Goal: Complete application form

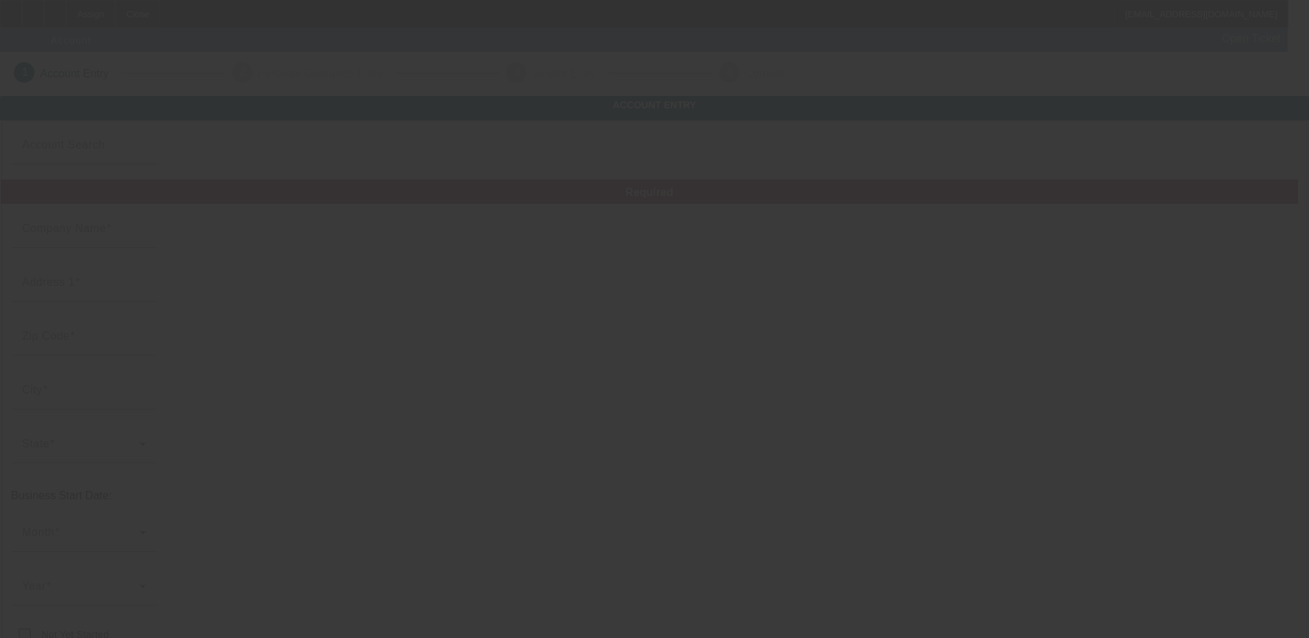
type input "[PERSON_NAME] Towing LLC"
type input "..."
type input "--"
type input "[PHONE_NUMBER]"
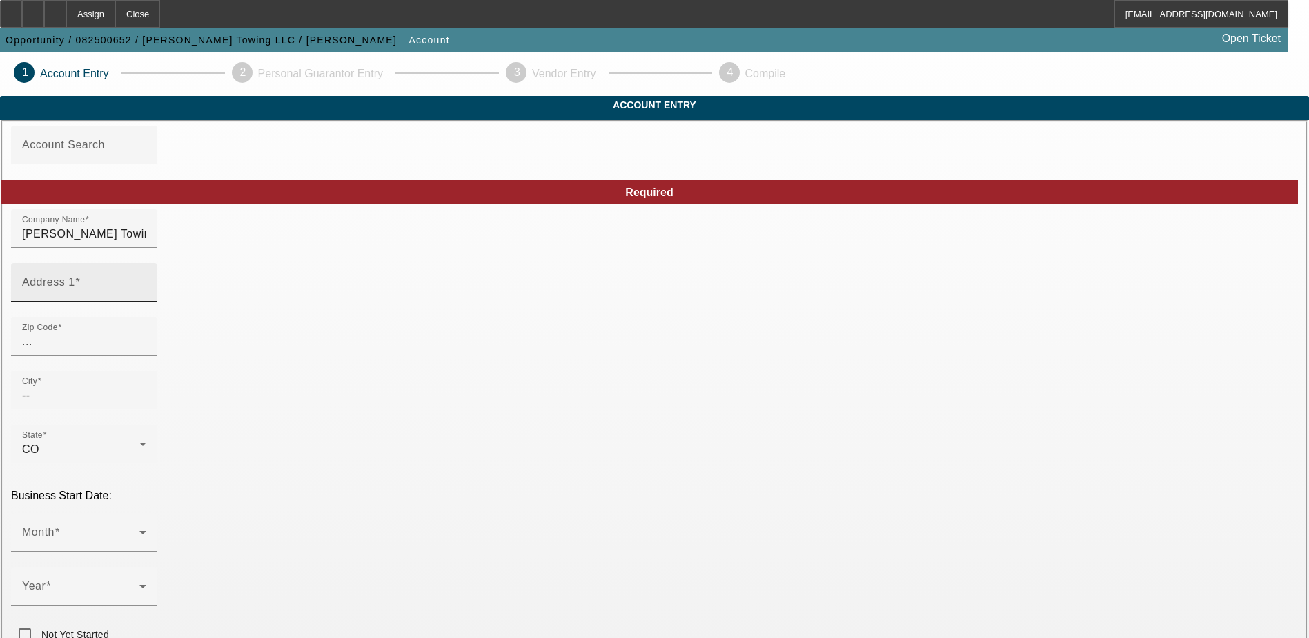
click at [146, 296] on input "Address 1" at bounding box center [84, 288] width 124 height 17
paste input "This is Yonni from Beacon Funding. I reached out [DATE] on behalf of [PERSON_NA…"
type input "This is Yonni from Beacon Funding. I reached out [DATE] on behalf of [PERSON_NA…"
type input "130 Rose Spoonbill"
type input "78253"
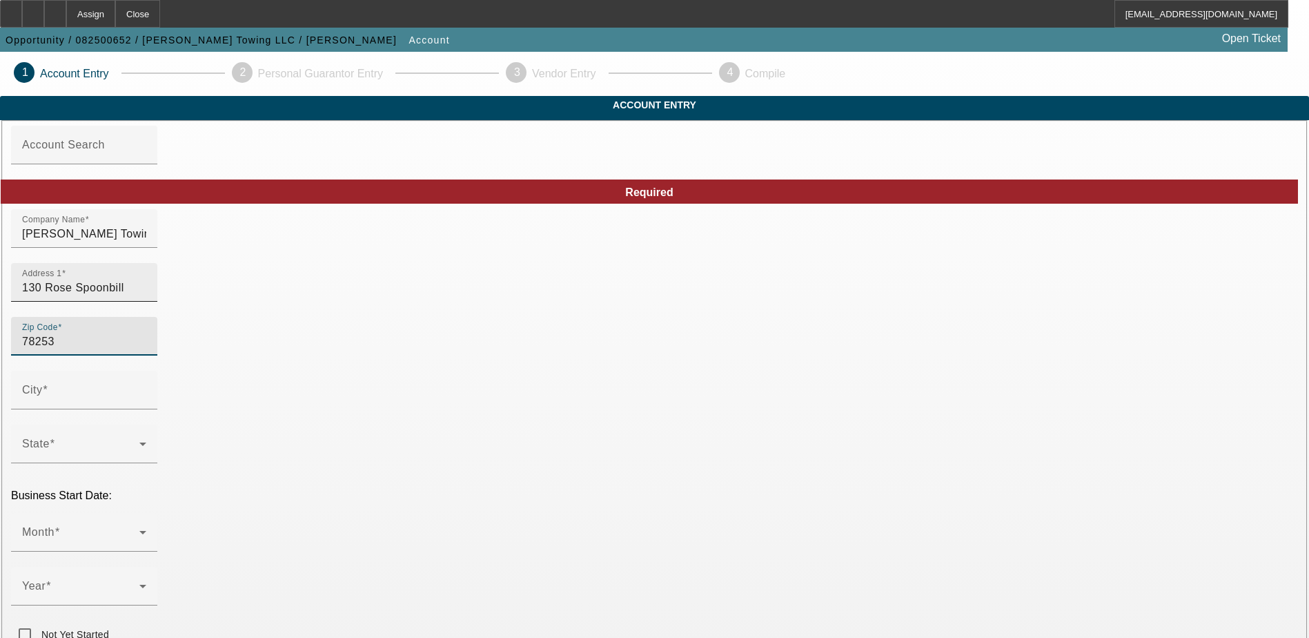
type input "San Antonio"
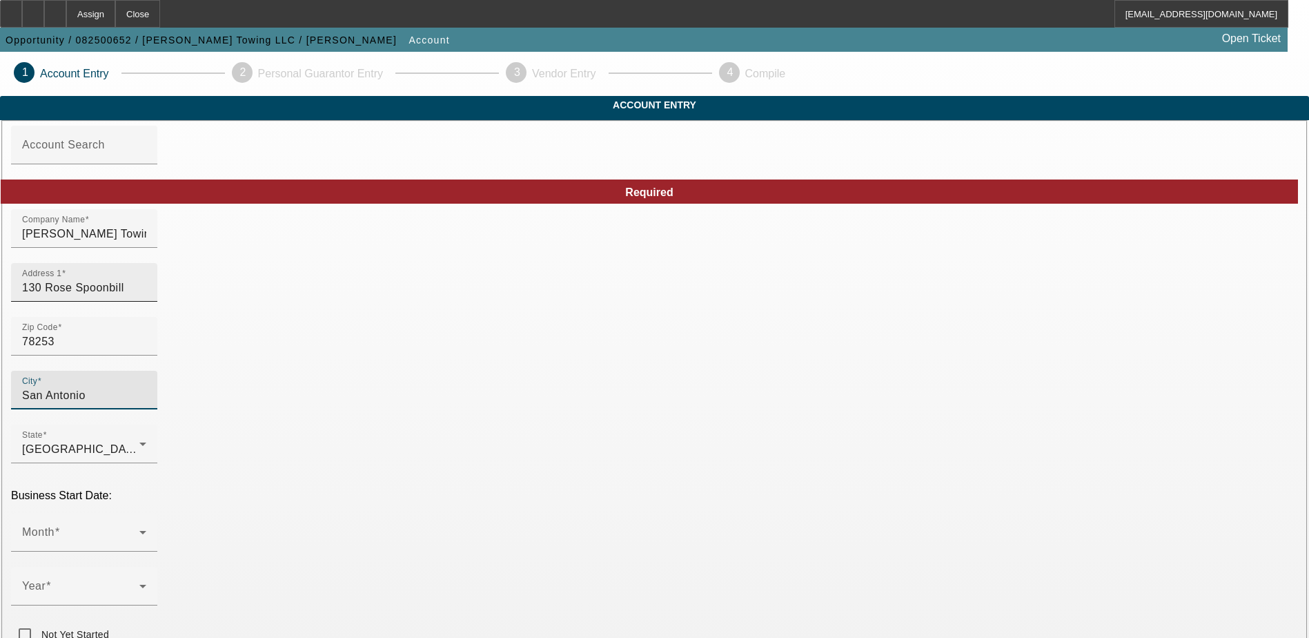
type input "Bexar"
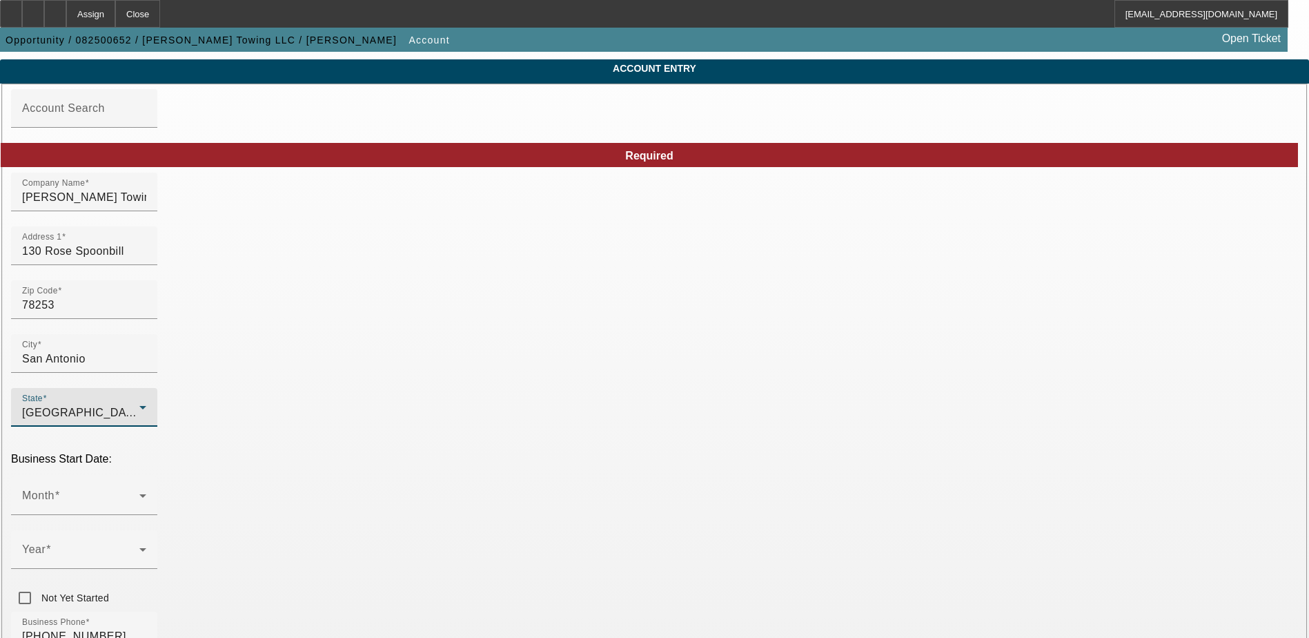
scroll to position [69, 0]
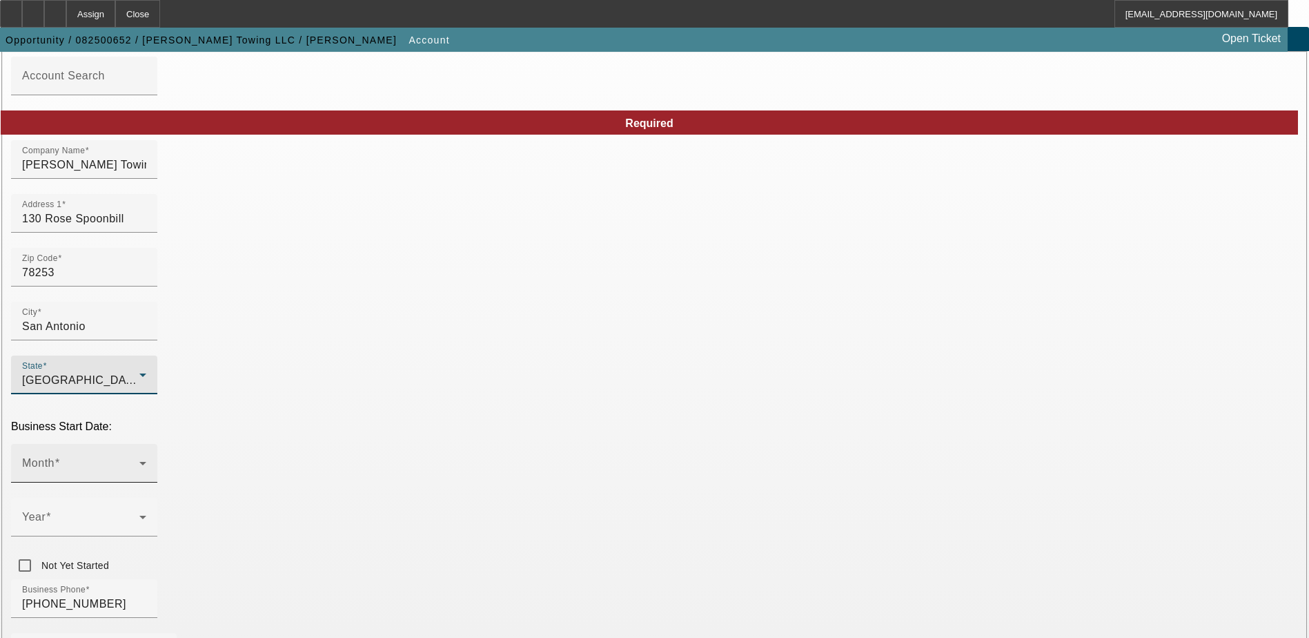
click at [139, 460] on span at bounding box center [80, 468] width 117 height 17
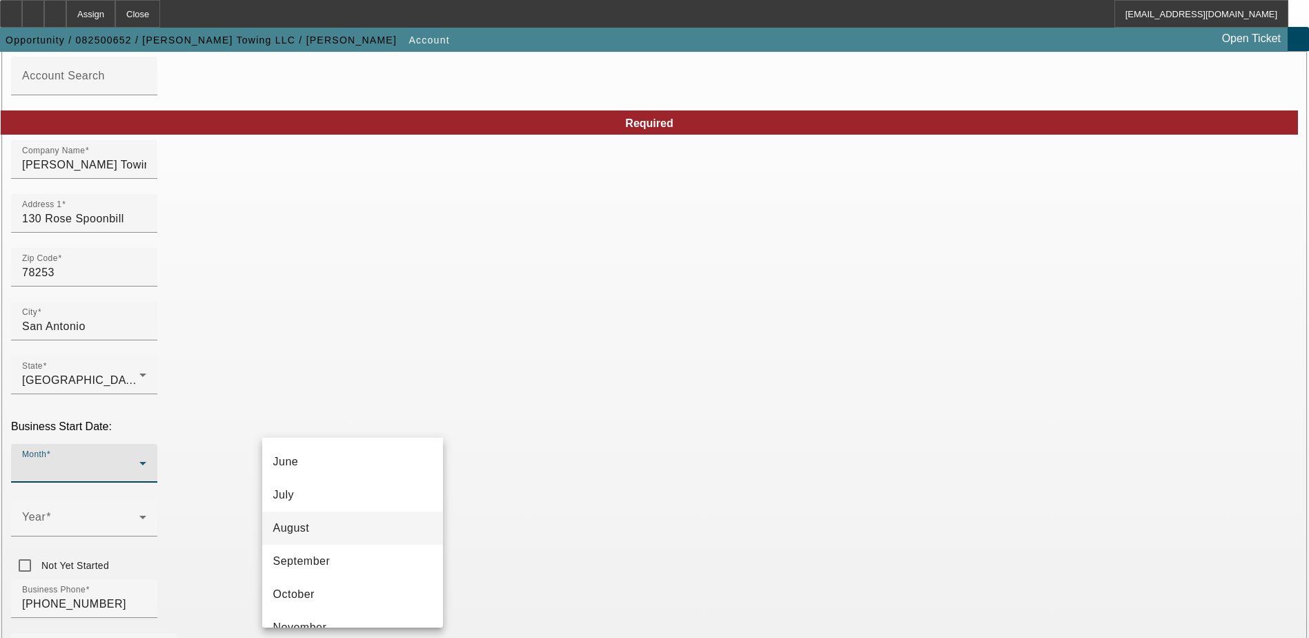
scroll to position [252, 0]
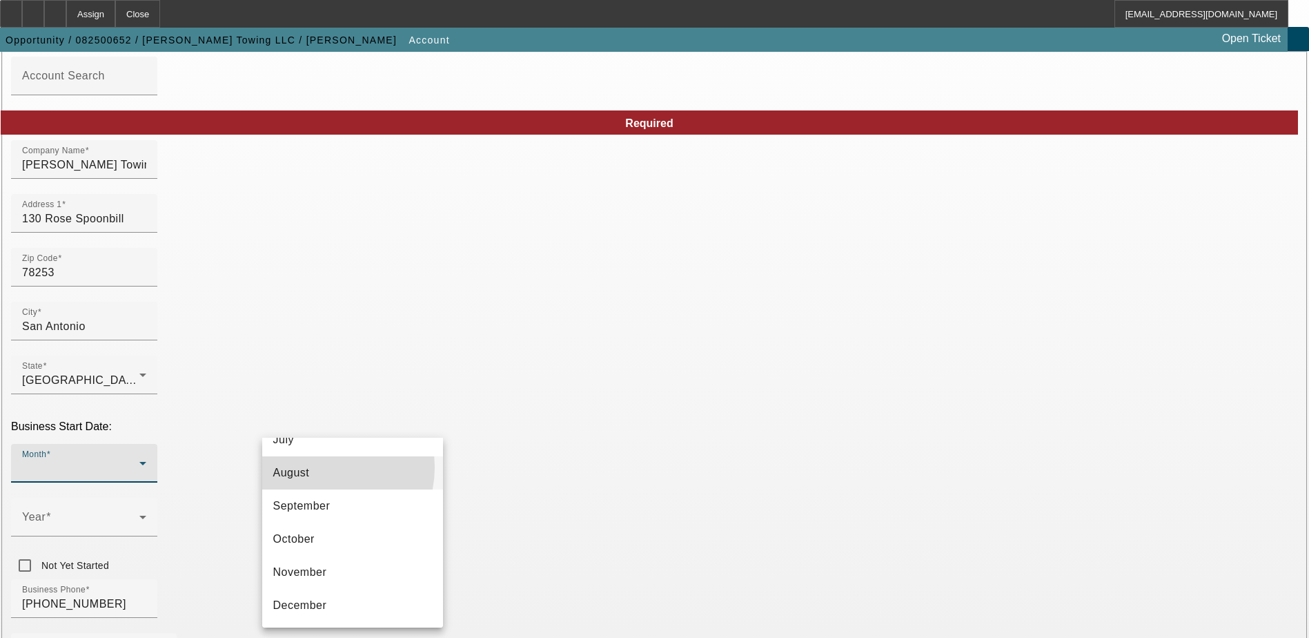
click at [322, 467] on mat-option "August" at bounding box center [352, 472] width 181 height 33
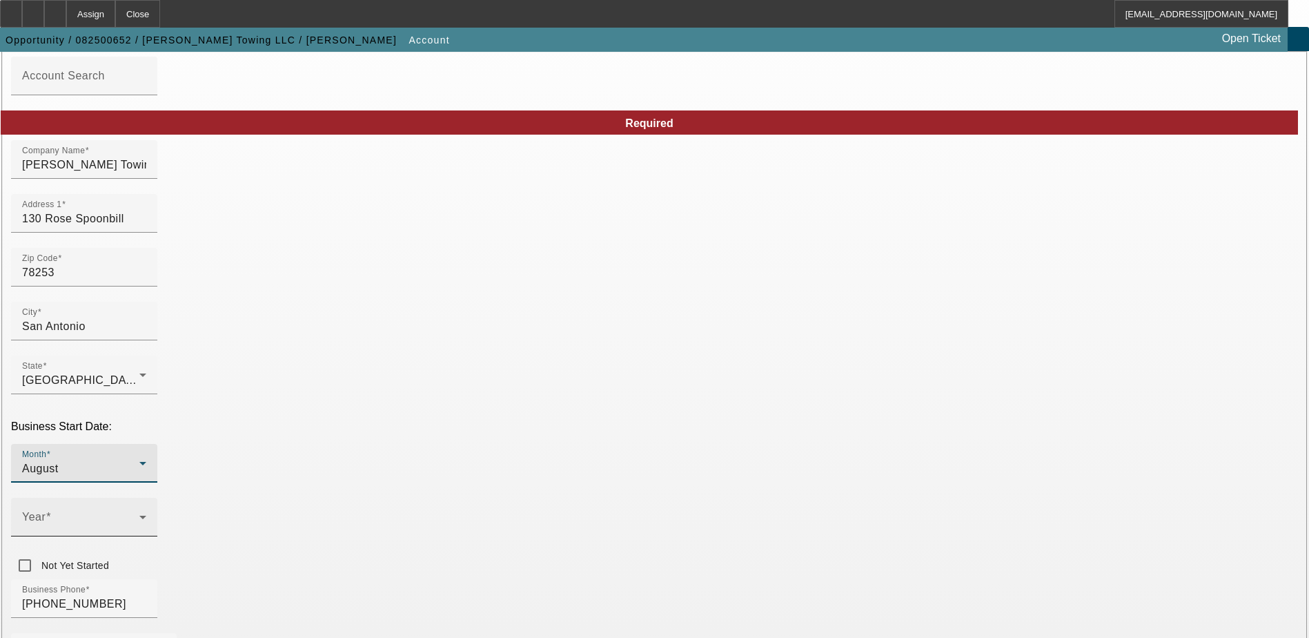
click at [46, 511] on mat-label "Year" at bounding box center [33, 517] width 23 height 12
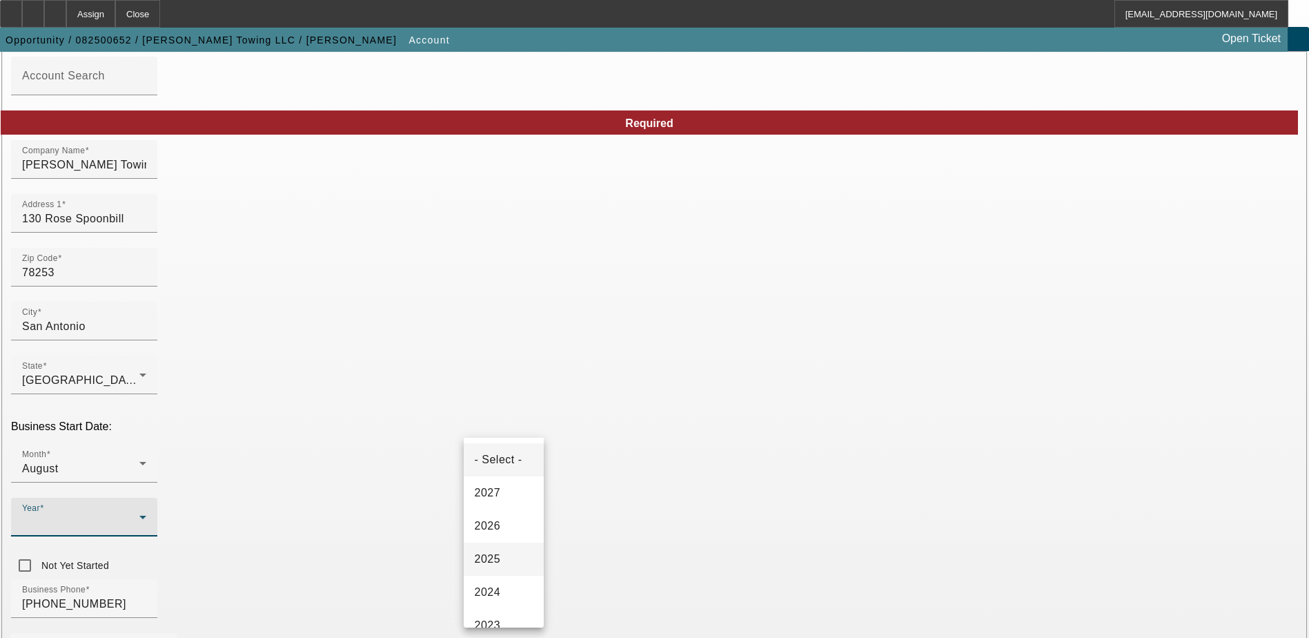
click at [489, 560] on span "2025" at bounding box center [488, 559] width 26 height 17
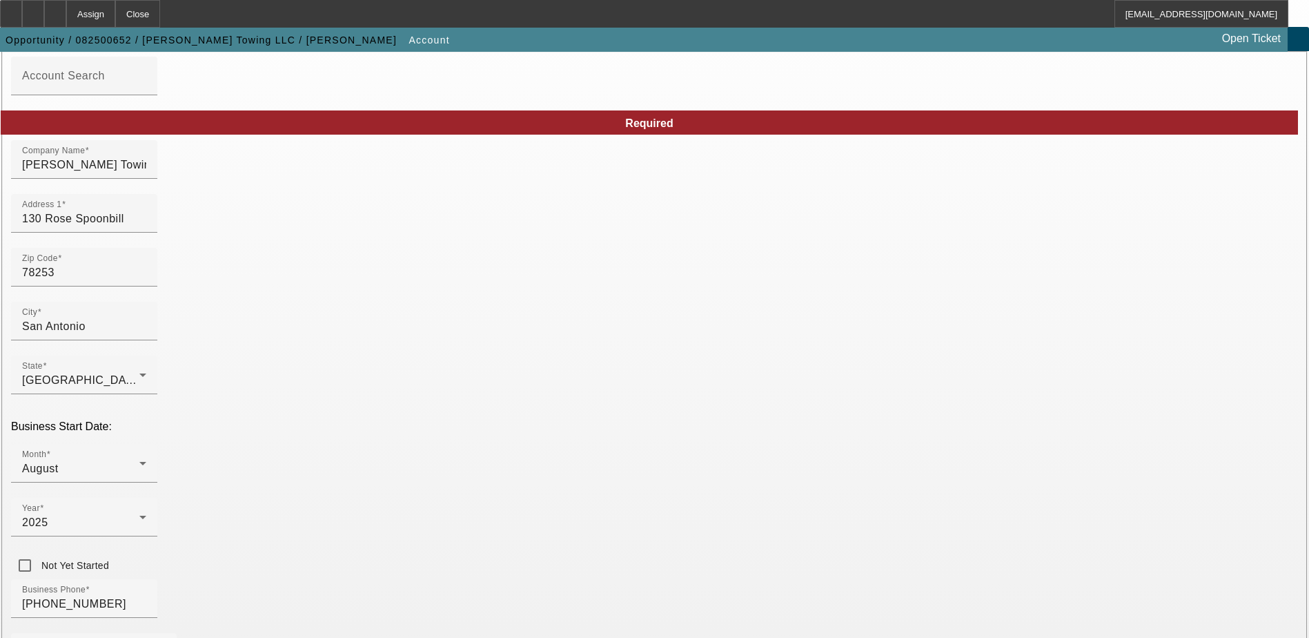
drag, startPoint x: 1122, startPoint y: 413, endPoint x: 870, endPoint y: 542, distance: 282.7
drag, startPoint x: 870, startPoint y: 542, endPoint x: 1201, endPoint y: 277, distance: 423.3
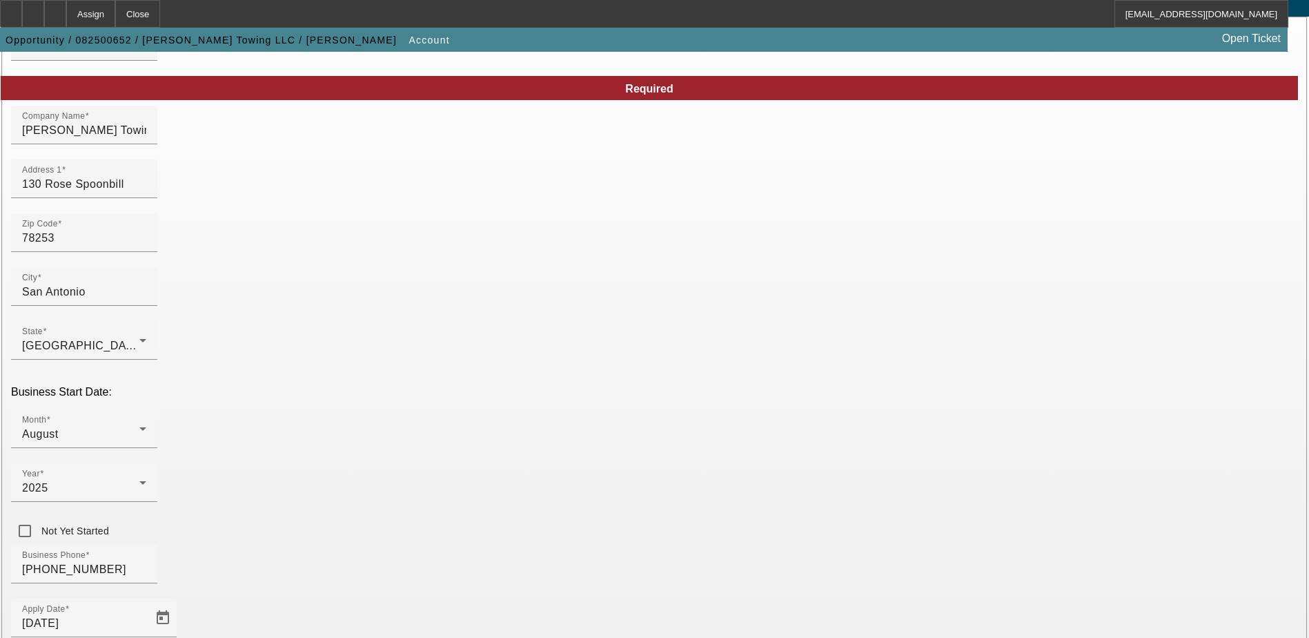
scroll to position [69, 0]
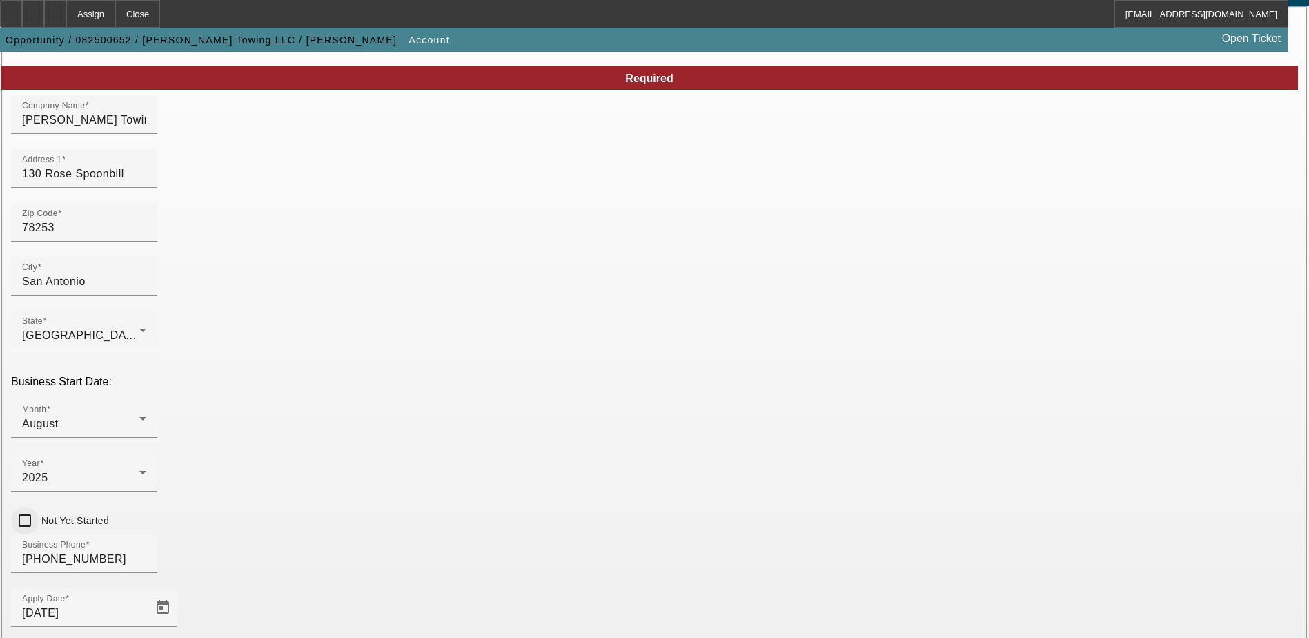
scroll to position [138, 0]
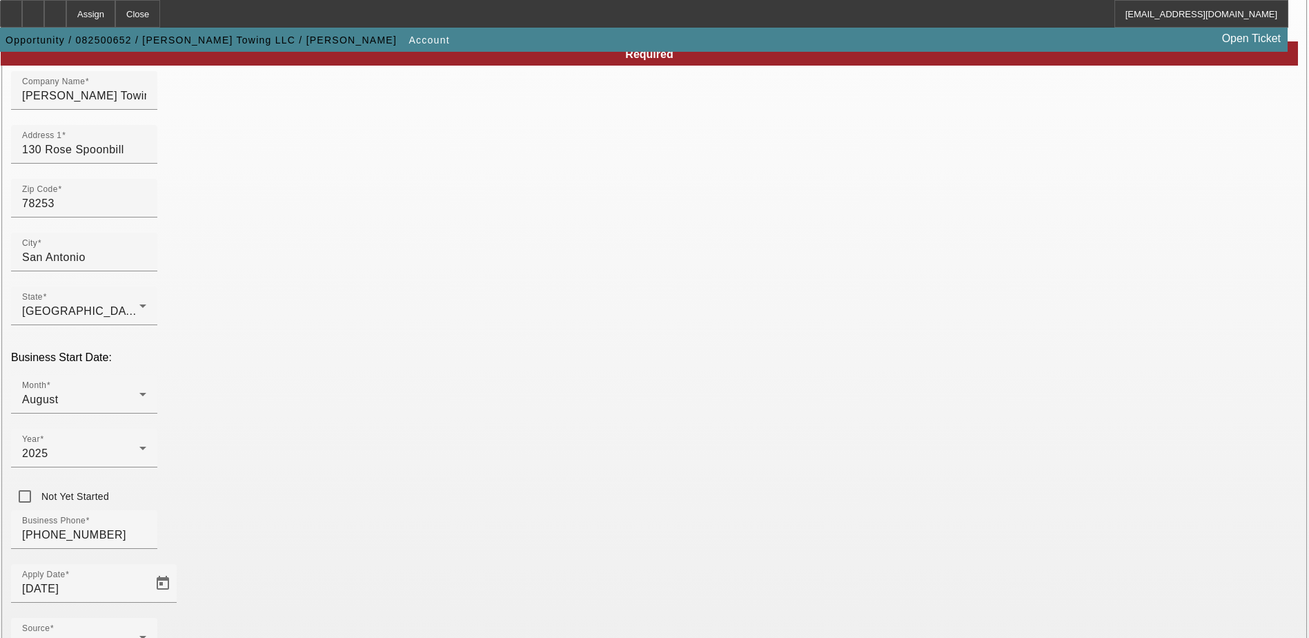
type input "[EMAIL_ADDRESS][DOMAIN_NAME]"
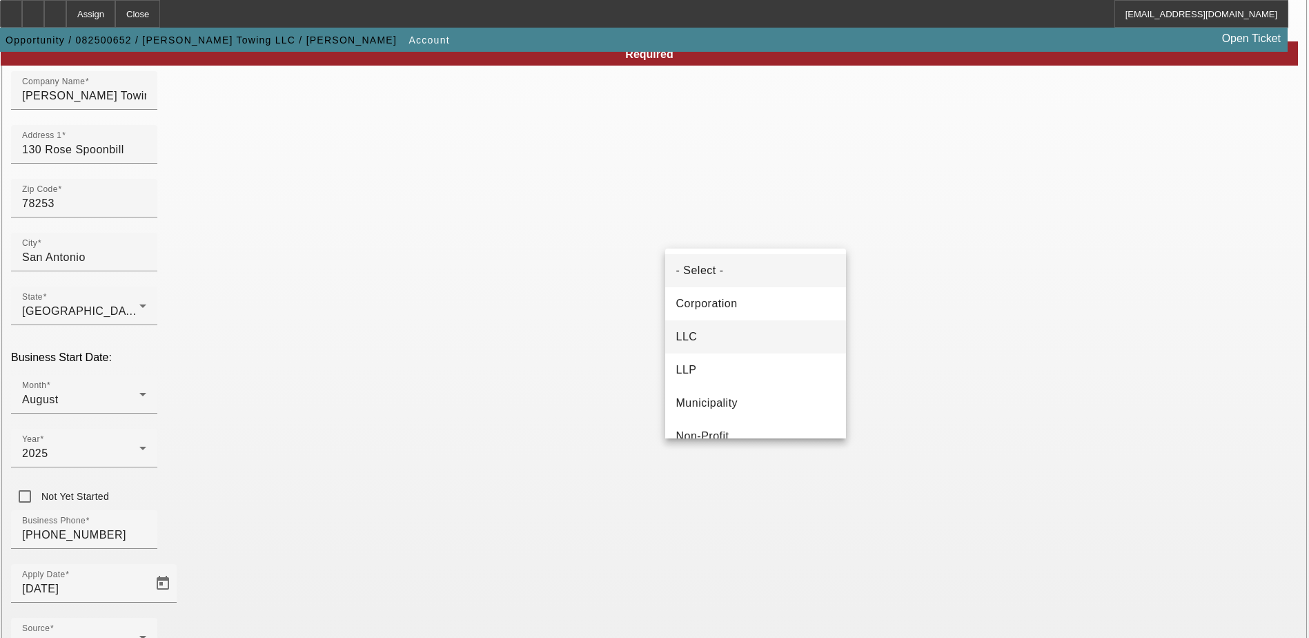
click at [718, 328] on mat-option "LLC" at bounding box center [755, 336] width 181 height 33
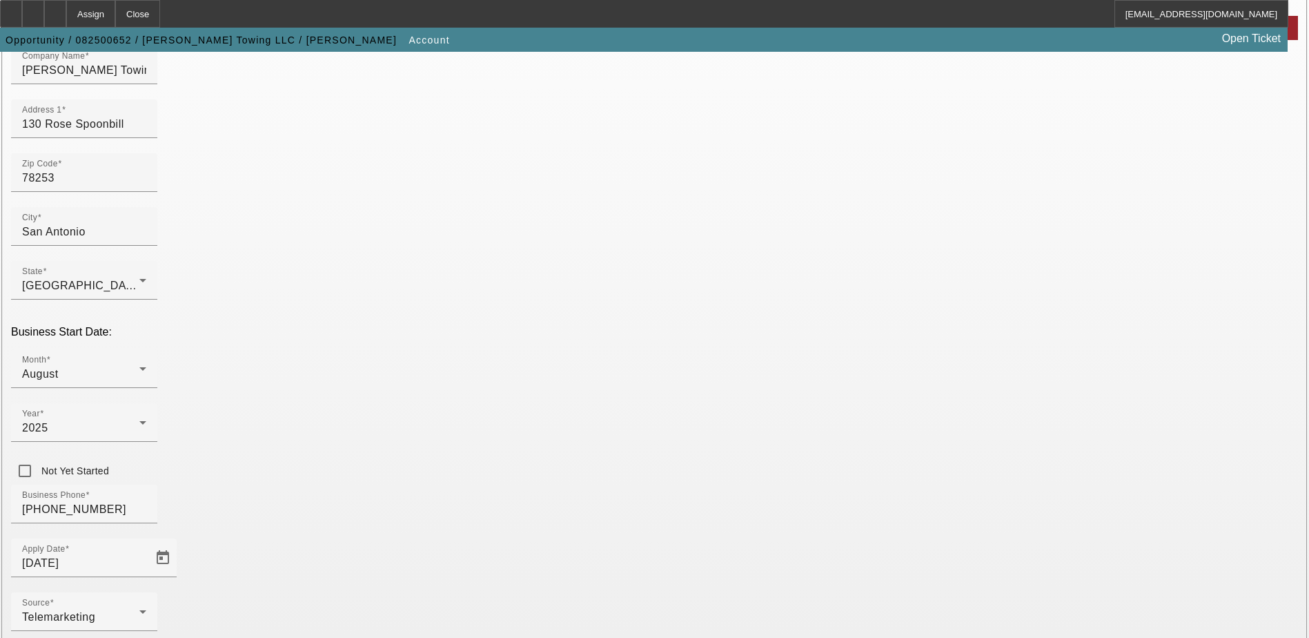
scroll to position [207, 0]
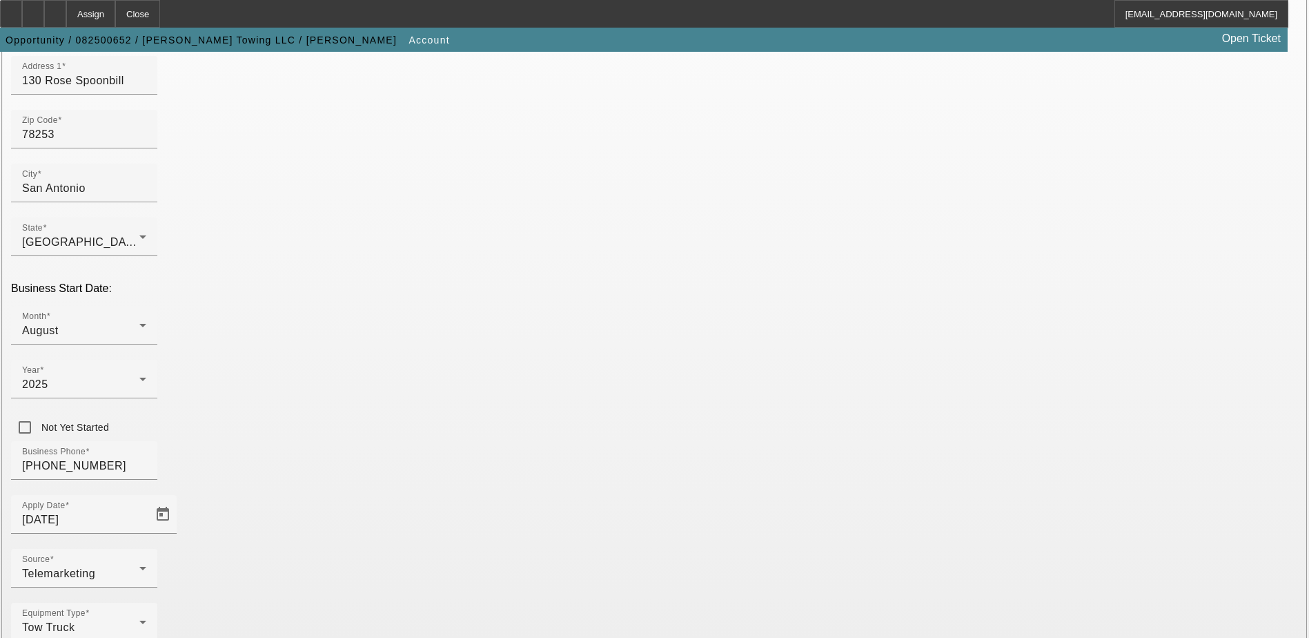
type input "393942970"
drag, startPoint x: 690, startPoint y: 580, endPoint x: 625, endPoint y: 569, distance: 65.8
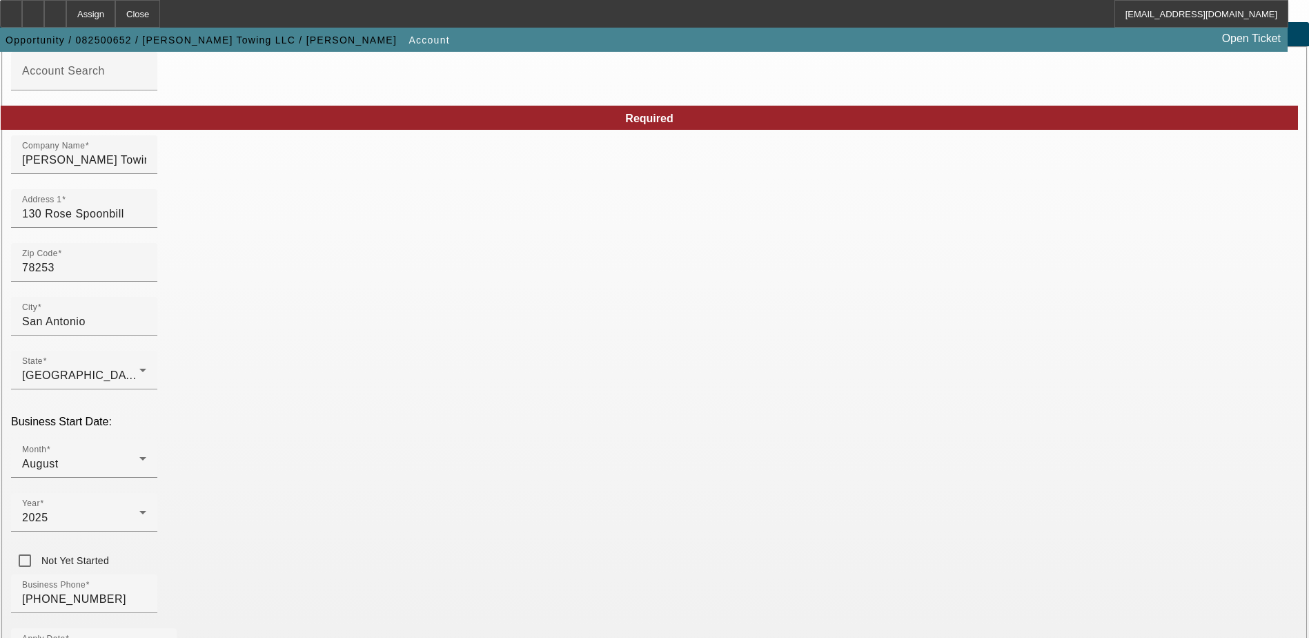
scroll to position [233, 0]
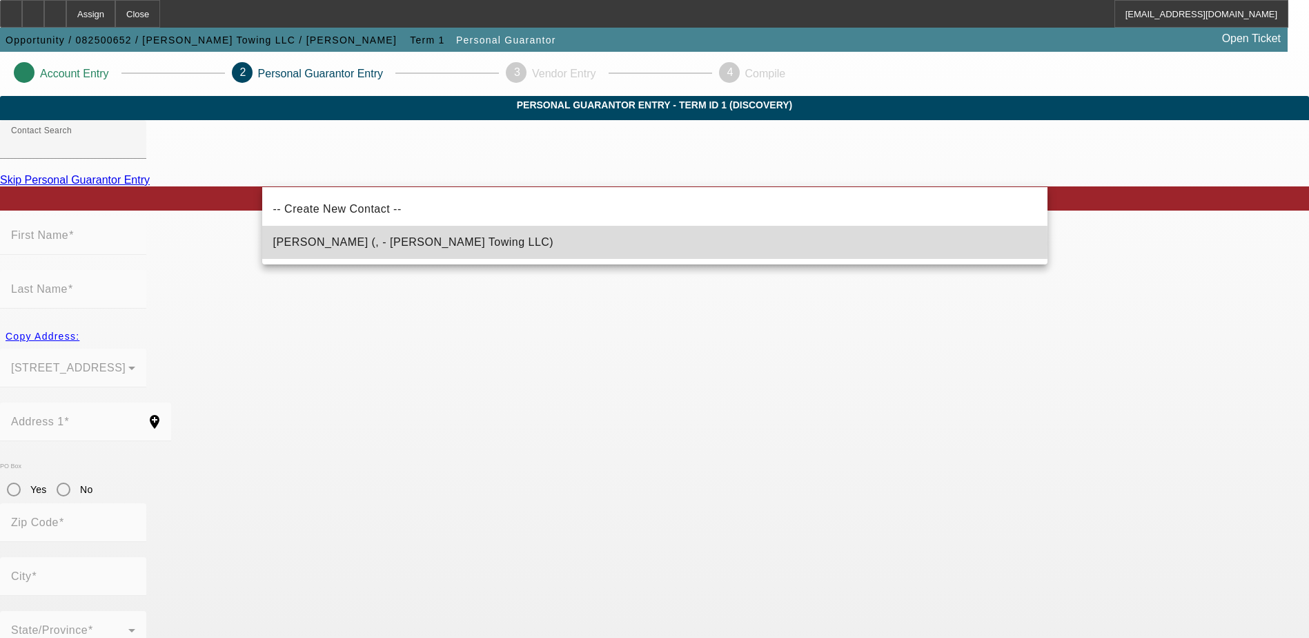
click at [367, 243] on span "[PERSON_NAME] (, - [PERSON_NAME] Towing LLC)" at bounding box center [413, 242] width 281 height 12
type input "[PERSON_NAME] (, - [PERSON_NAME] Towing LLC)"
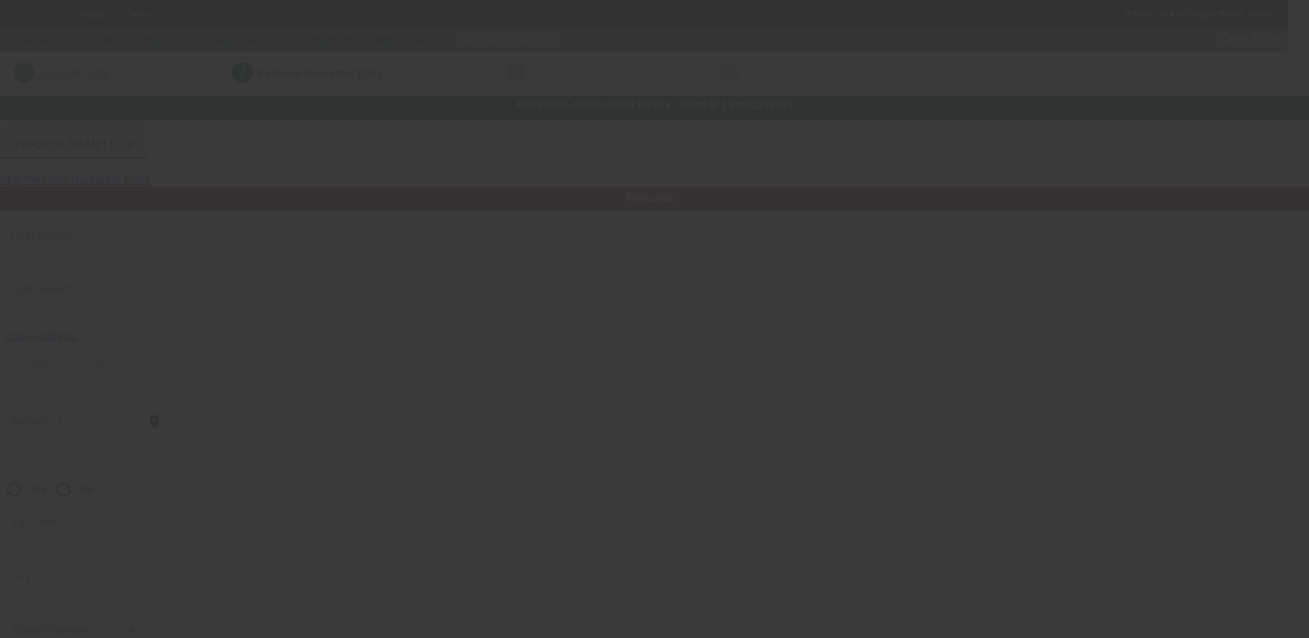
type input "[PERSON_NAME]"
radio input "true"
type input "[PHONE_NUMBER]"
type input "[EMAIL_ADDRESS][DOMAIN_NAME]"
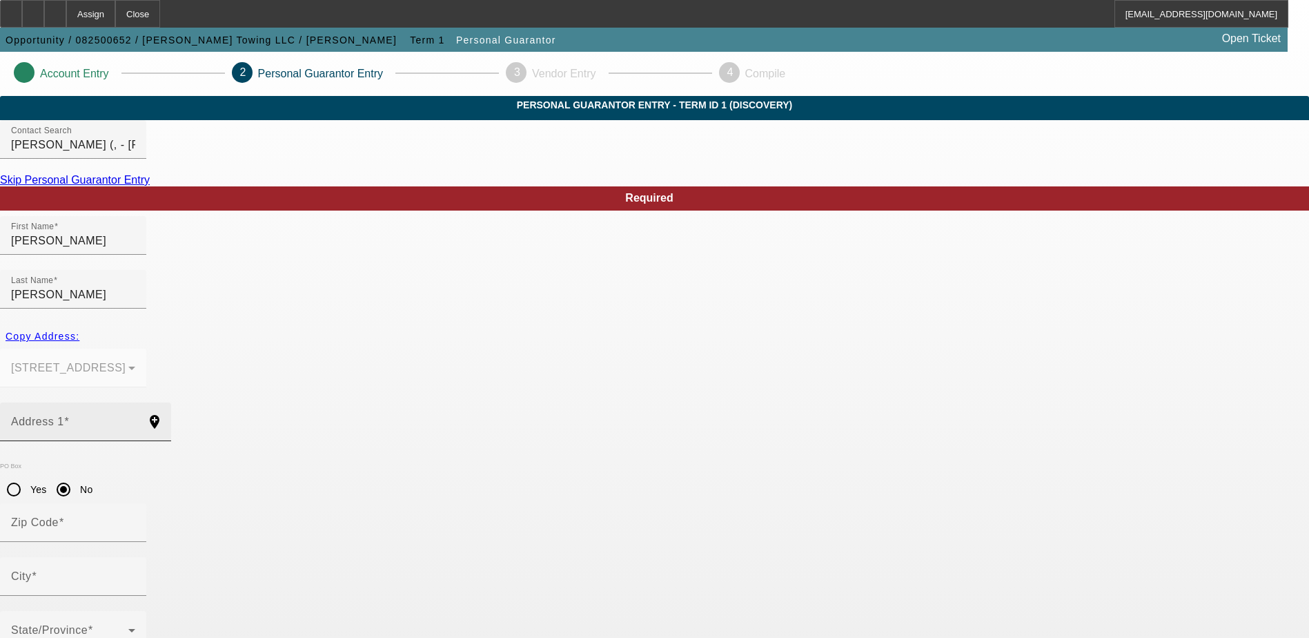
click at [135, 419] on input "Address 1" at bounding box center [73, 427] width 124 height 17
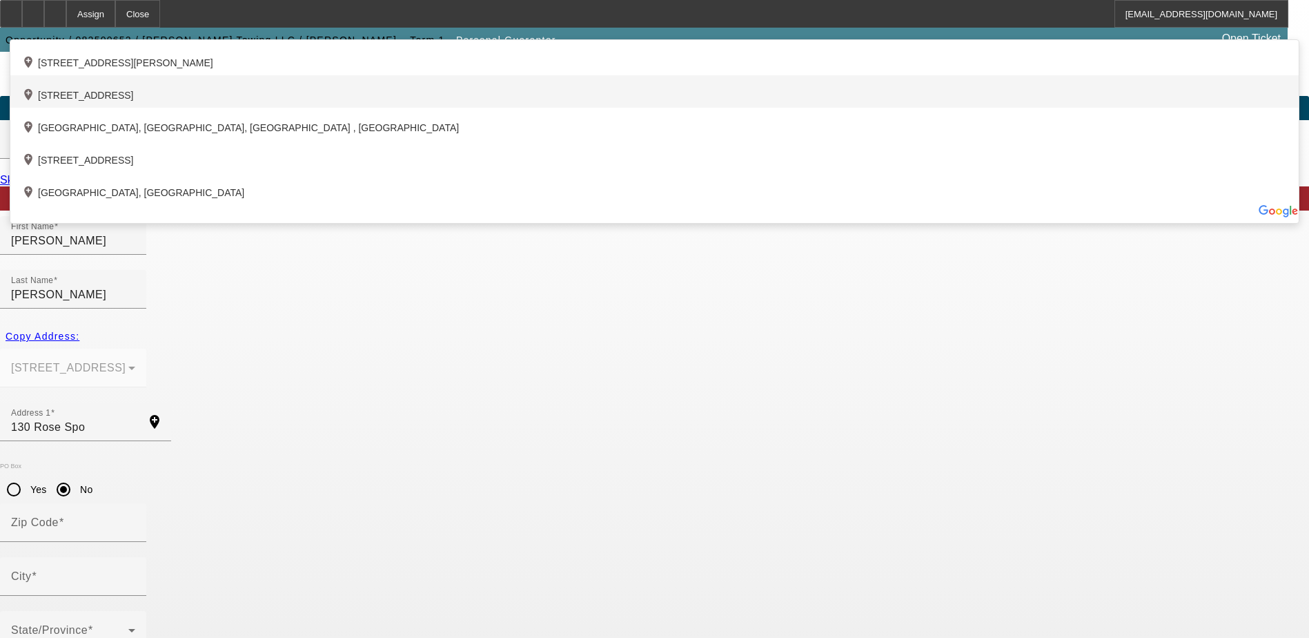
click at [508, 108] on div "add_location [STREET_ADDRESS]" at bounding box center [654, 91] width 1289 height 32
type input "130 Rose Spoonbill"
type input "78253"
type input "San Antonio"
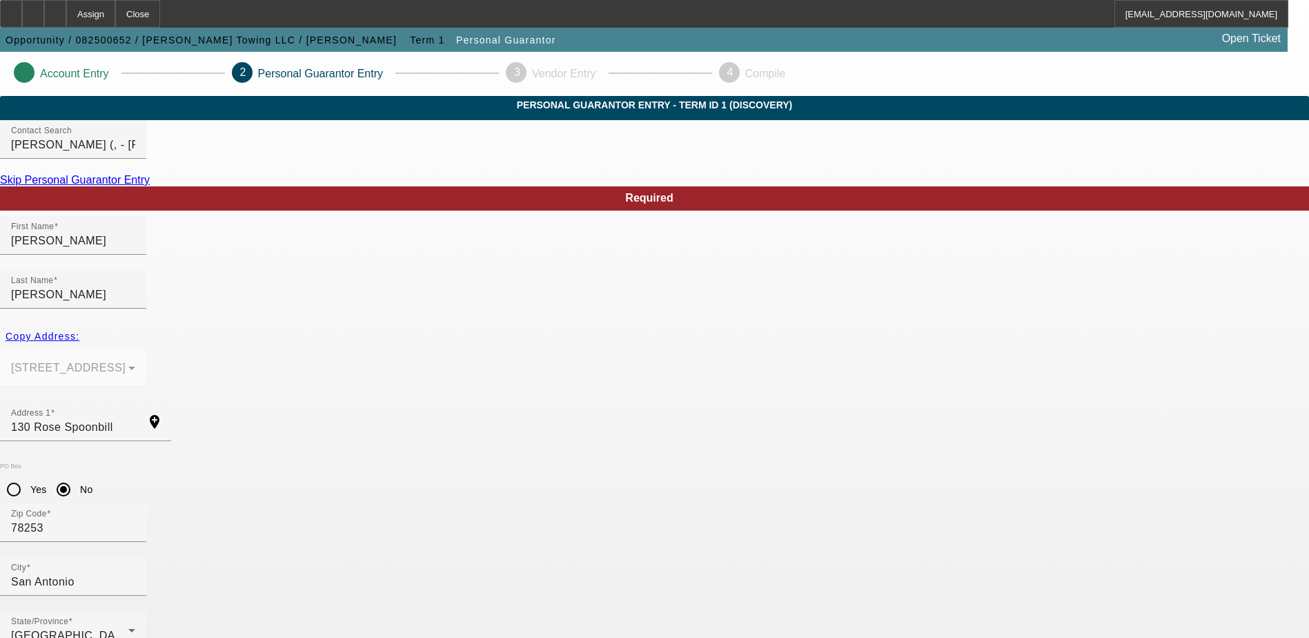
type input "100"
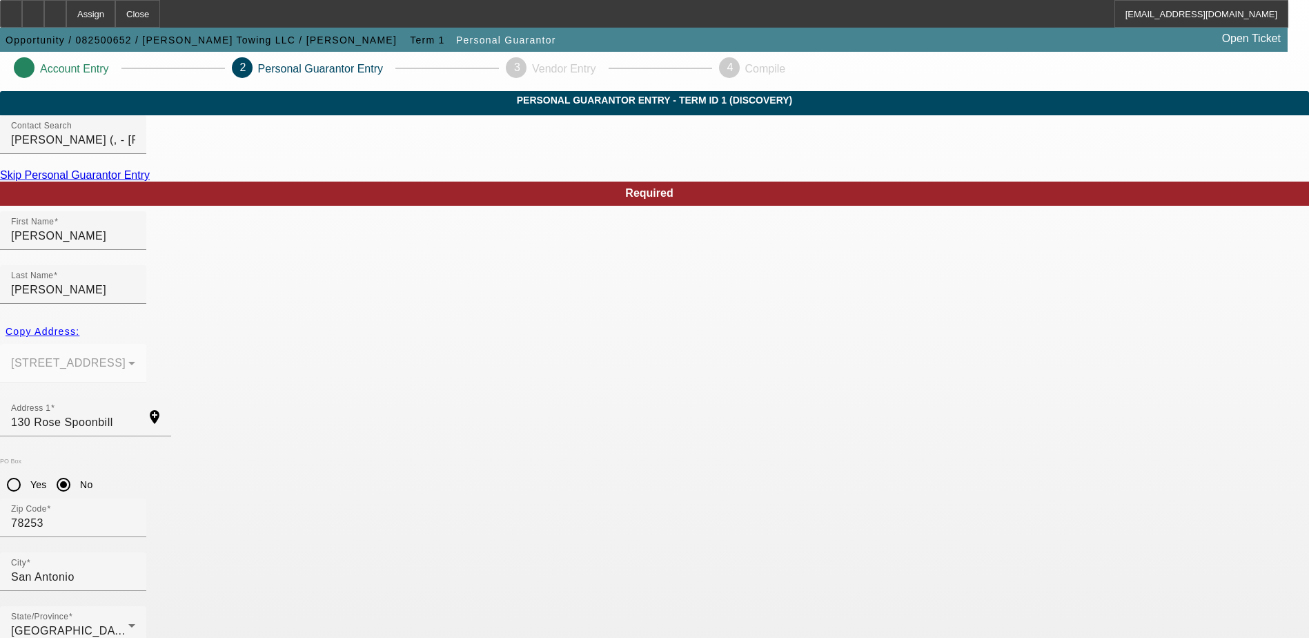
scroll to position [37, 0]
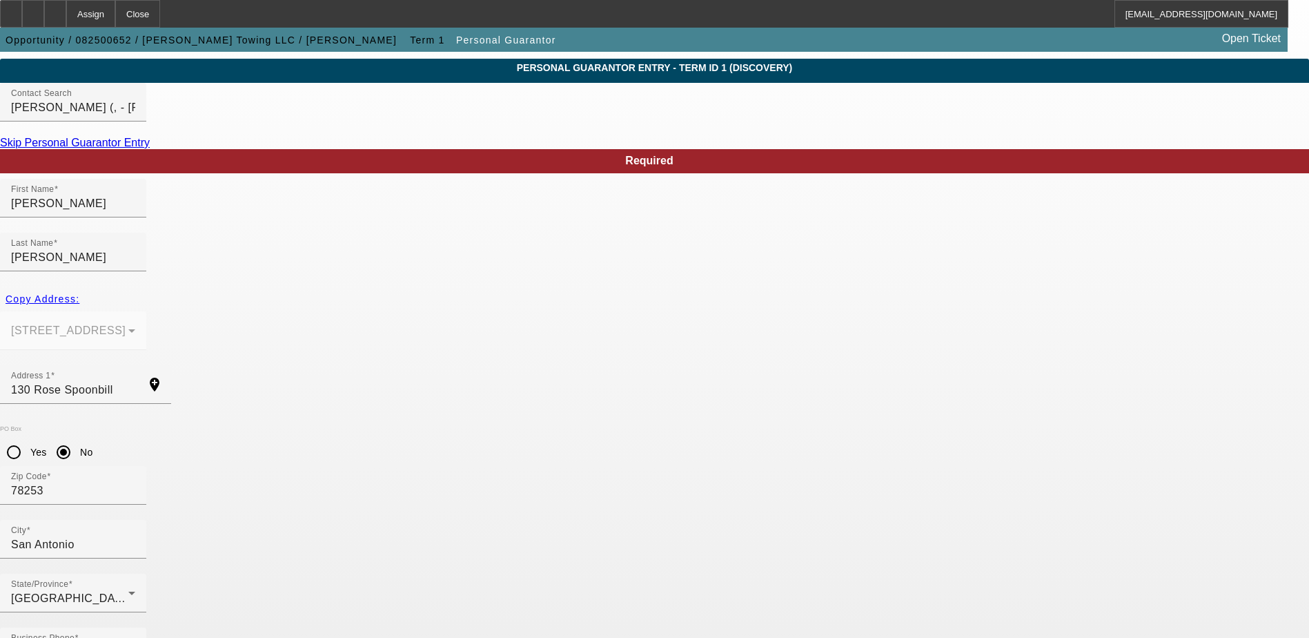
type input "000-00-0000"
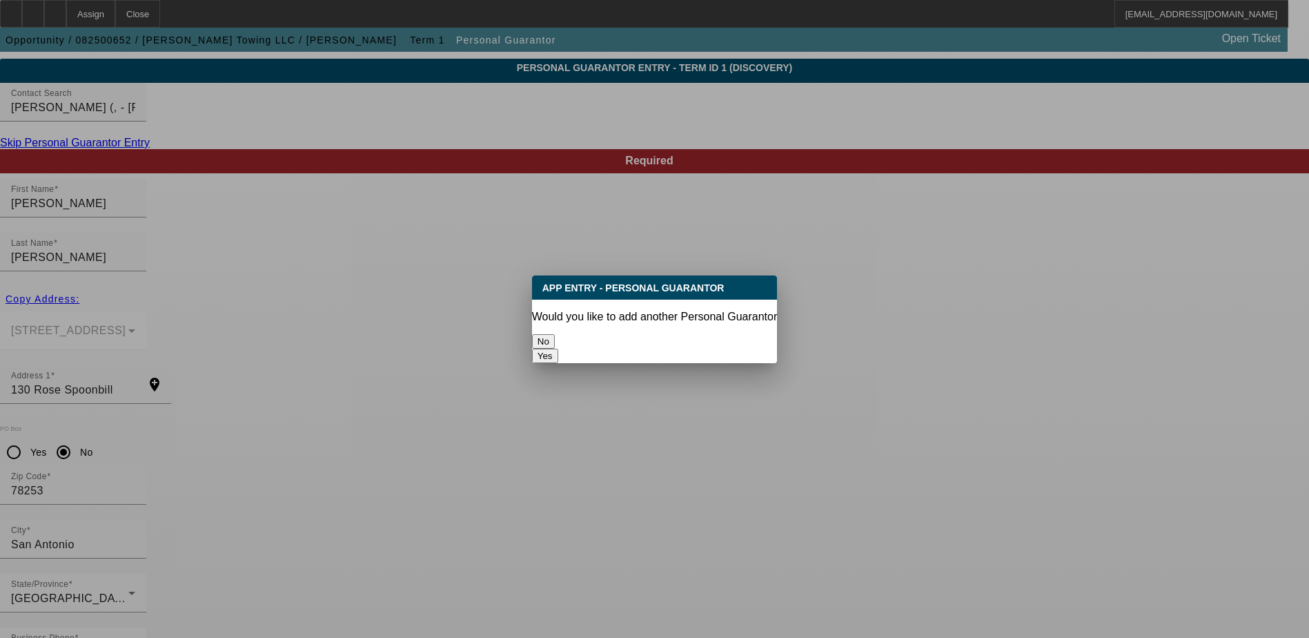
scroll to position [0, 0]
click at [555, 334] on button "No" at bounding box center [543, 341] width 23 height 14
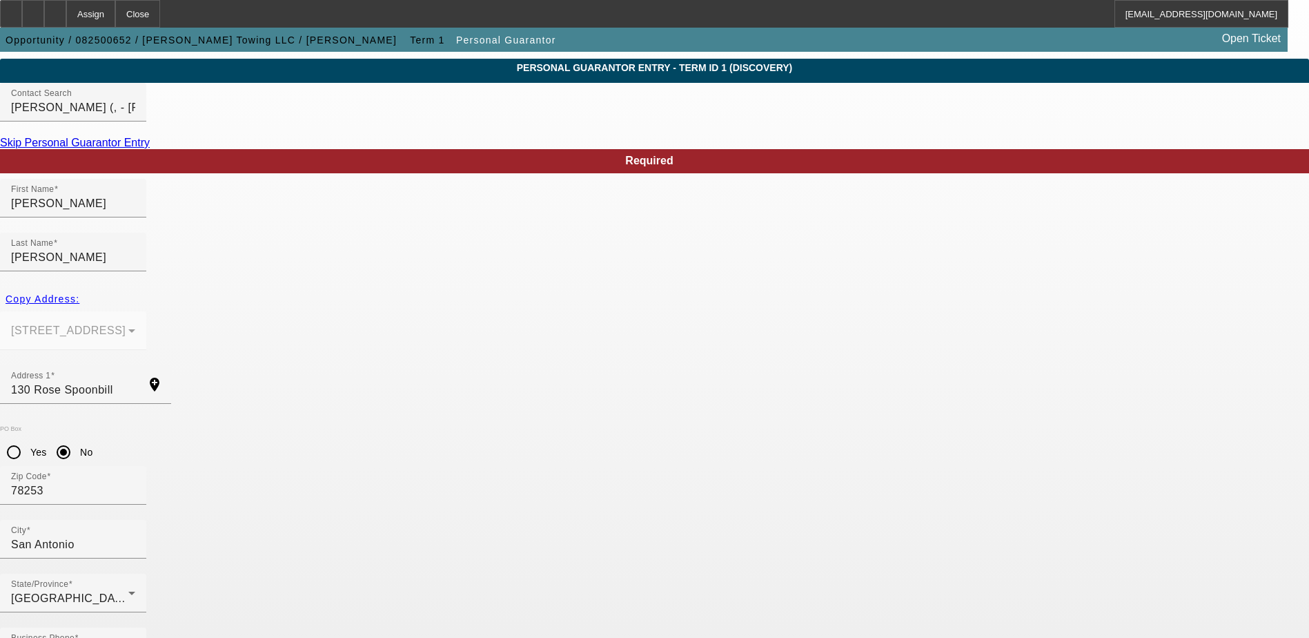
scroll to position [37, 0]
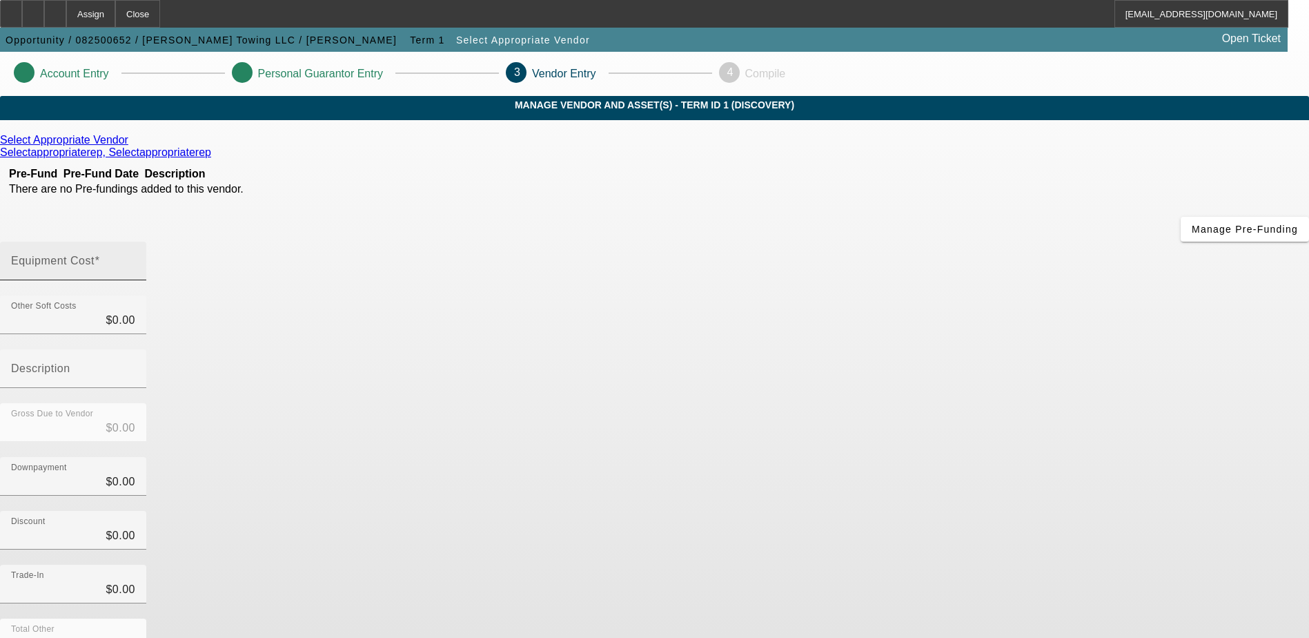
click at [135, 242] on div "Equipment Cost" at bounding box center [73, 261] width 124 height 39
type input "5"
type input "$5.00"
type input "55"
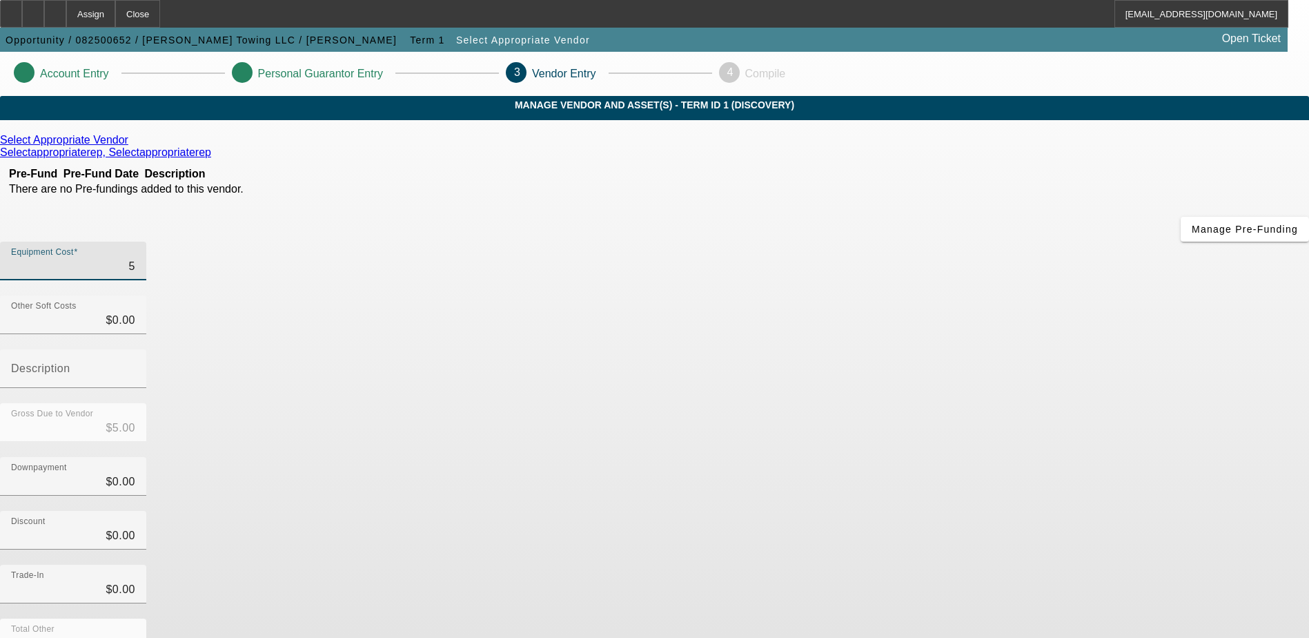
type input "$55.00"
type input "550"
type input "$550.00"
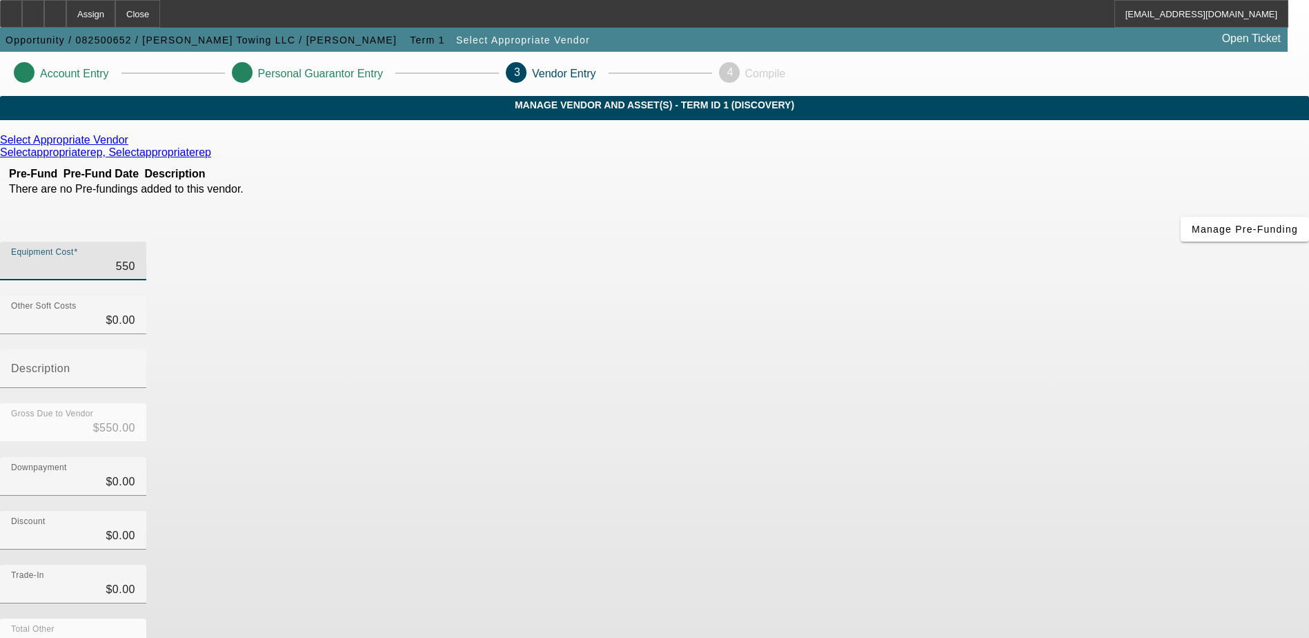
type input "5500"
type input "$5,500.00"
type input "55000"
type input "$55,000.00"
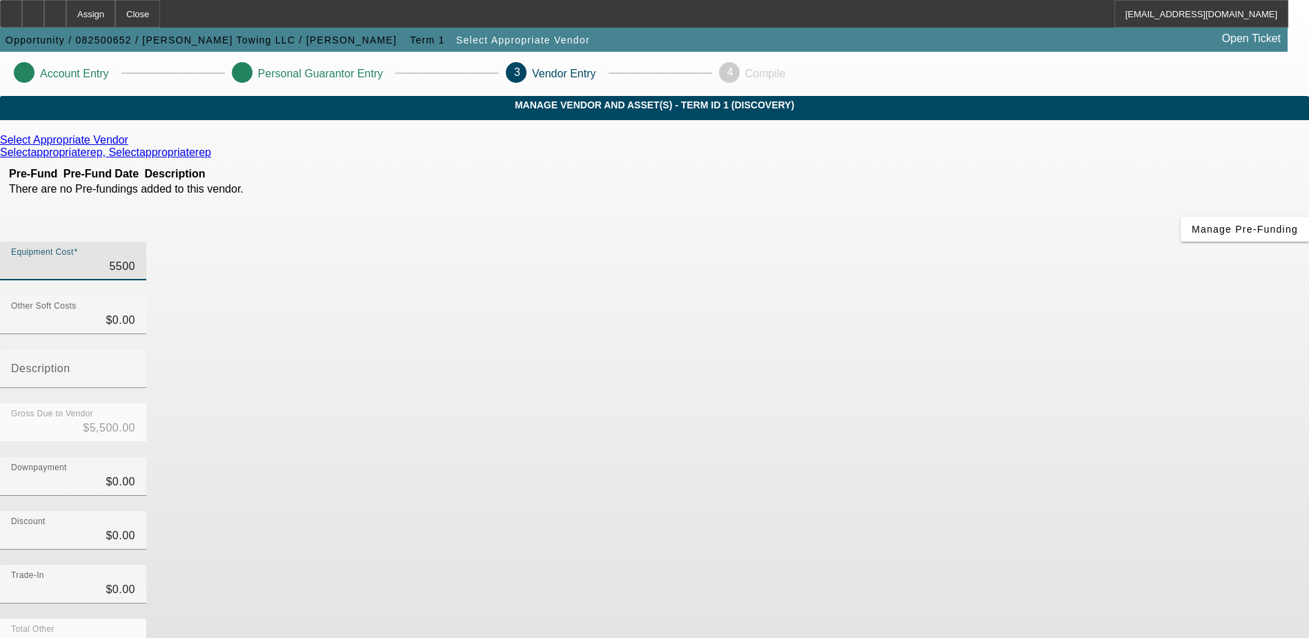
type input "$55,000.00"
click at [957, 511] on div "Discount $0.00" at bounding box center [654, 538] width 1309 height 54
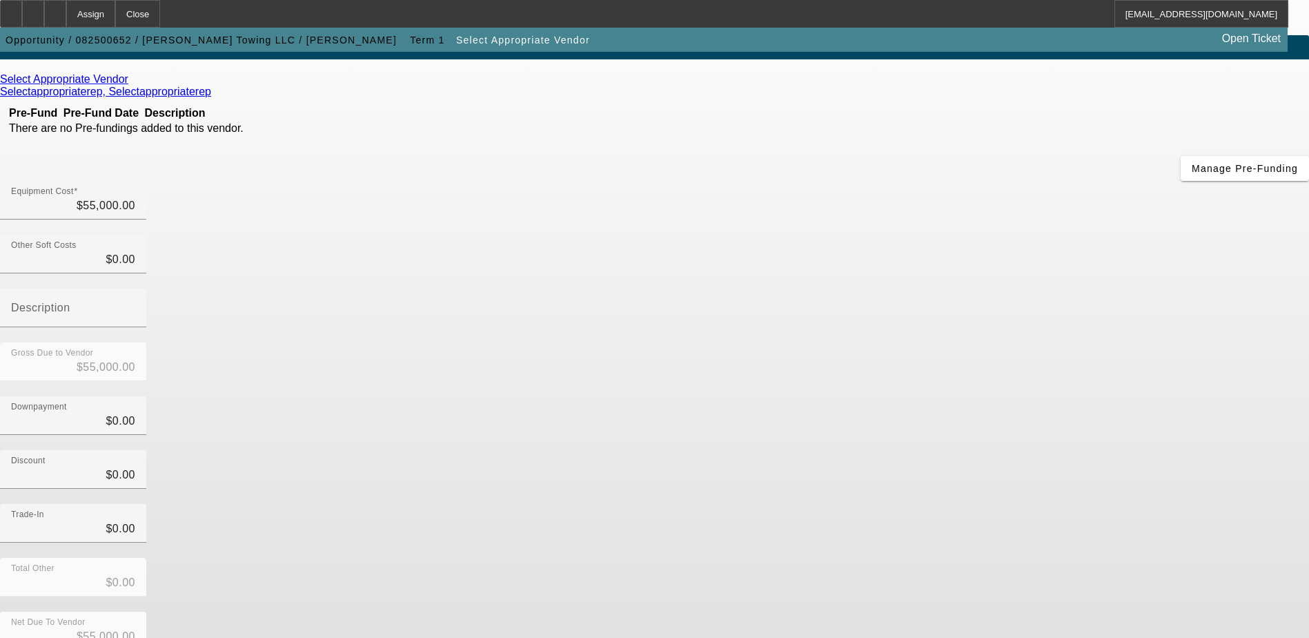
scroll to position [61, 0]
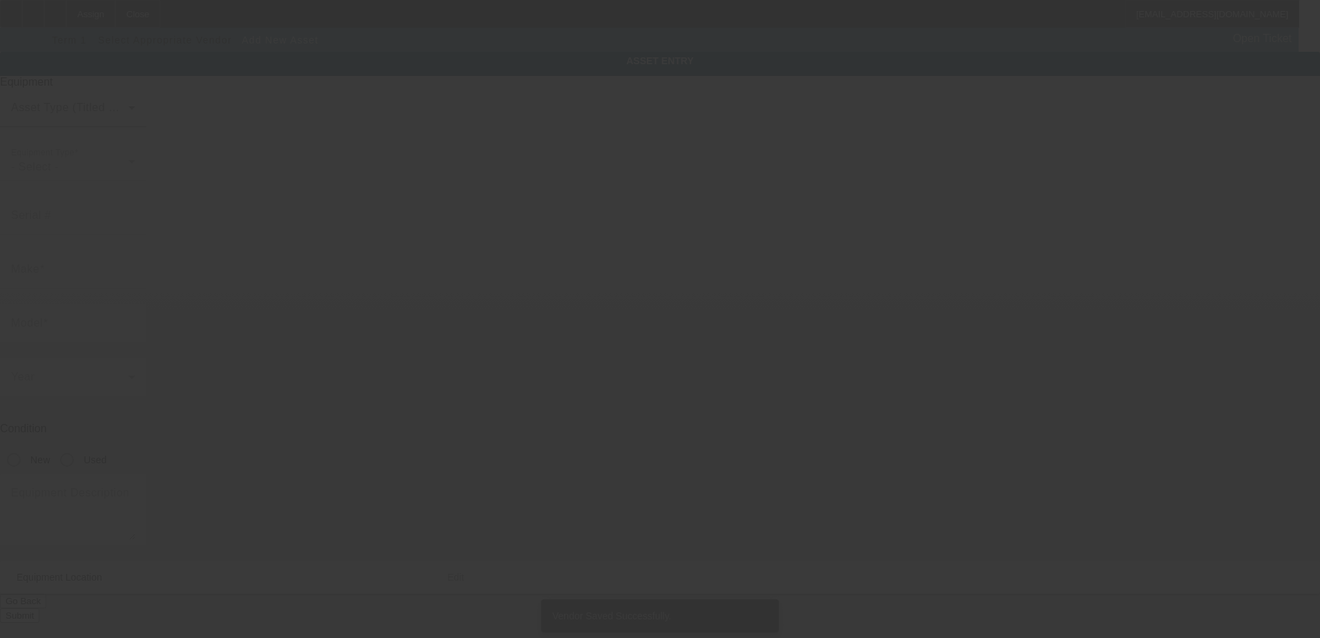
type input "130 Rose Spoonbill"
type input "San Antonio"
type input "78253"
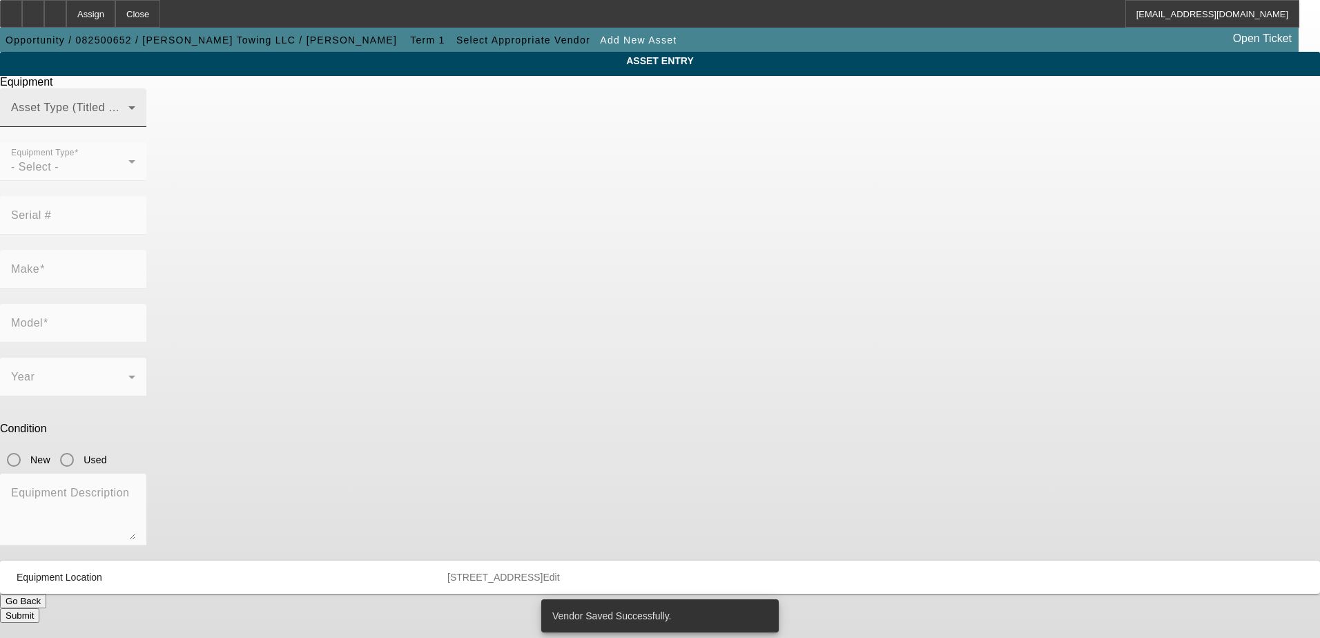
click at [135, 124] on div "Asset Type (Titled or Non-Titled)" at bounding box center [73, 107] width 124 height 39
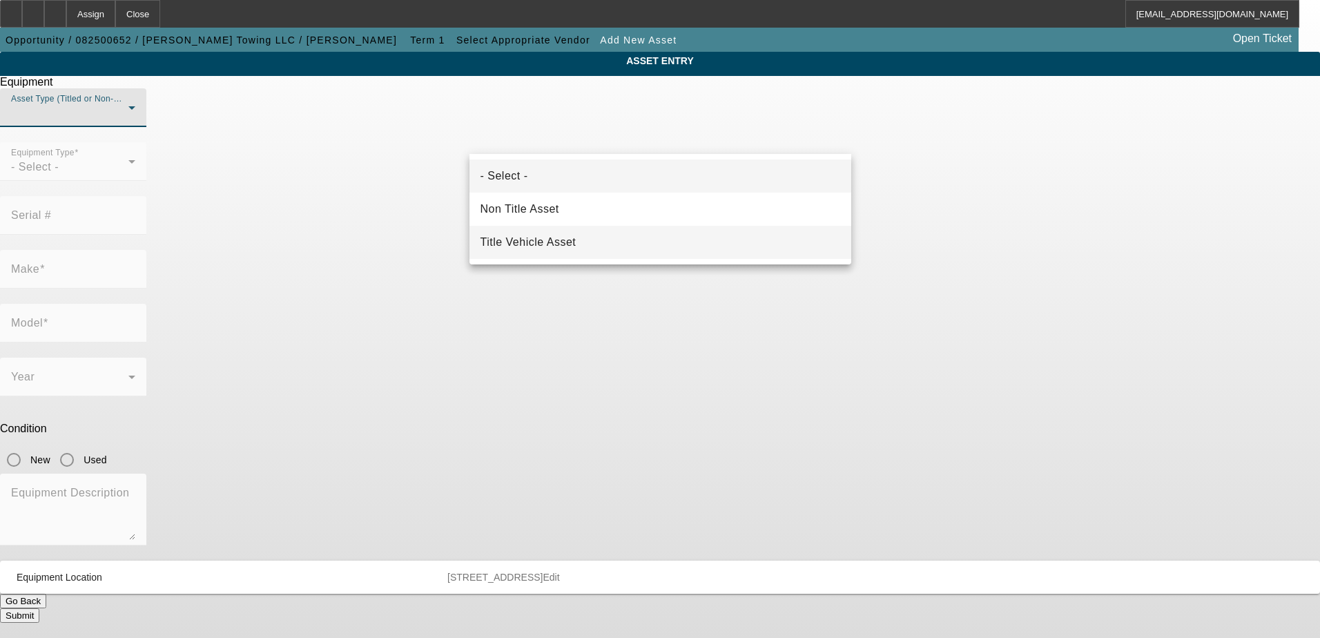
click at [549, 242] on span "Title Vehicle Asset" at bounding box center [528, 242] width 96 height 17
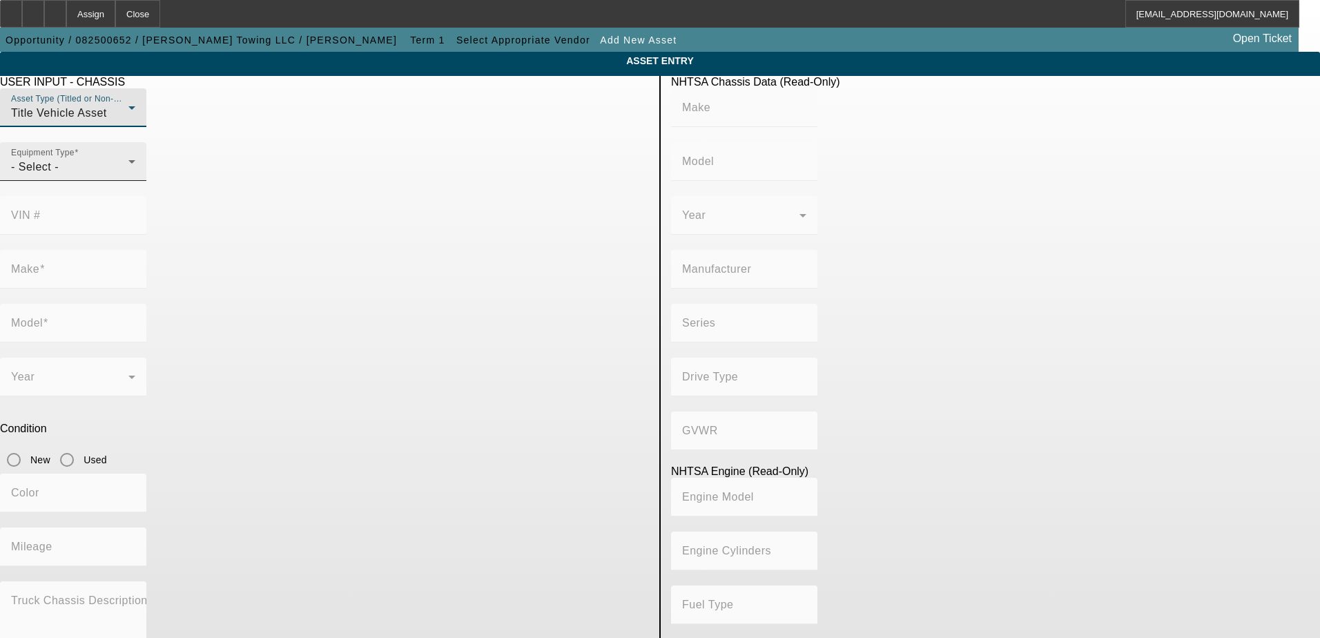
click at [128, 175] on div "- Select -" at bounding box center [69, 167] width 117 height 17
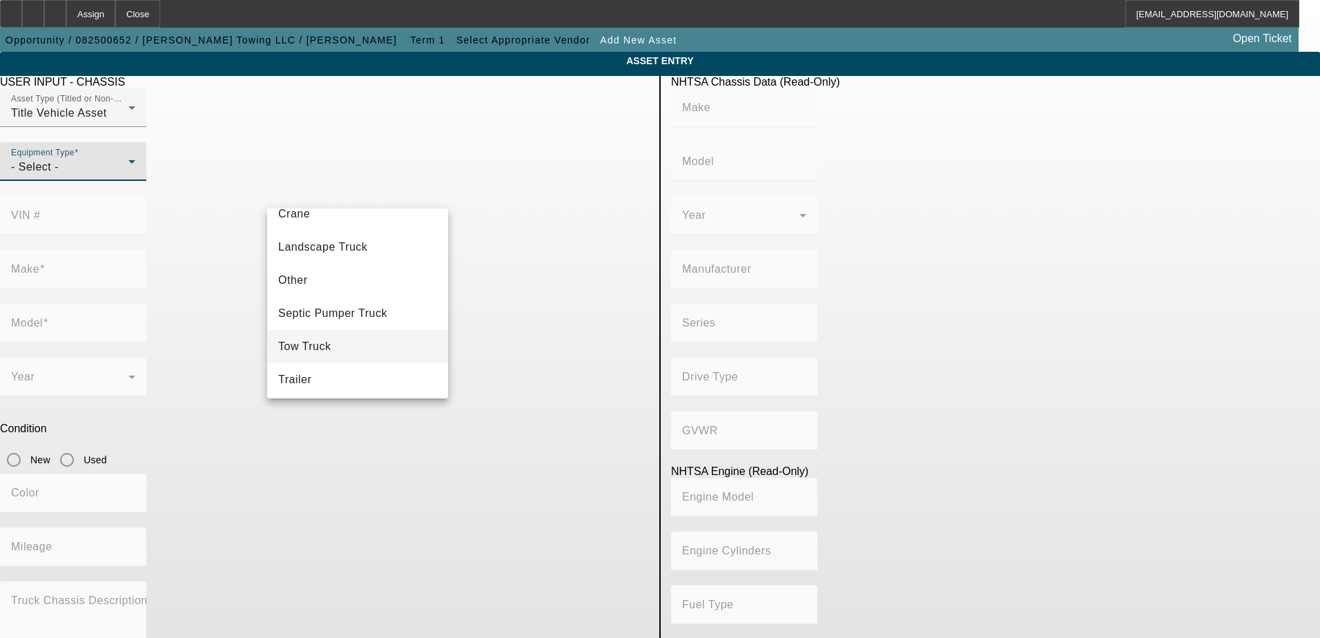
scroll to position [153, 0]
click at [344, 341] on mat-option "Tow Truck" at bounding box center [357, 342] width 181 height 33
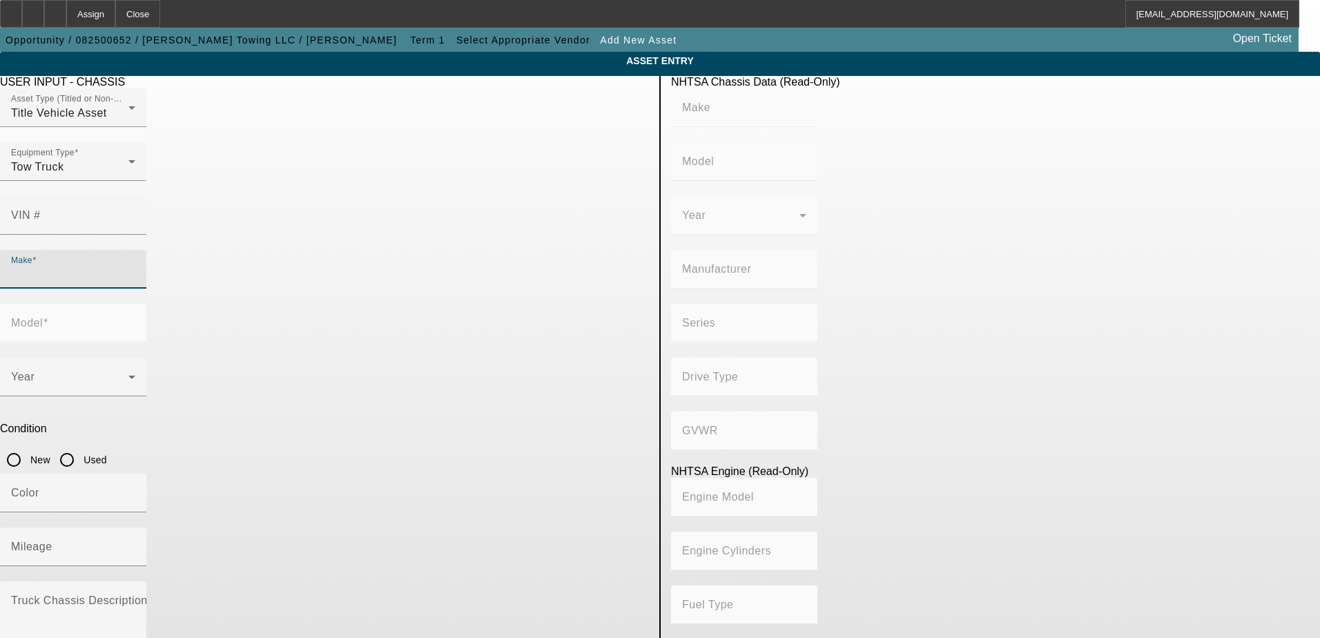
click at [135, 266] on input "Make" at bounding box center [73, 274] width 124 height 17
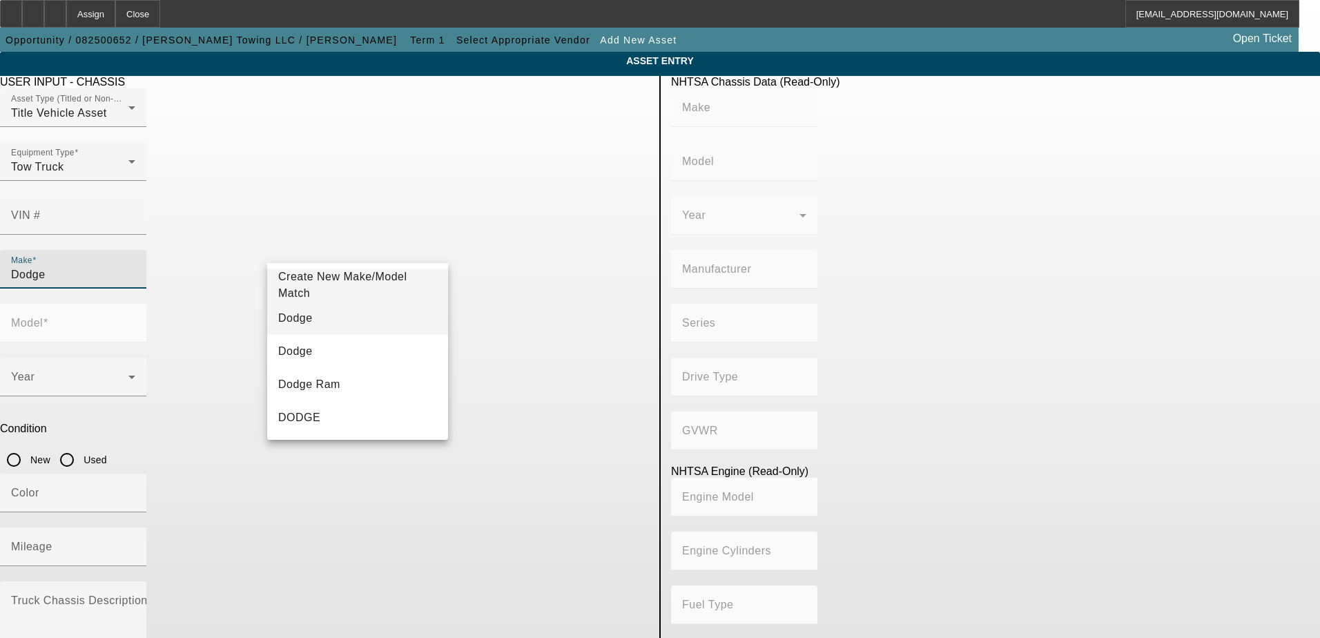
type input "Dodge"
click at [331, 317] on mat-option "Dodge" at bounding box center [357, 318] width 181 height 33
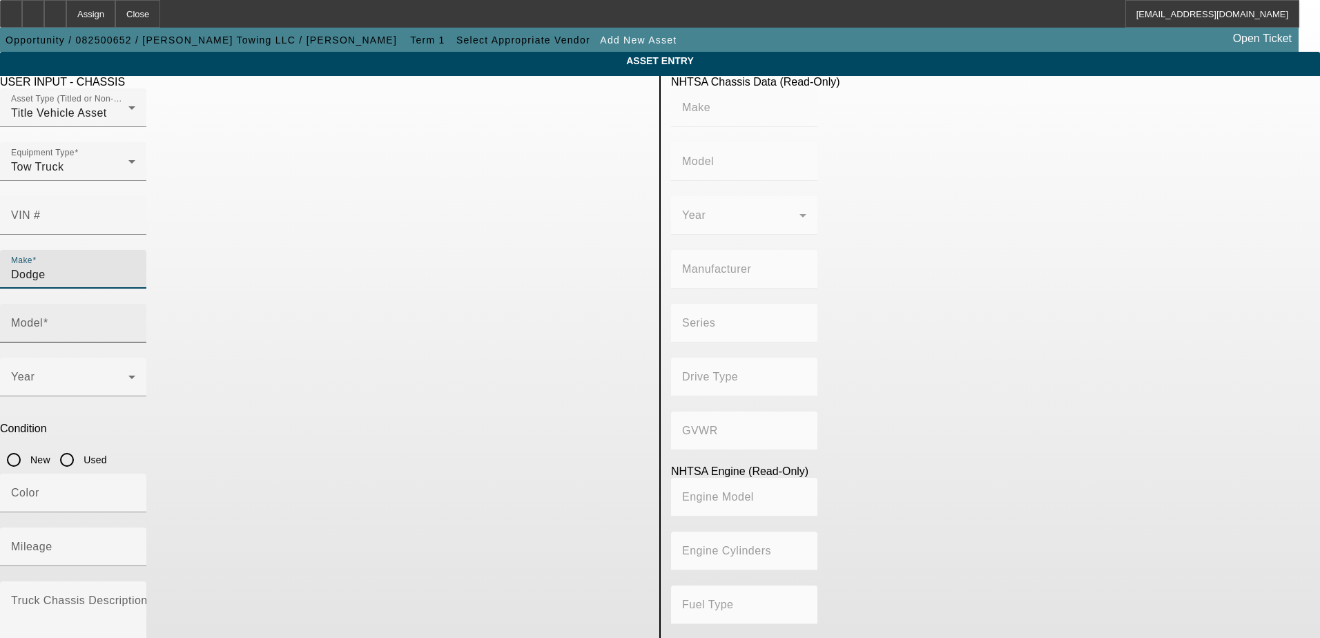
click at [135, 304] on div "Model" at bounding box center [73, 323] width 124 height 39
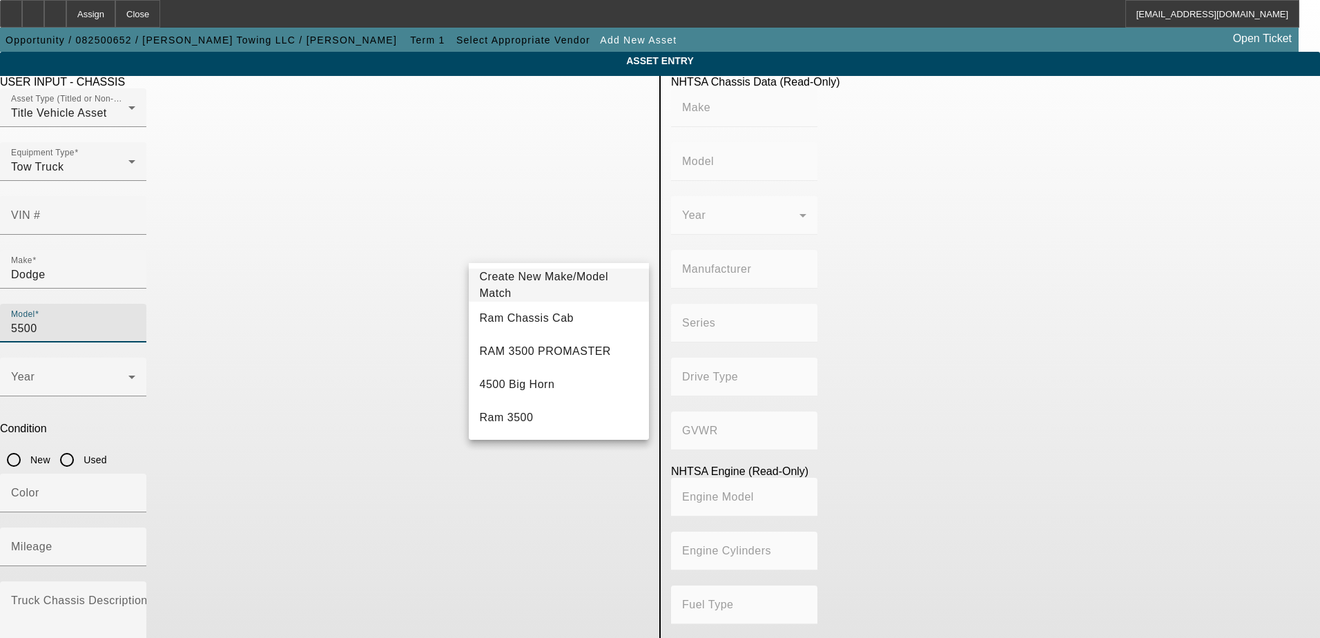
type input "5500"
drag, startPoint x: 115, startPoint y: 326, endPoint x: 353, endPoint y: 295, distance: 239.5
click at [115, 325] on app-asset-collateral-manage "ASSET ENTRY USER INPUT - CHASSIS Asset Type (Titled or Non-Titled) Title Vehicl…" at bounding box center [660, 434] width 1320 height 765
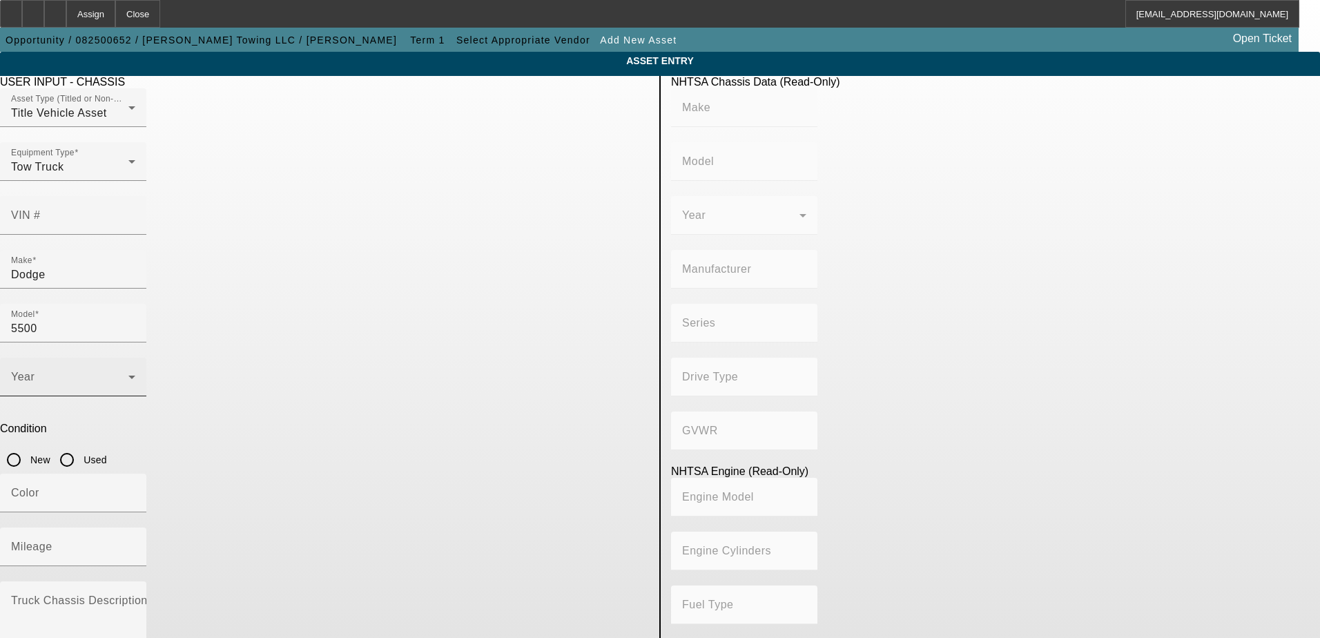
click at [135, 374] on mat-select at bounding box center [73, 382] width 124 height 17
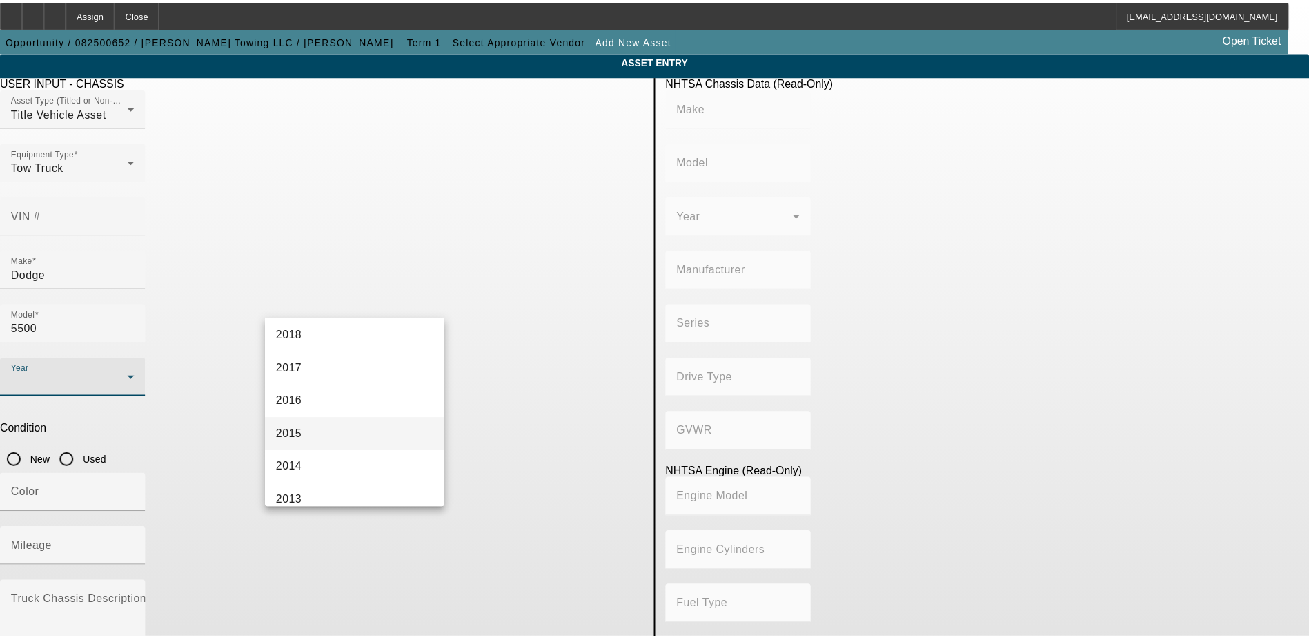
scroll to position [345, 0]
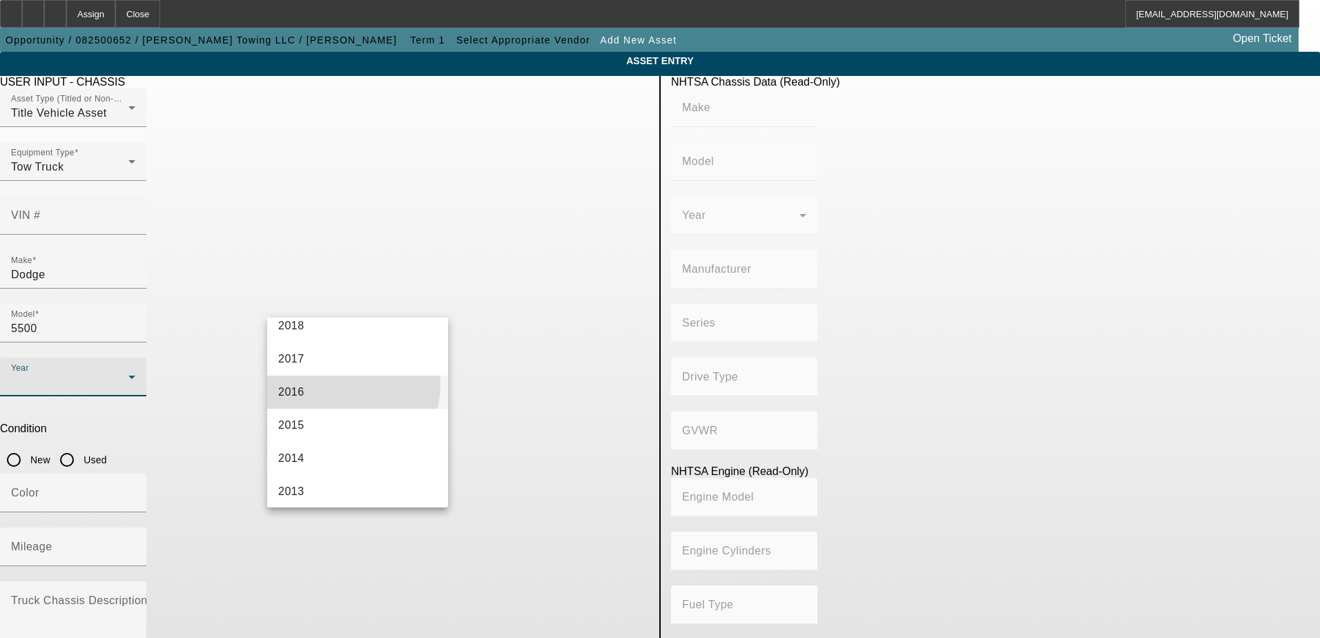
click at [337, 384] on mat-option "2016" at bounding box center [357, 391] width 181 height 33
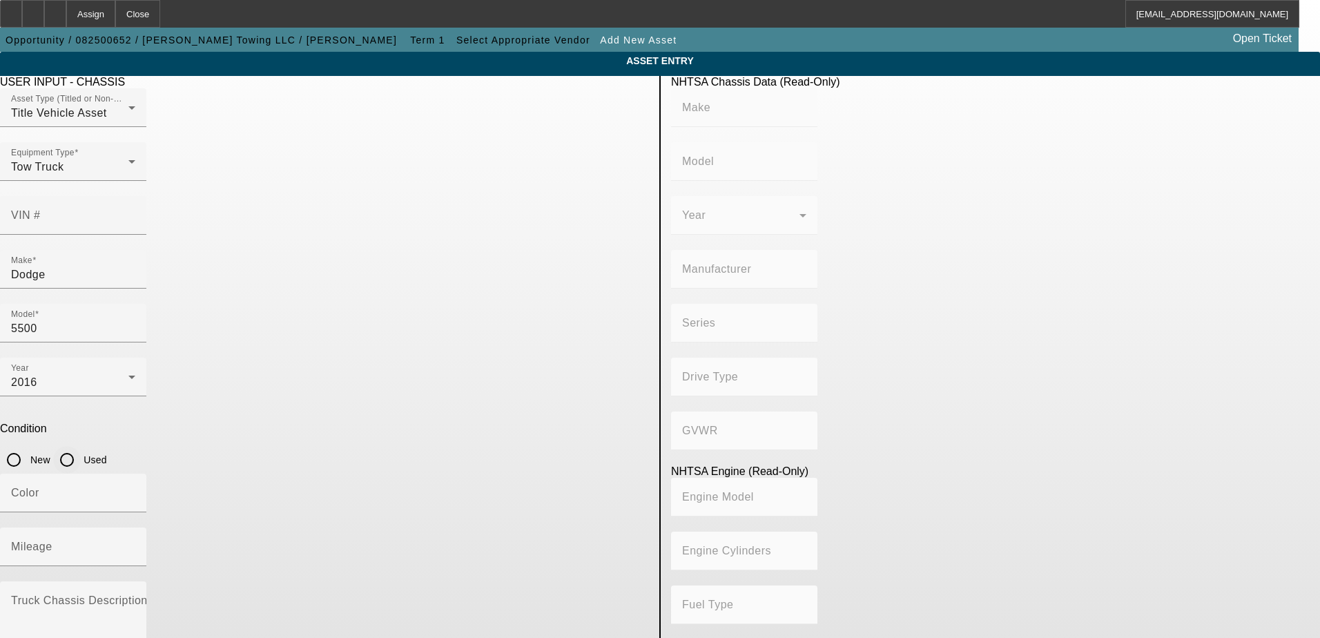
click at [81, 446] on input "Used" at bounding box center [67, 460] width 28 height 28
radio input "true"
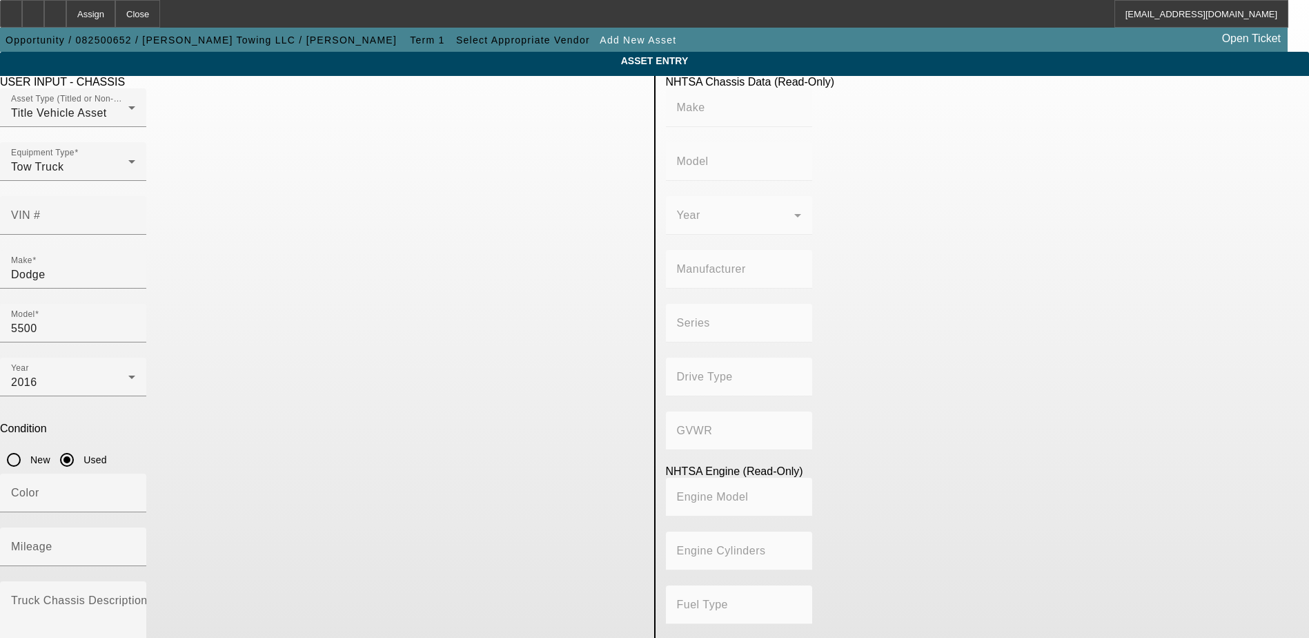
drag, startPoint x: 434, startPoint y: 585, endPoint x: 244, endPoint y: 563, distance: 191.1
click at [244, 563] on app-asset-collateral-manage "ASSET ENTRY USER INPUT - CHASSIS Asset Type (Titled or Non-Titled) Title Vehicl…" at bounding box center [654, 462] width 1309 height 821
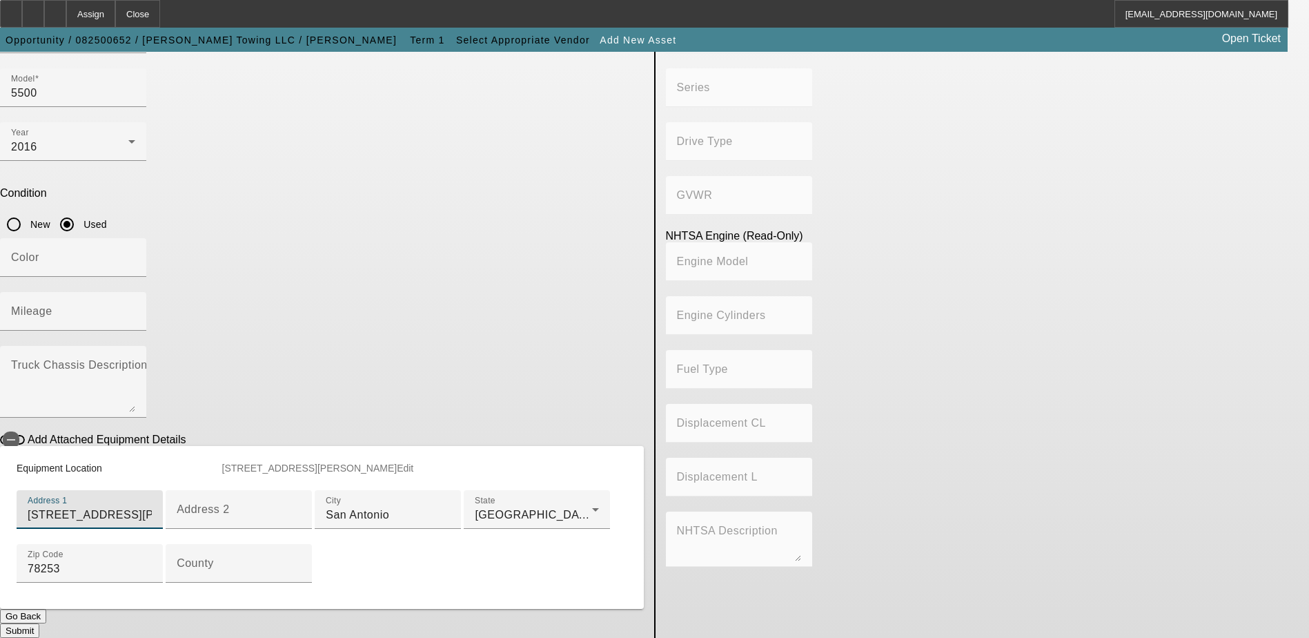
scroll to position [326, 0]
type input "[STREET_ADDRESS][PERSON_NAME]"
click at [393, 507] on input "San Antonio" at bounding box center [388, 515] width 124 height 17
drag, startPoint x: 433, startPoint y: 355, endPoint x: 300, endPoint y: 358, distance: 133.9
click at [326, 490] on div "City [GEOGRAPHIC_DATA]" at bounding box center [388, 509] width 124 height 39
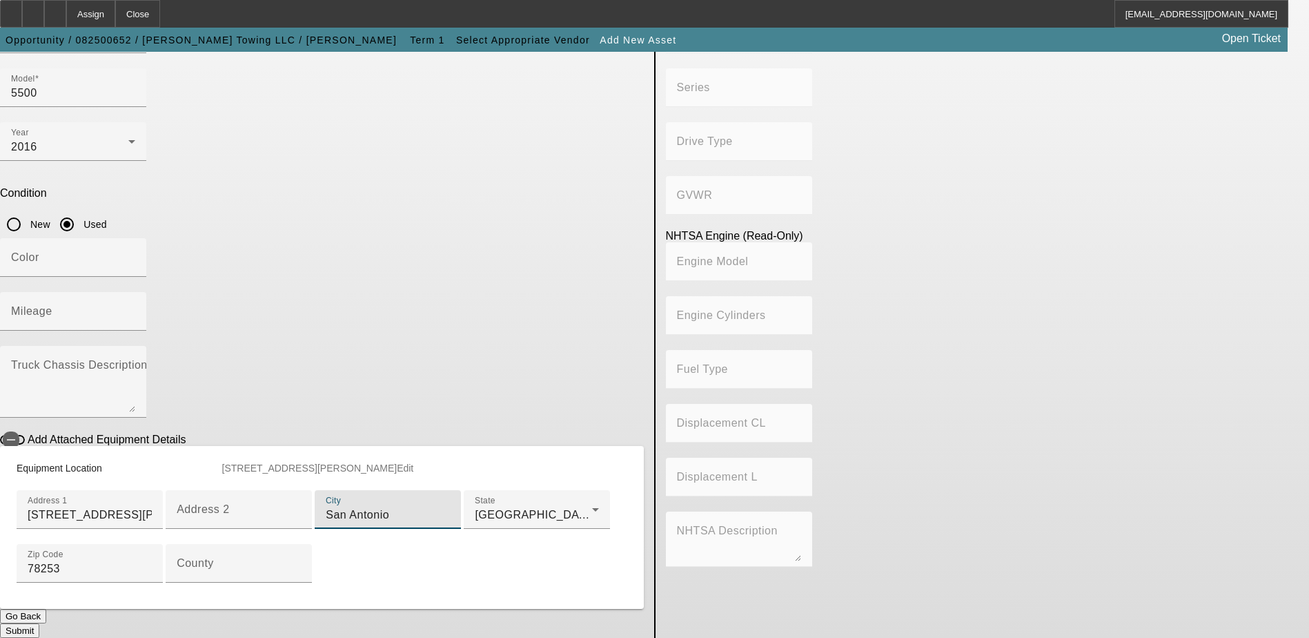
click at [326, 507] on input "San Antonio" at bounding box center [388, 515] width 124 height 17
type input "[PERSON_NAME]"
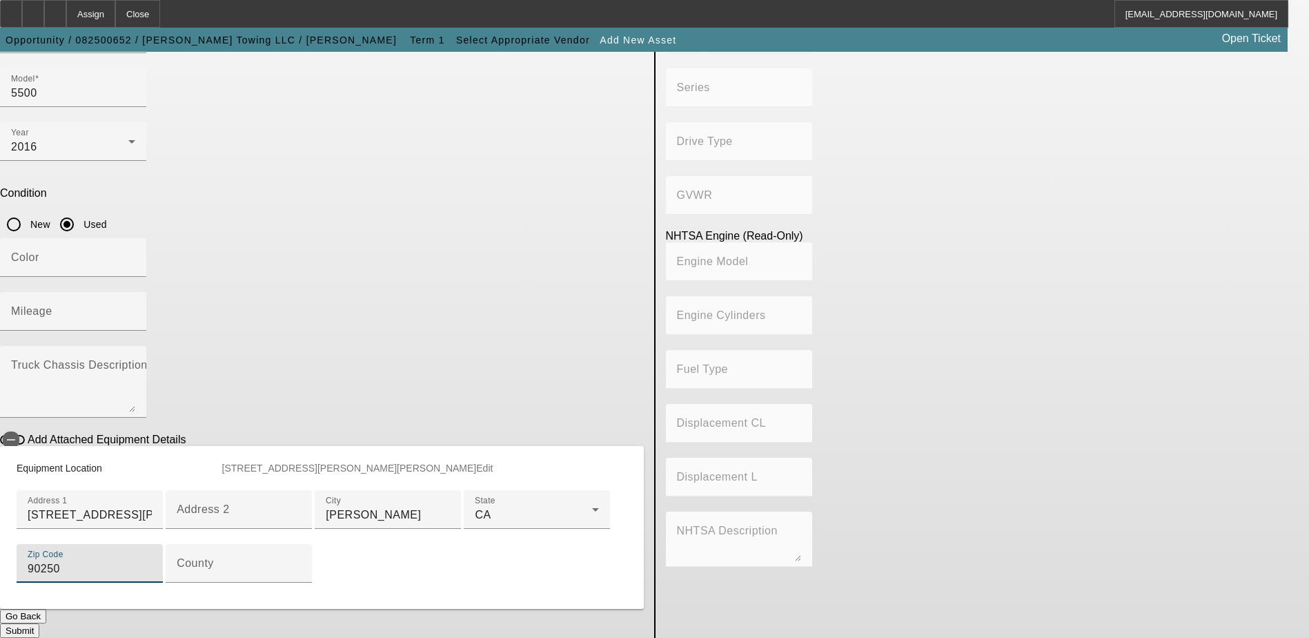
type input "90250"
click at [155, 436] on app-asset-collateral-manage "ASSET ENTRY USER INPUT - CHASSIS Asset Type (Titled or Non-Titled) Title Vehicl…" at bounding box center [654, 226] width 1309 height 821
click at [39, 623] on button "Submit" at bounding box center [19, 630] width 39 height 14
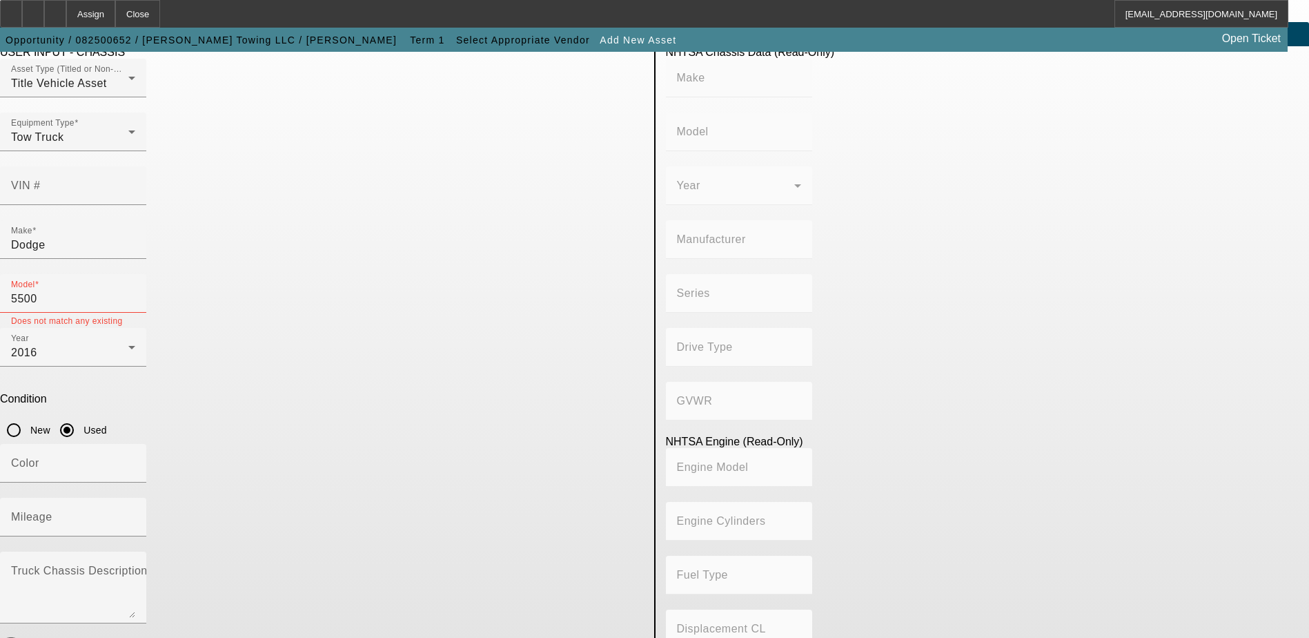
scroll to position [0, 0]
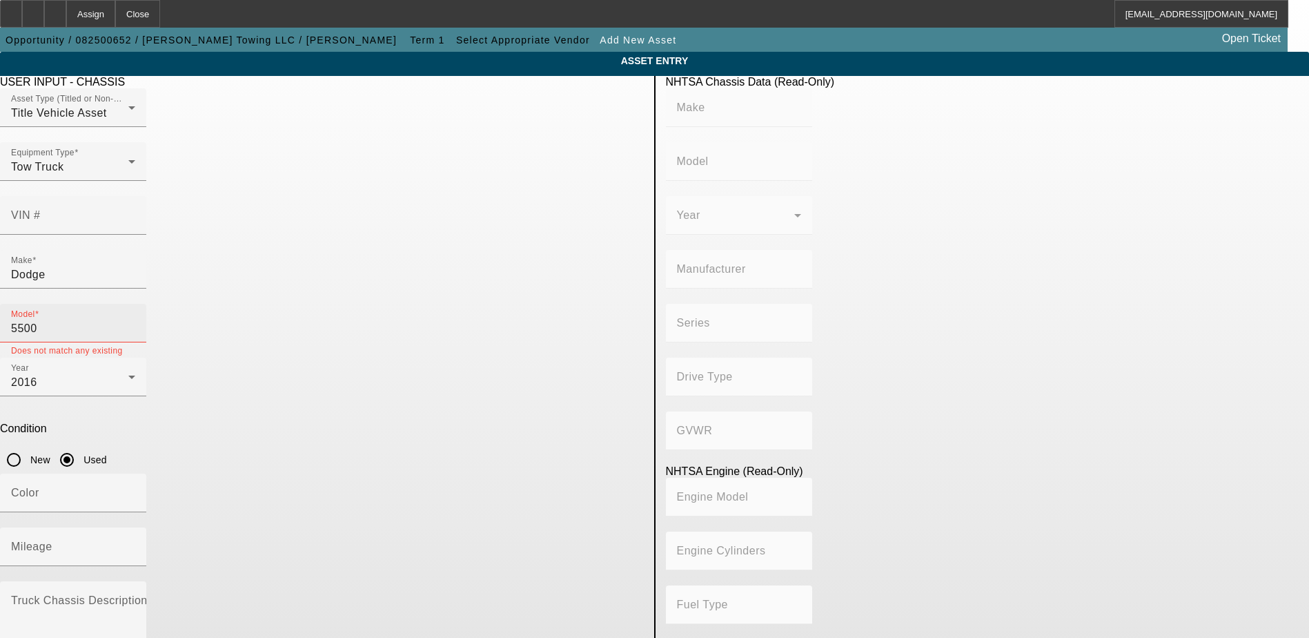
click at [135, 320] on input "5500" at bounding box center [73, 328] width 124 height 17
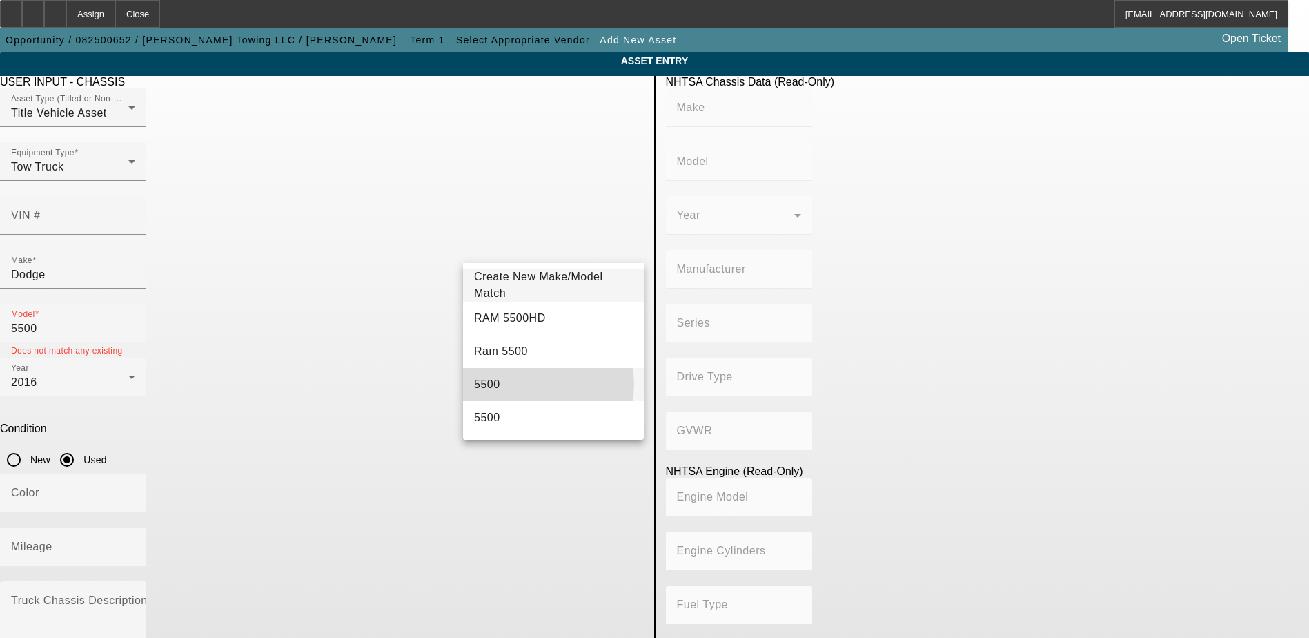
click at [534, 384] on mat-option "5500" at bounding box center [553, 384] width 181 height 33
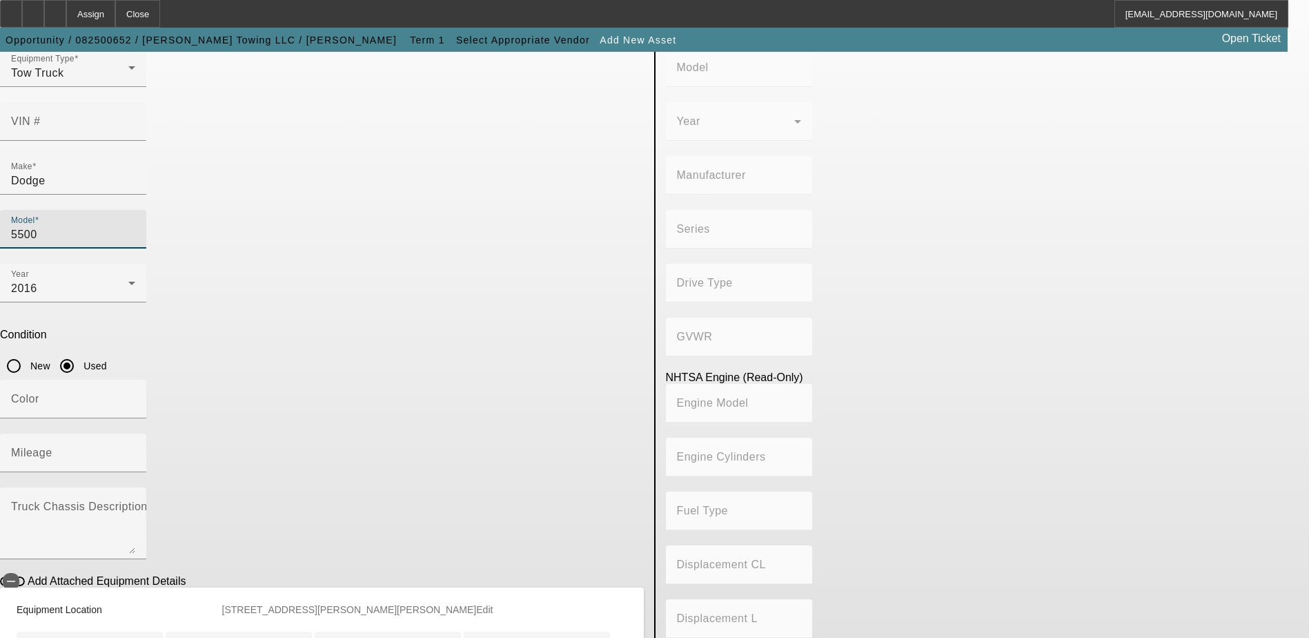
scroll to position [326, 0]
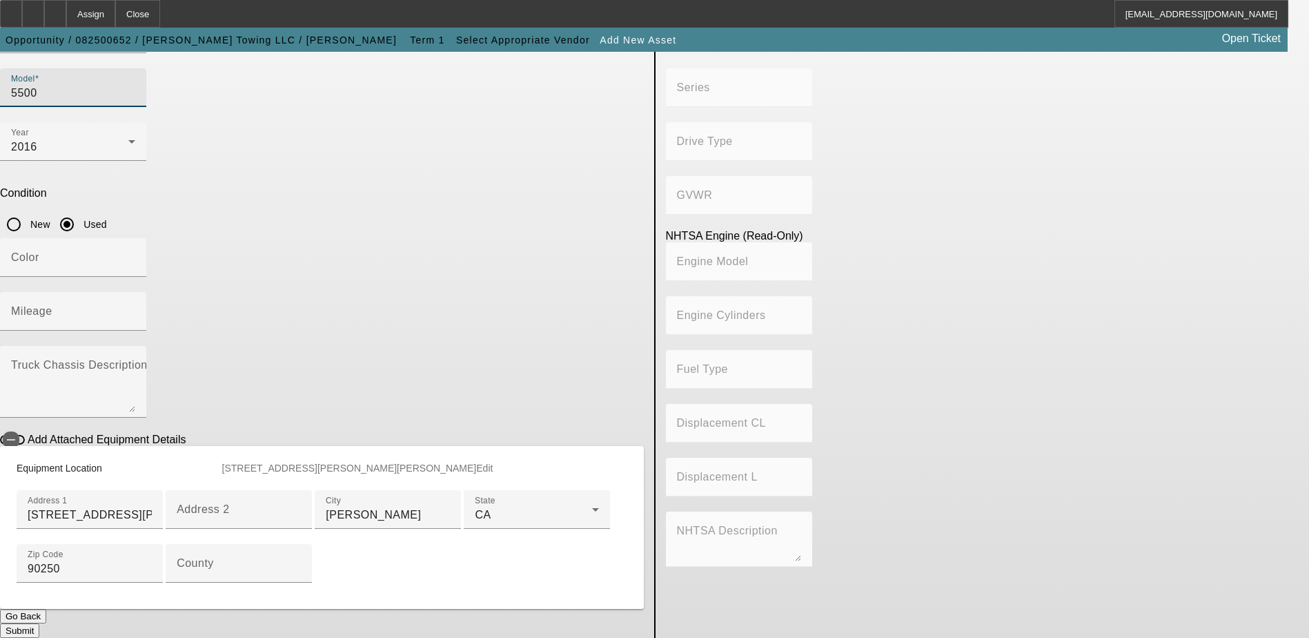
click at [39, 623] on button "Submit" at bounding box center [19, 630] width 39 height 14
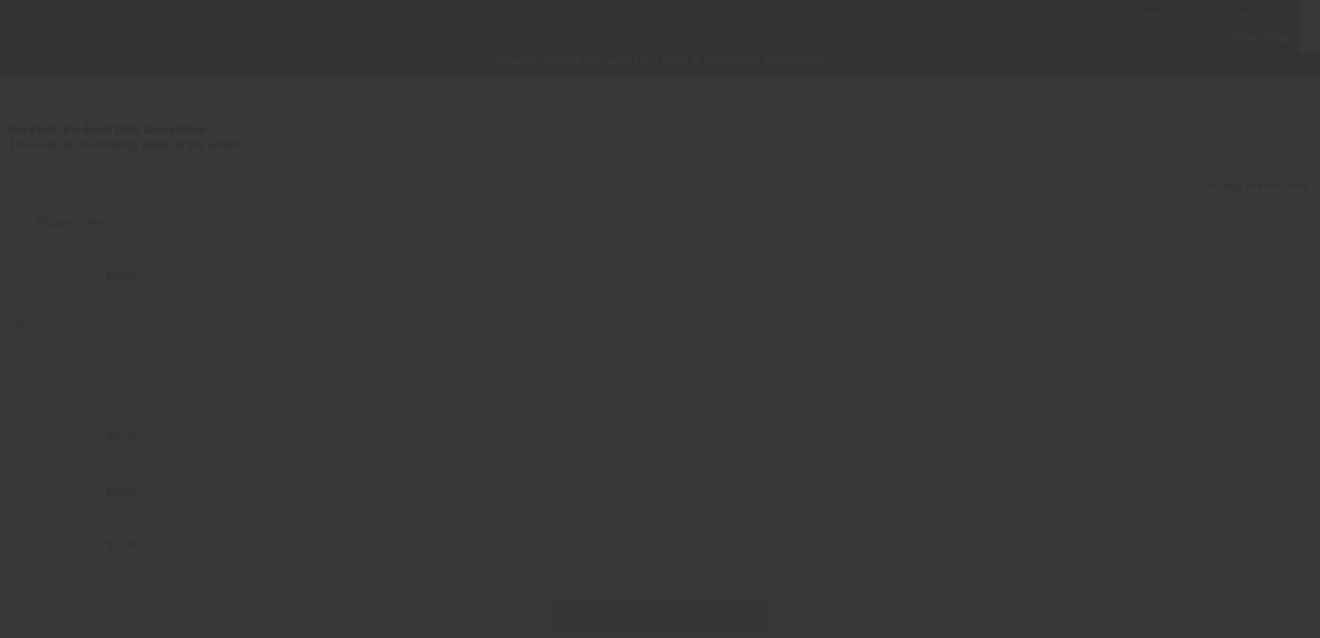
type input "$55,000.00"
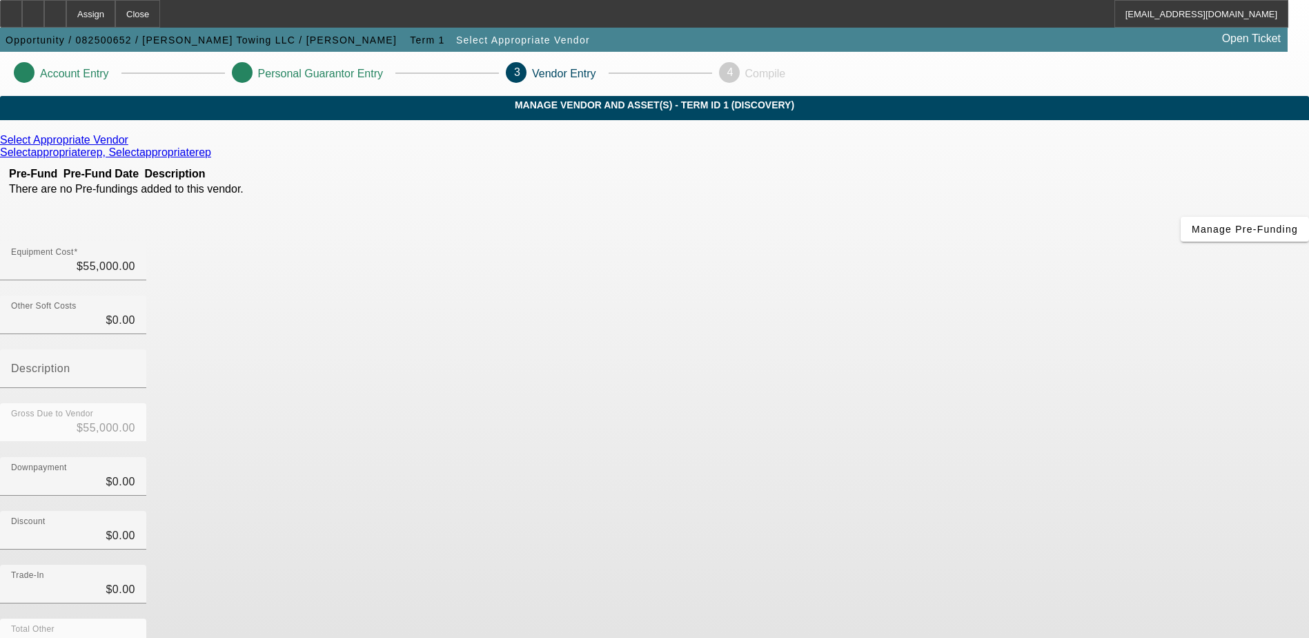
scroll to position [67, 0]
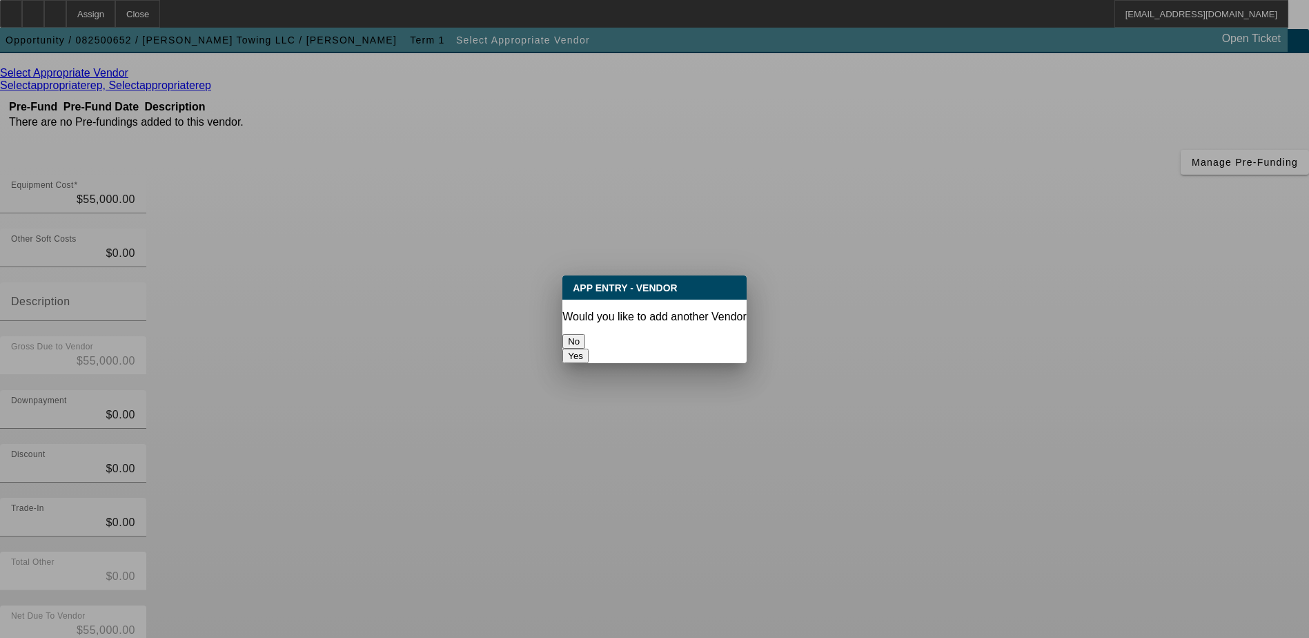
scroll to position [0, 0]
click at [585, 335] on button "No" at bounding box center [574, 341] width 23 height 14
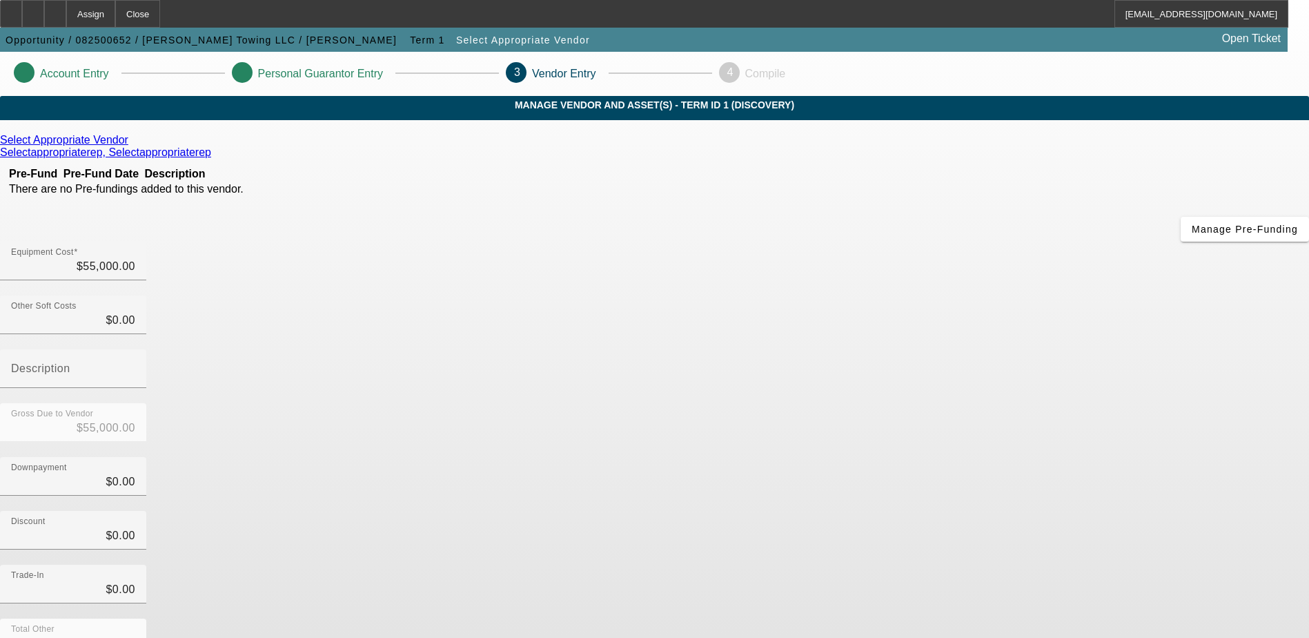
scroll to position [67, 0]
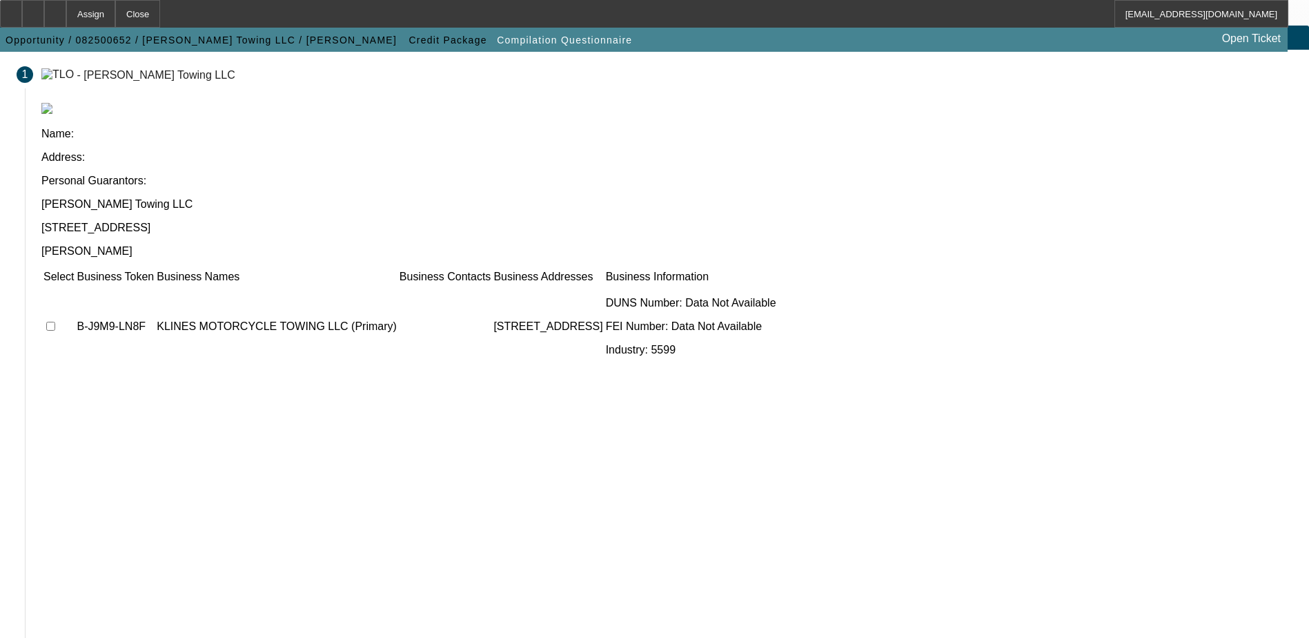
scroll to position [126, 0]
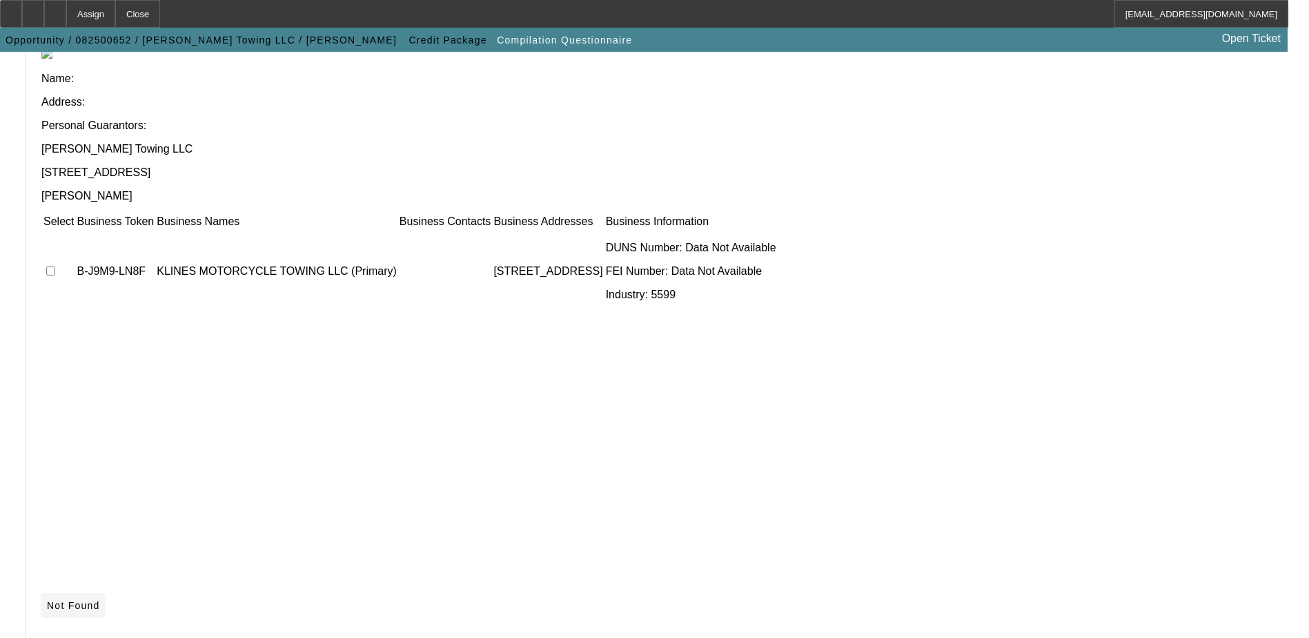
click at [47, 600] on icon at bounding box center [47, 605] width 0 height 11
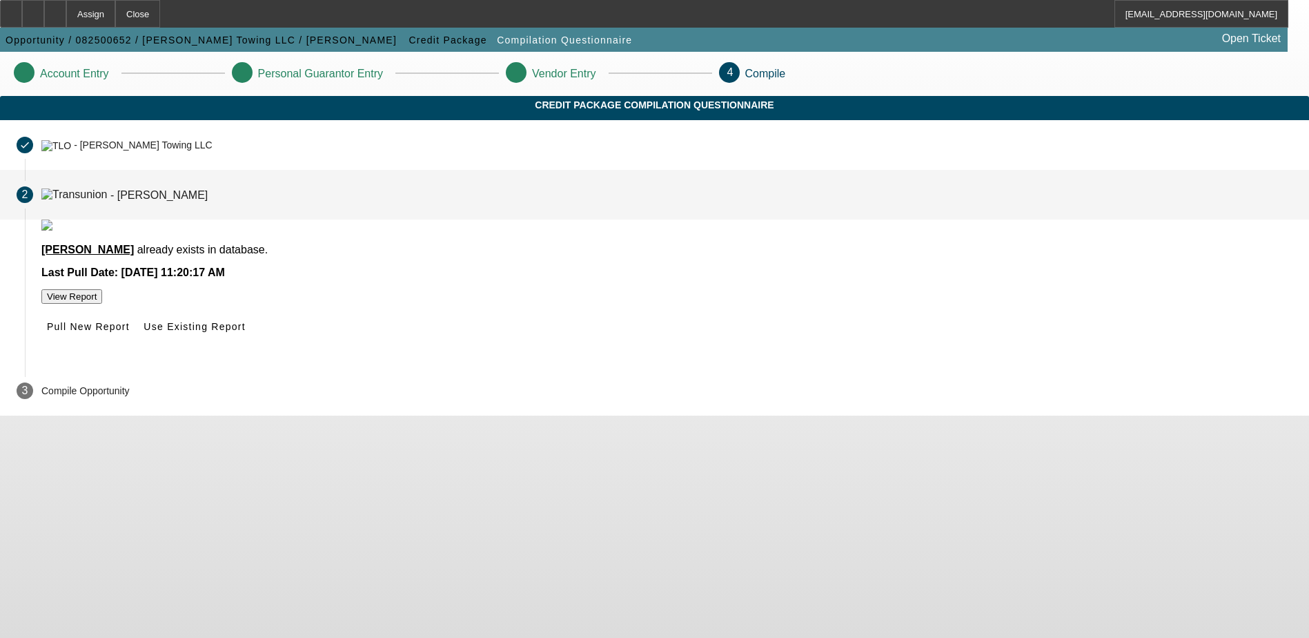
scroll to position [0, 0]
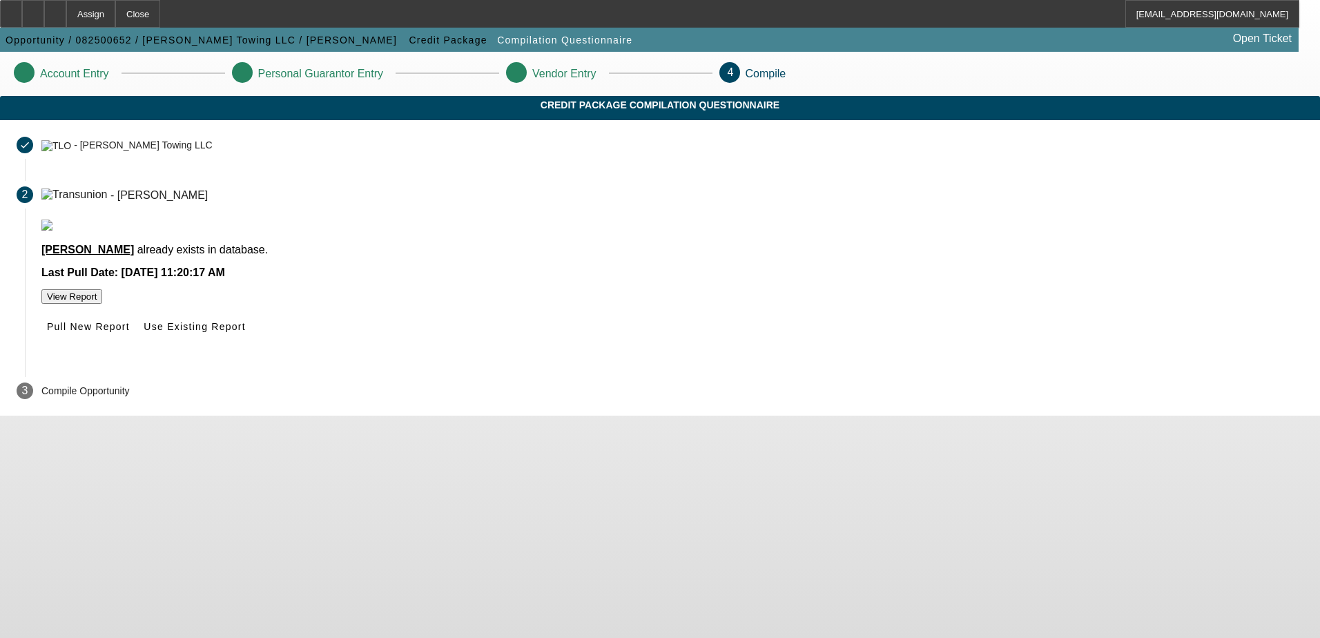
click at [102, 304] on button "View Report" at bounding box center [71, 296] width 61 height 14
click at [47, 332] on icon at bounding box center [47, 326] width 0 height 11
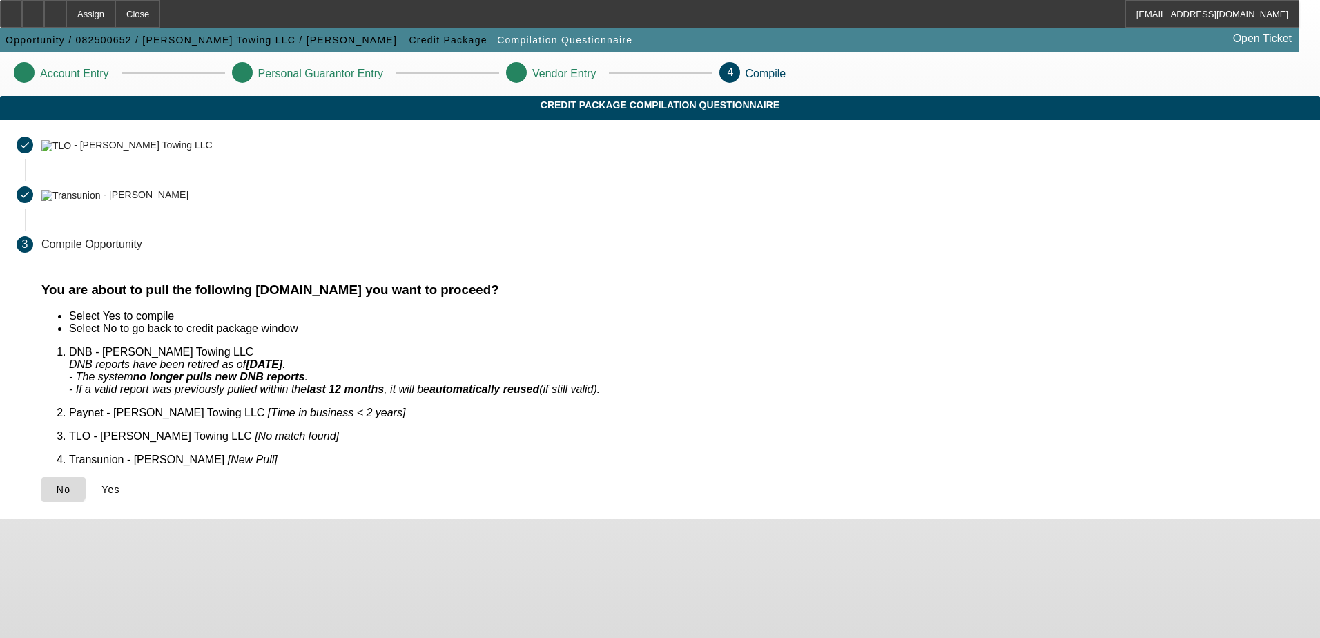
click at [70, 484] on span "No" at bounding box center [64, 489] width 14 height 11
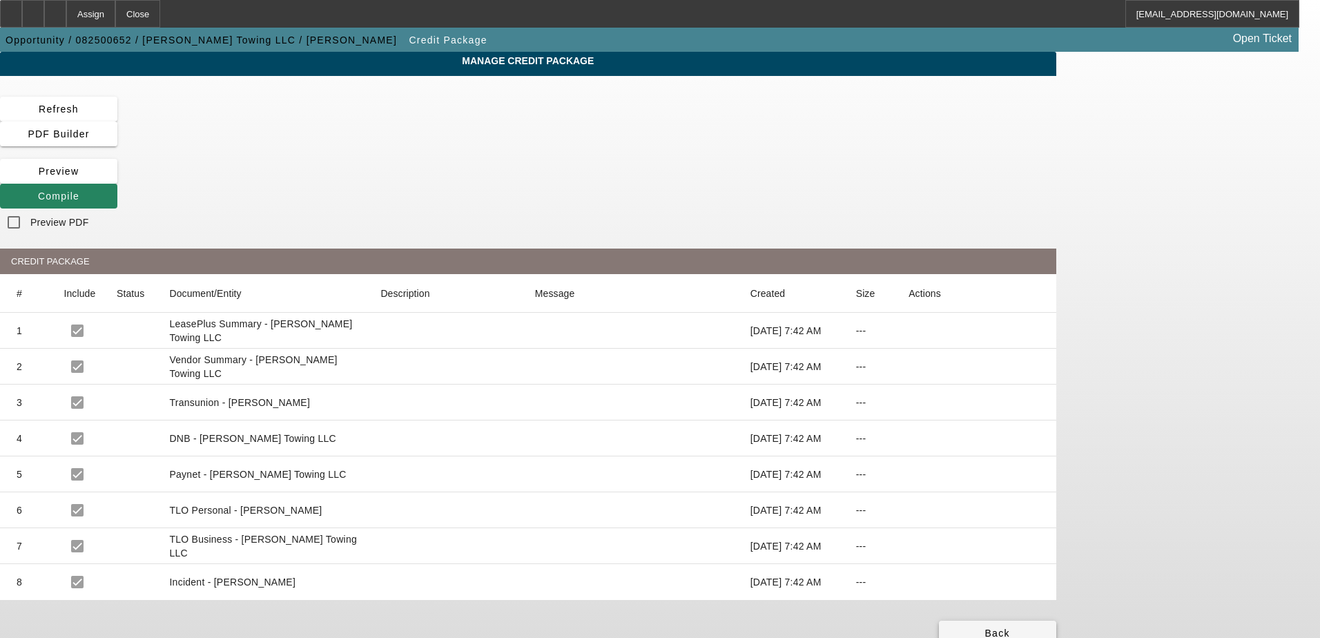
click at [1056, 616] on span at bounding box center [997, 632] width 117 height 33
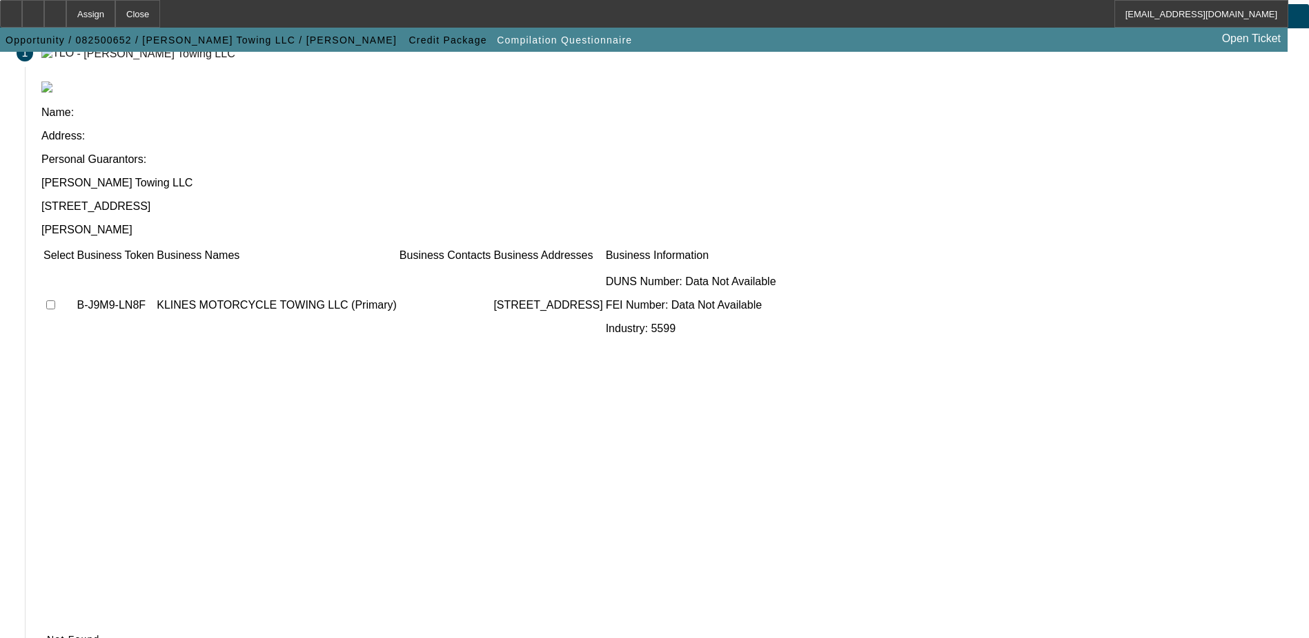
scroll to position [126, 0]
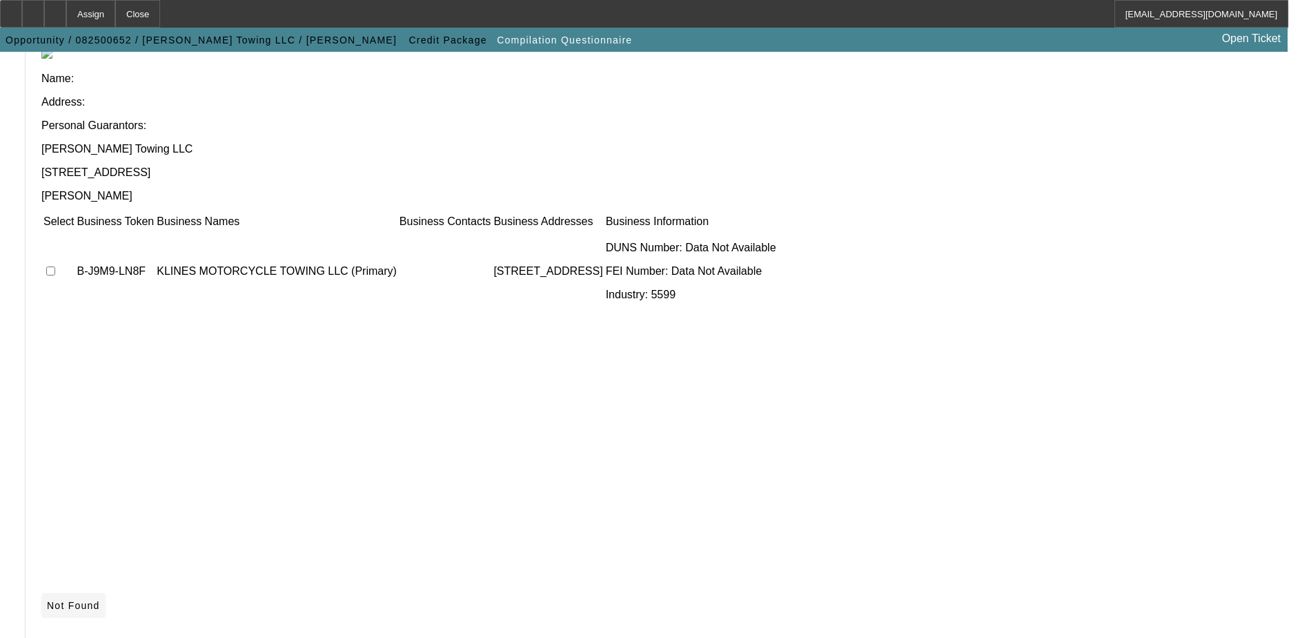
click at [100, 600] on span "Not Found" at bounding box center [73, 605] width 53 height 11
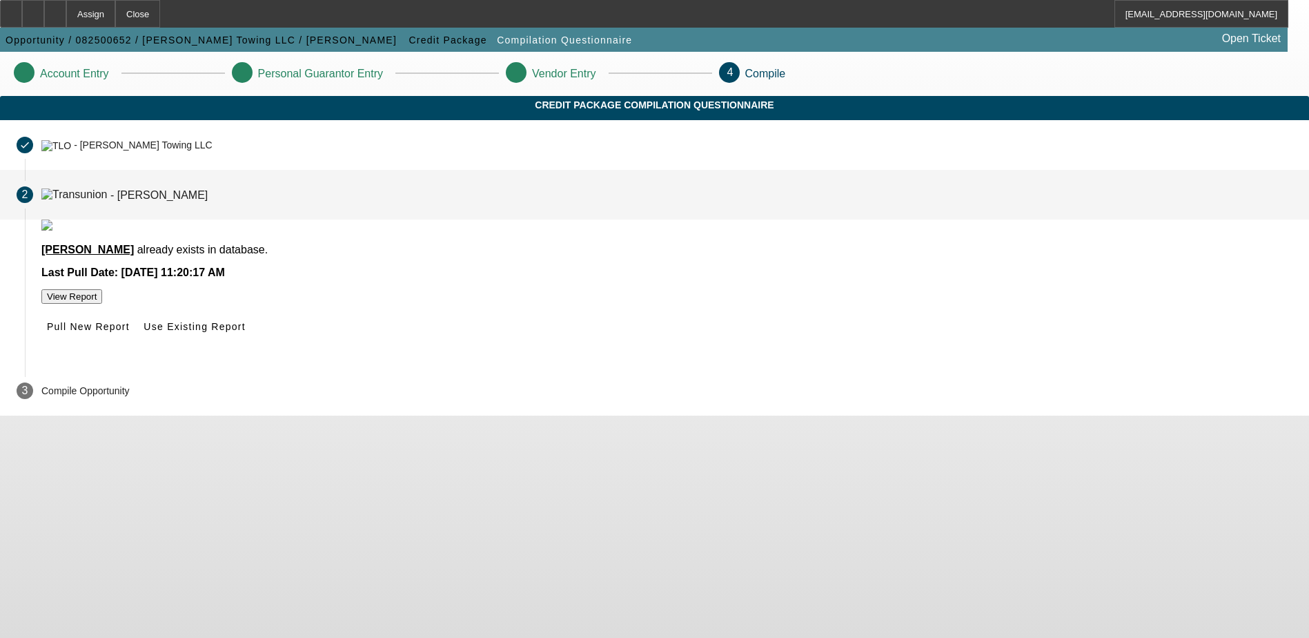
scroll to position [0, 0]
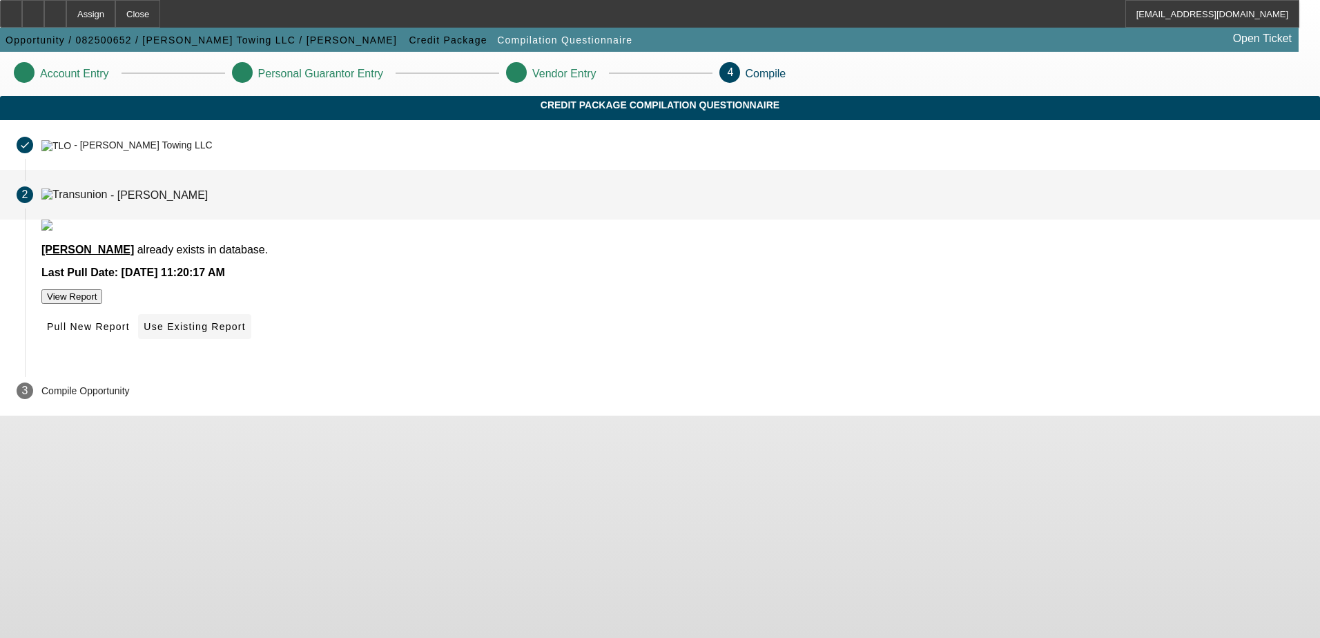
click at [245, 332] on span "Use Existing Report" at bounding box center [194, 326] width 101 height 11
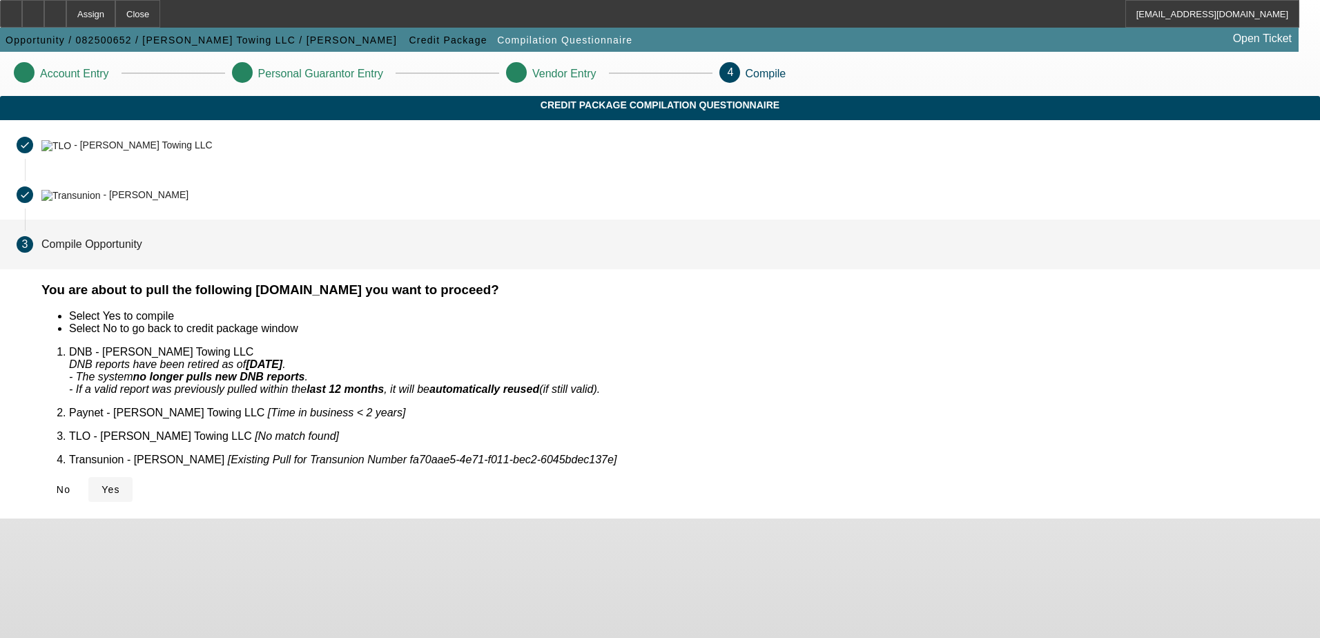
click at [101, 484] on icon at bounding box center [101, 489] width 0 height 11
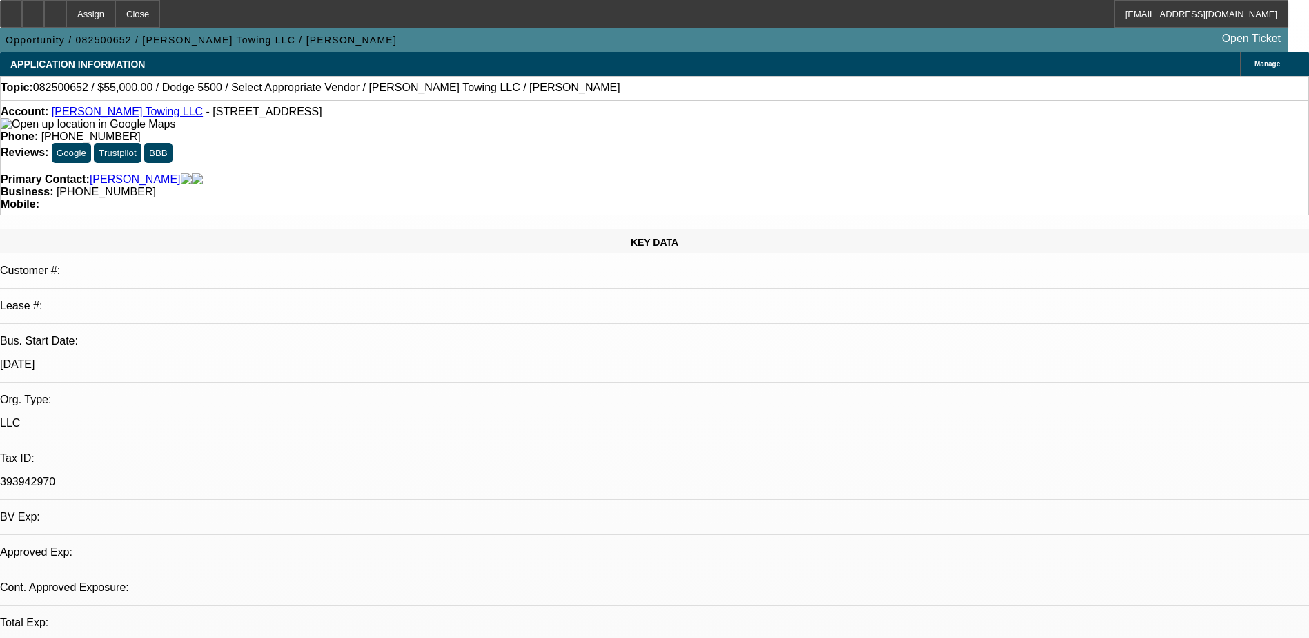
select select "0"
select select "2"
select select "0.1"
select select "1"
select select "2"
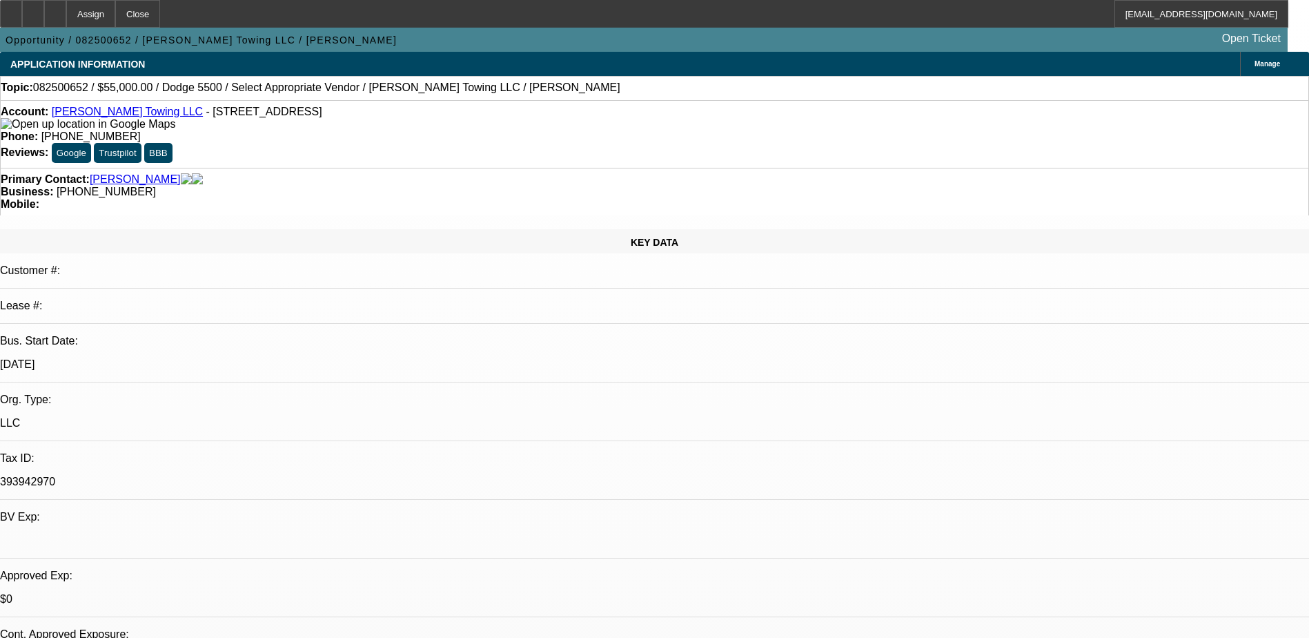
select select "4"
click at [55, 9] on icon at bounding box center [55, 9] width 0 height 0
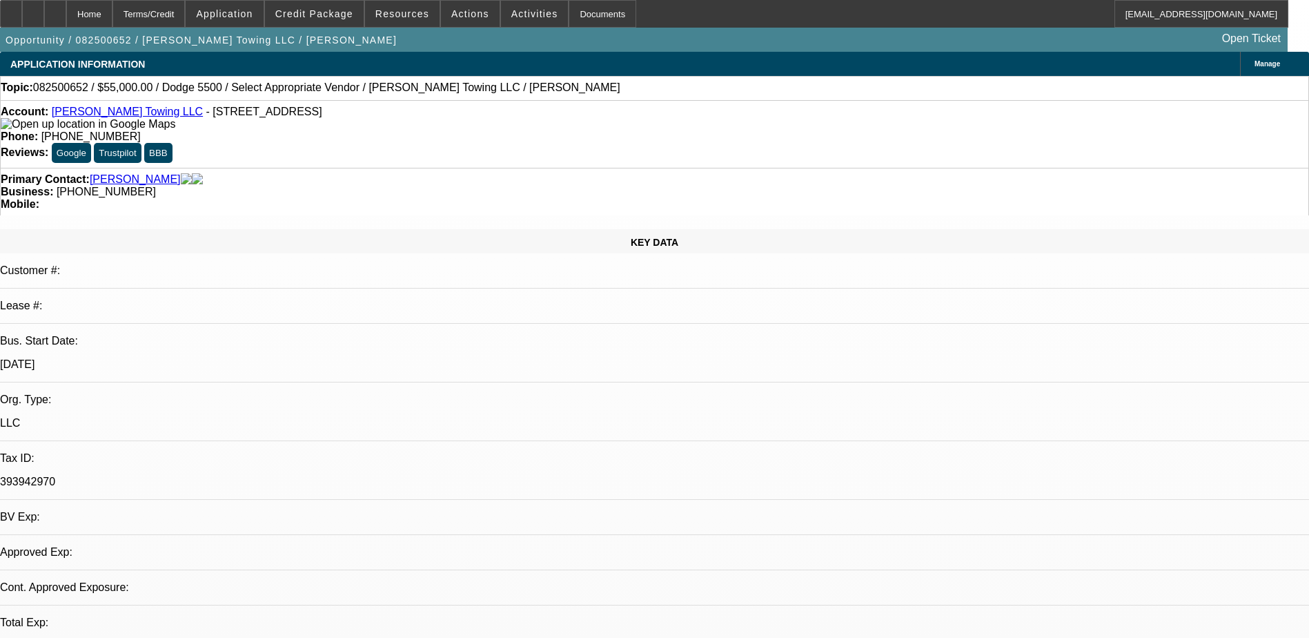
select select "0"
select select "2"
select select "0.1"
select select "1"
select select "2"
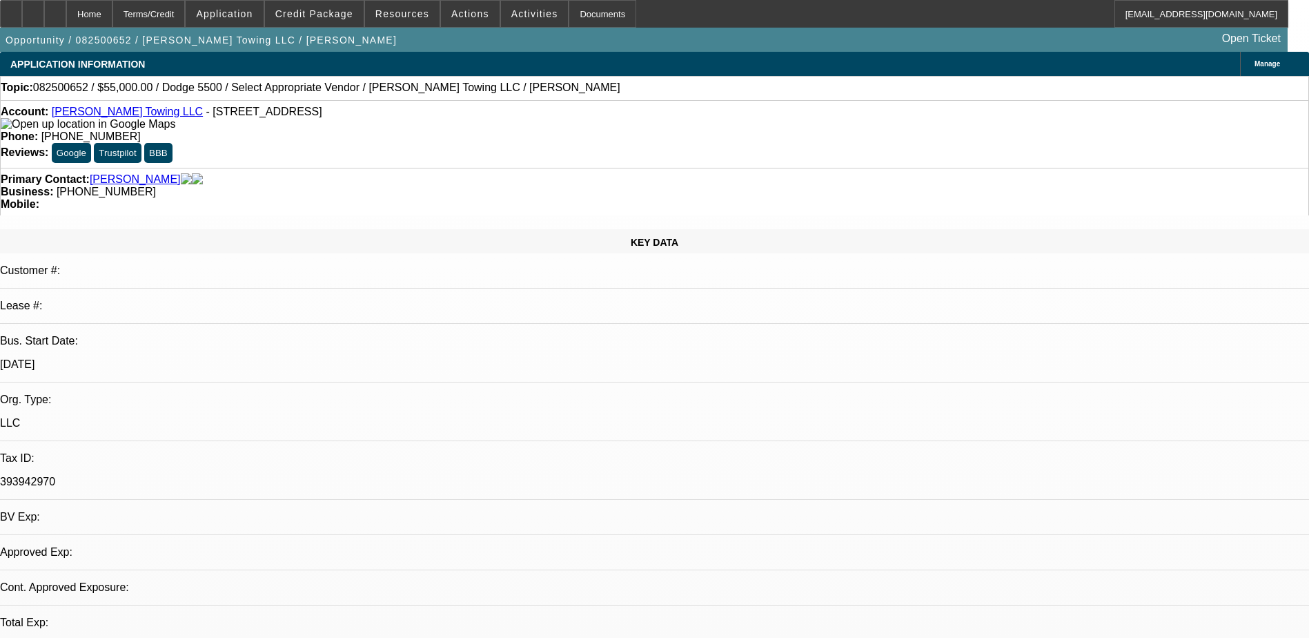
select select "4"
click at [569, 18] on div "Documents" at bounding box center [603, 14] width 68 height 28
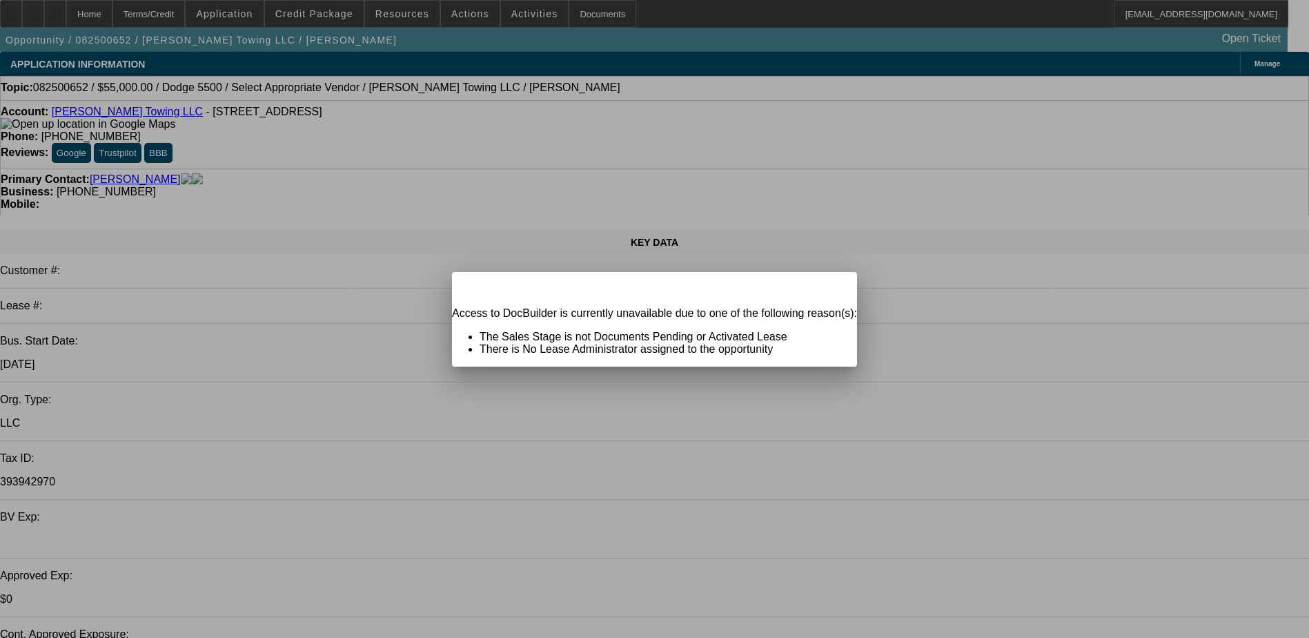
click at [783, 296] on div "Warning Close" at bounding box center [654, 284] width 405 height 24
click at [827, 288] on icon at bounding box center [827, 284] width 0 height 8
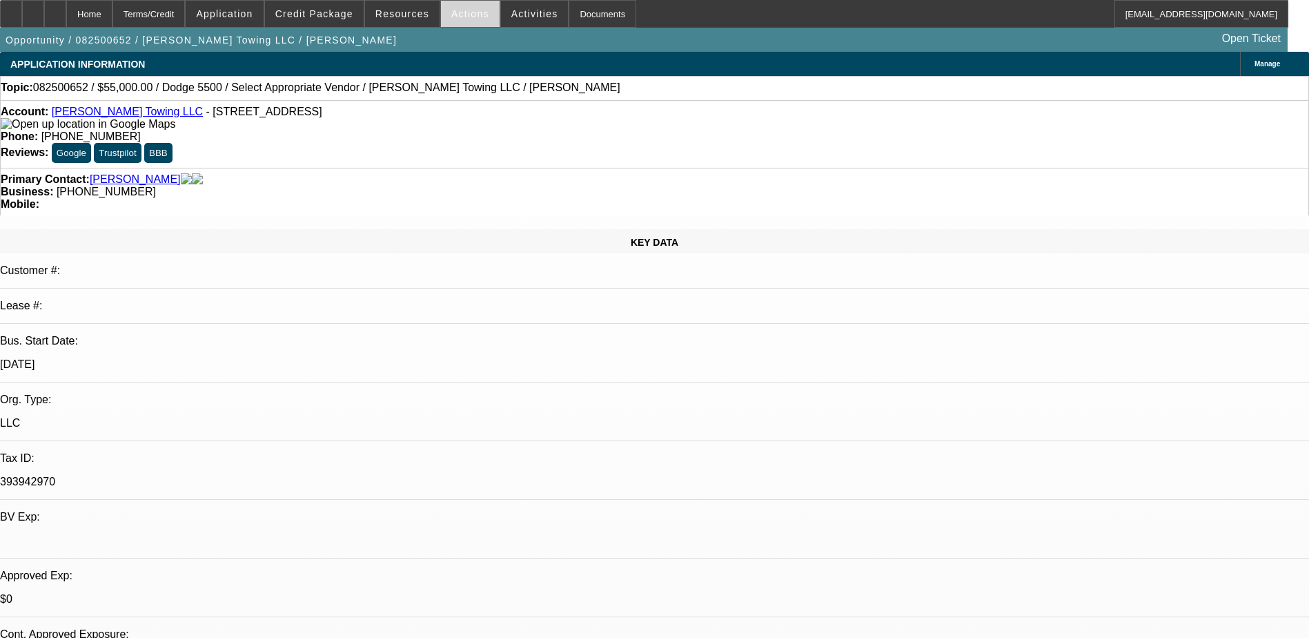
click at [462, 14] on span "Actions" at bounding box center [470, 13] width 38 height 11
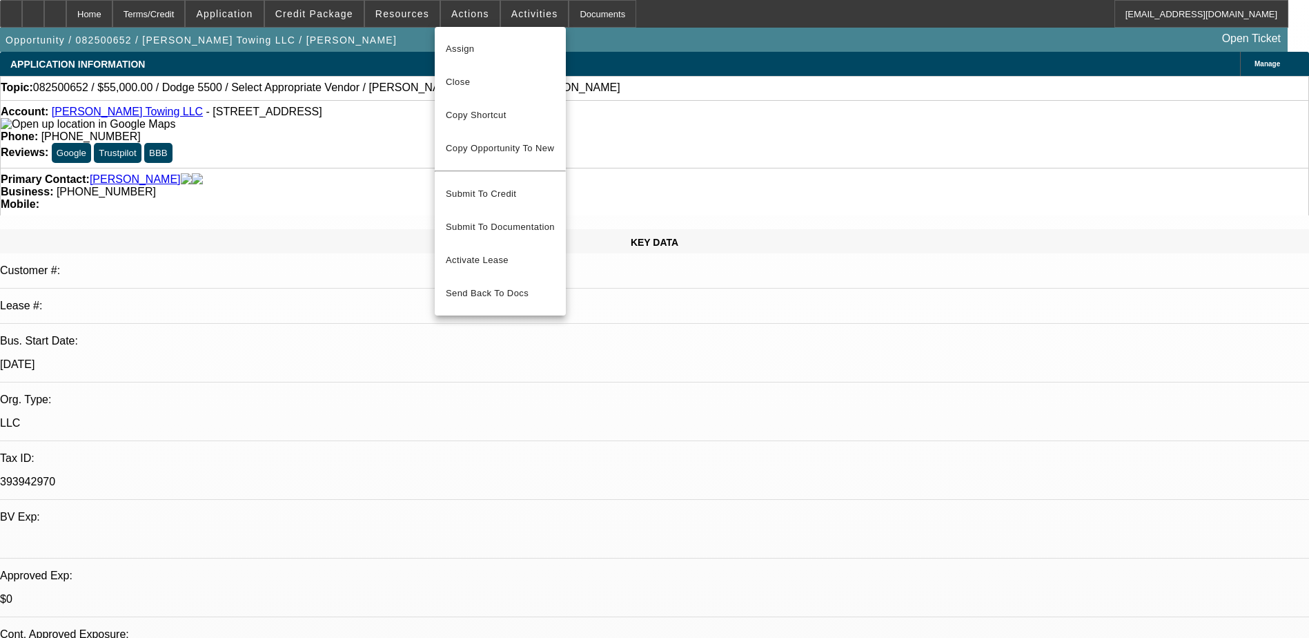
click at [399, 14] on div at bounding box center [654, 319] width 1309 height 638
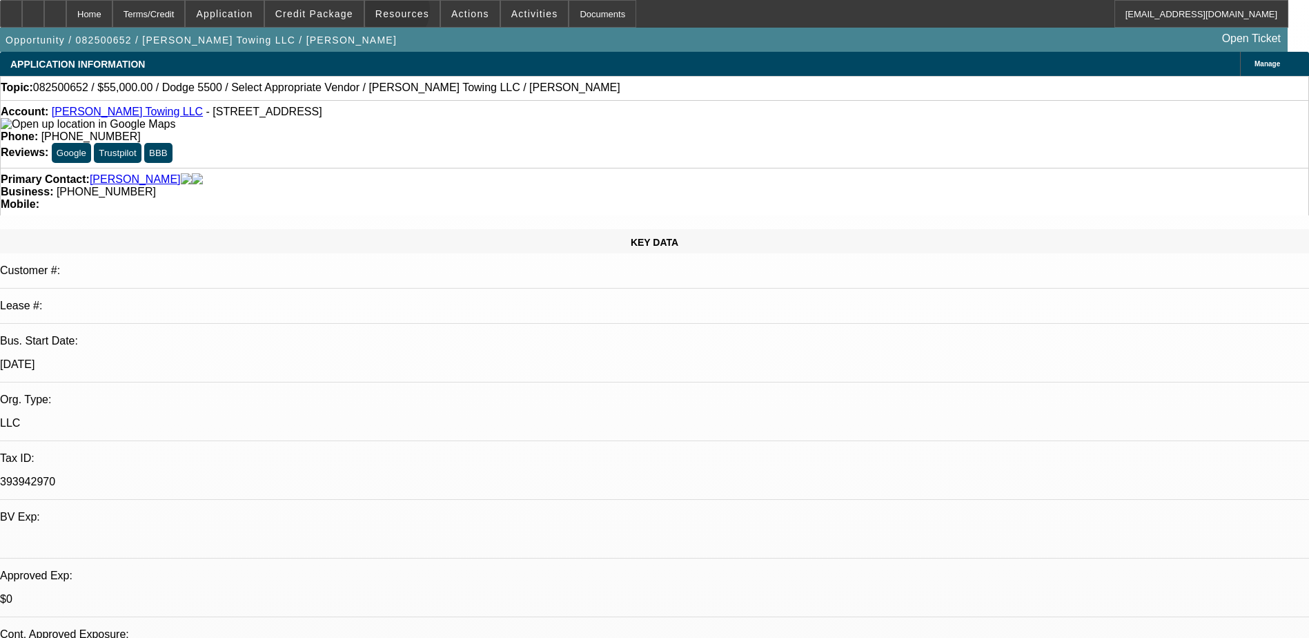
click at [399, 14] on span "Resources" at bounding box center [402, 13] width 54 height 11
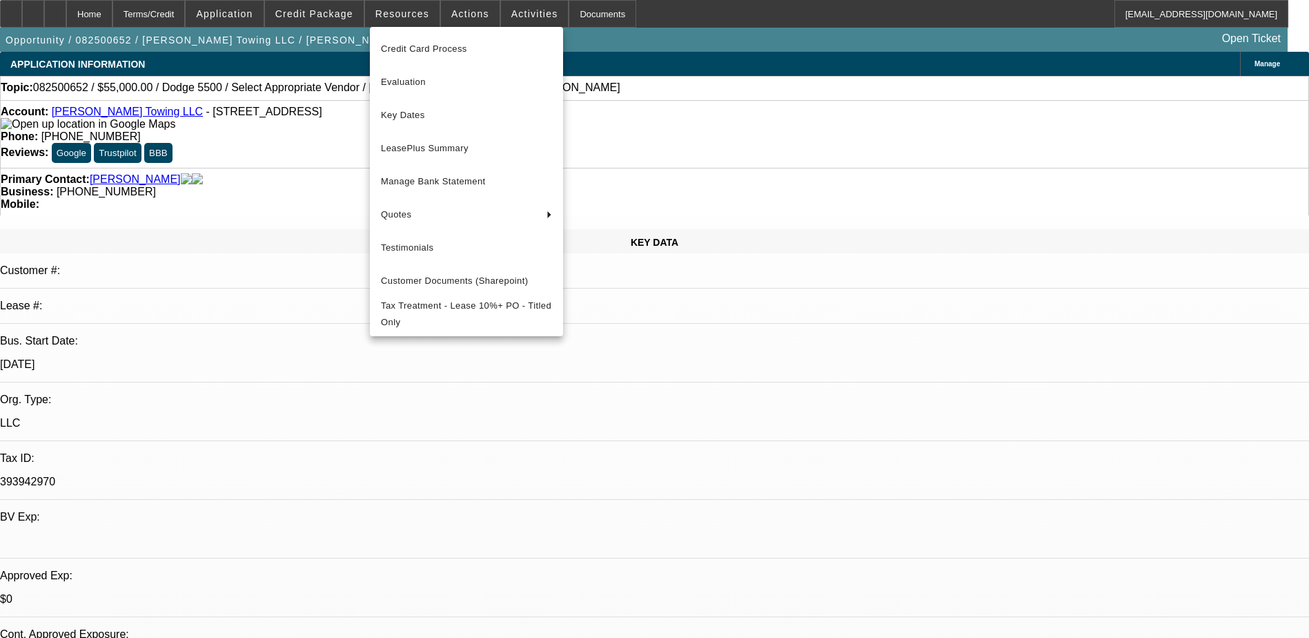
click at [248, 21] on div at bounding box center [654, 319] width 1309 height 638
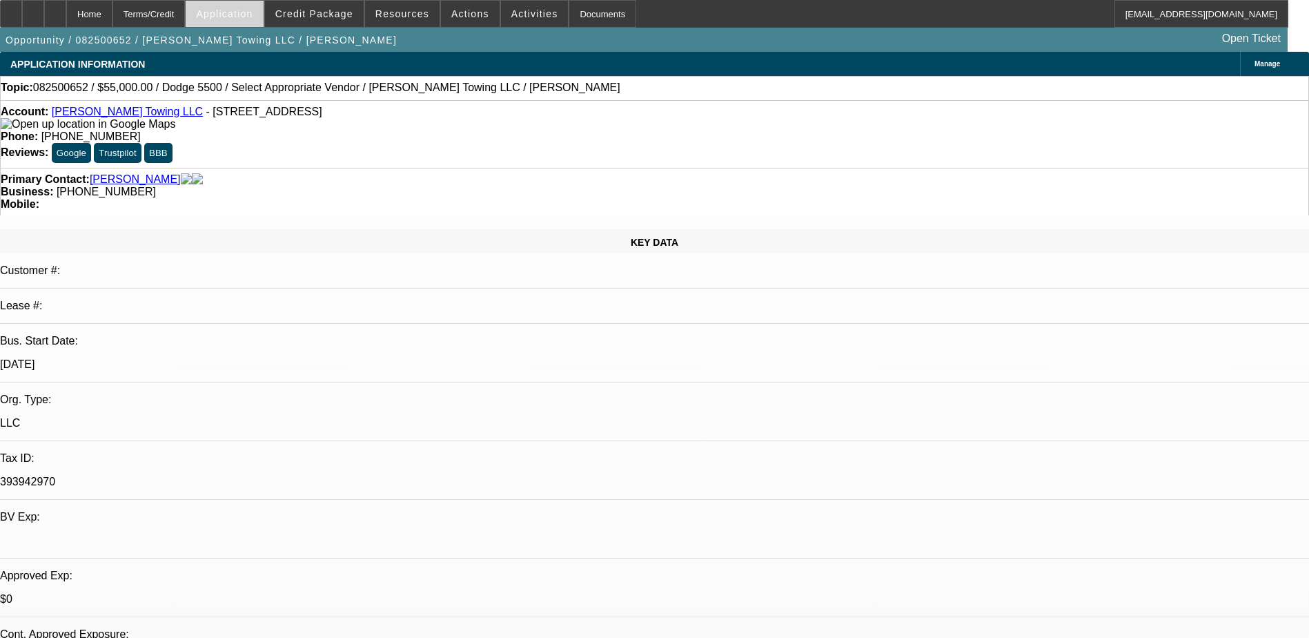
click at [250, 21] on span at bounding box center [224, 13] width 77 height 33
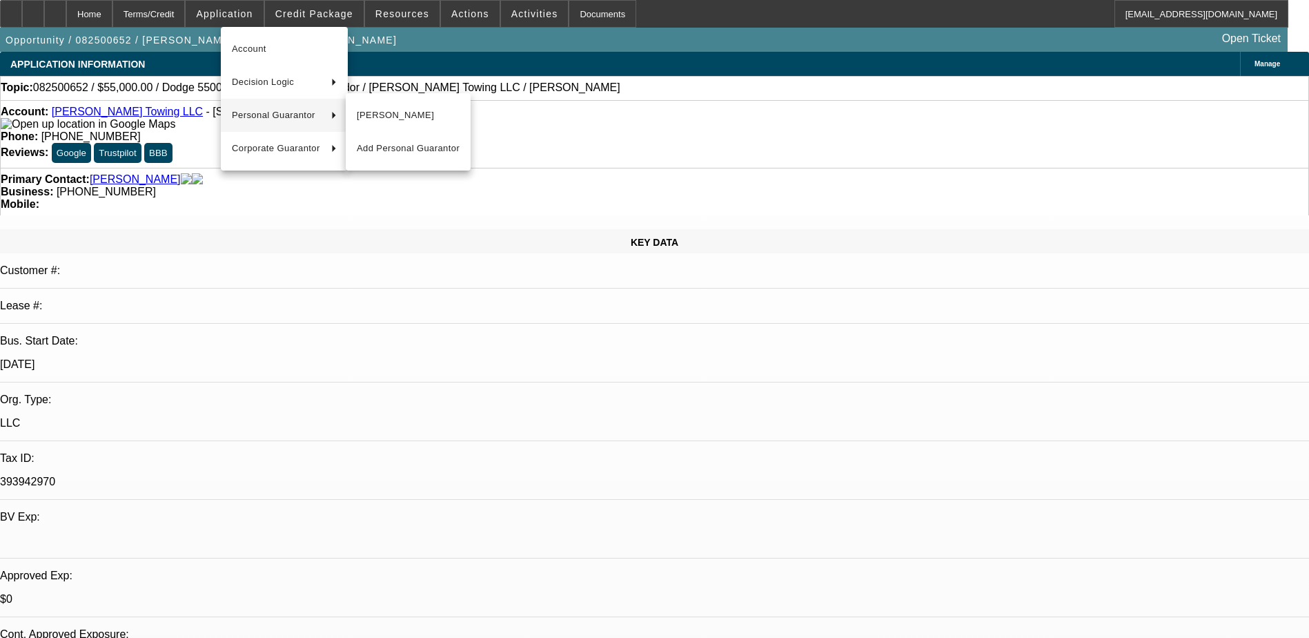
click at [973, 496] on div at bounding box center [654, 319] width 1309 height 638
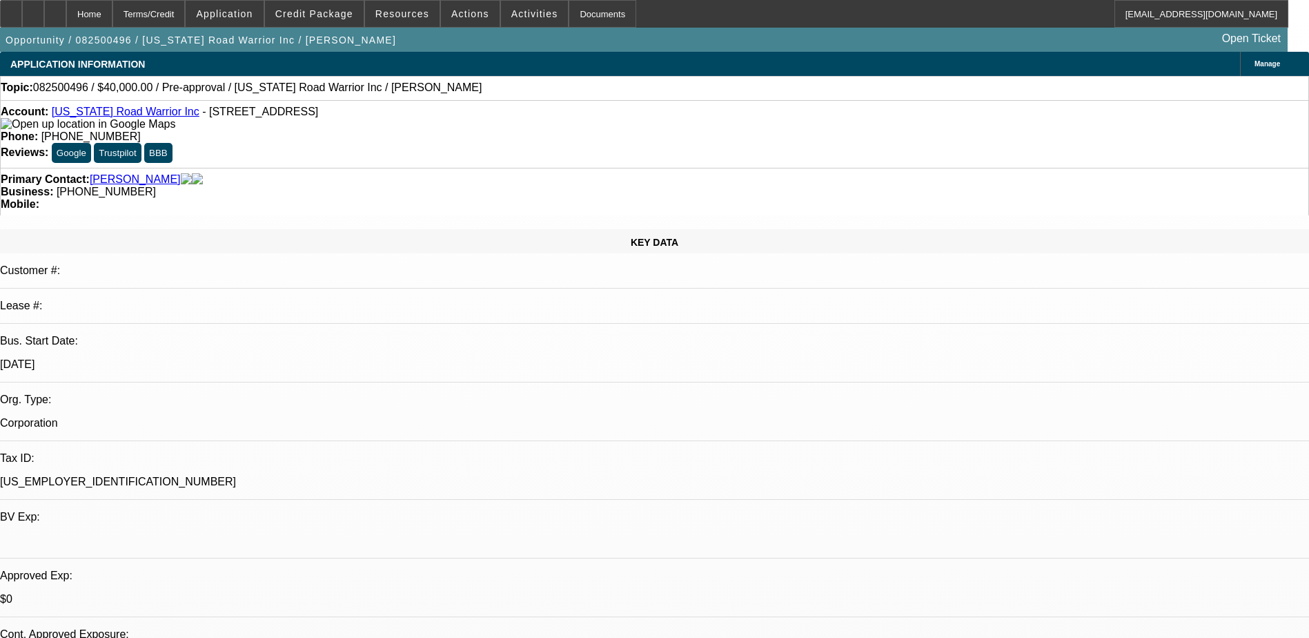
select select "0"
select select "2"
select select "0.1"
select select "1"
select select "2"
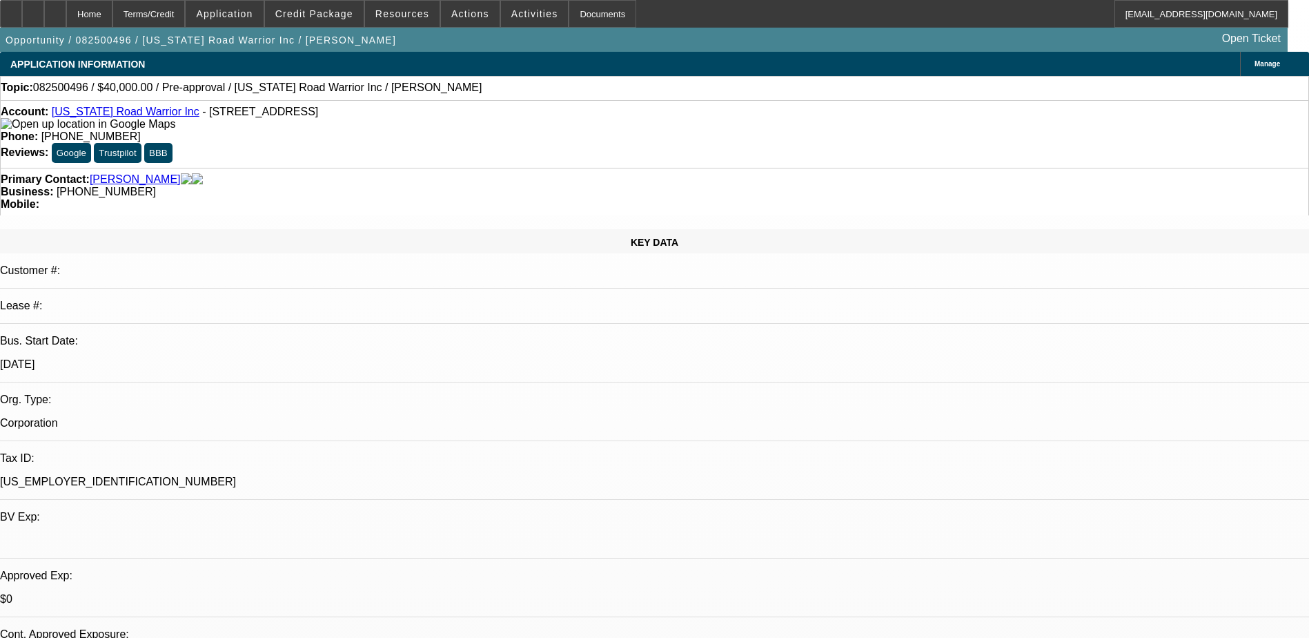
select select "4"
click at [460, 14] on span "Actions" at bounding box center [470, 13] width 38 height 11
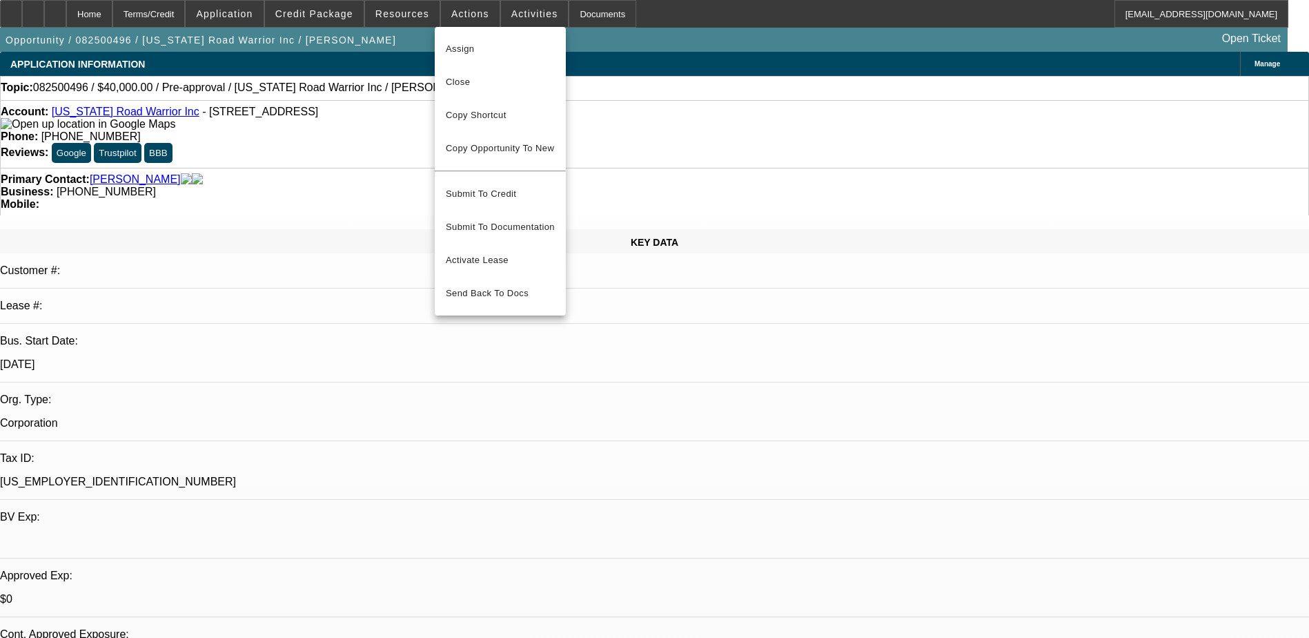
click at [515, 9] on div at bounding box center [654, 319] width 1309 height 638
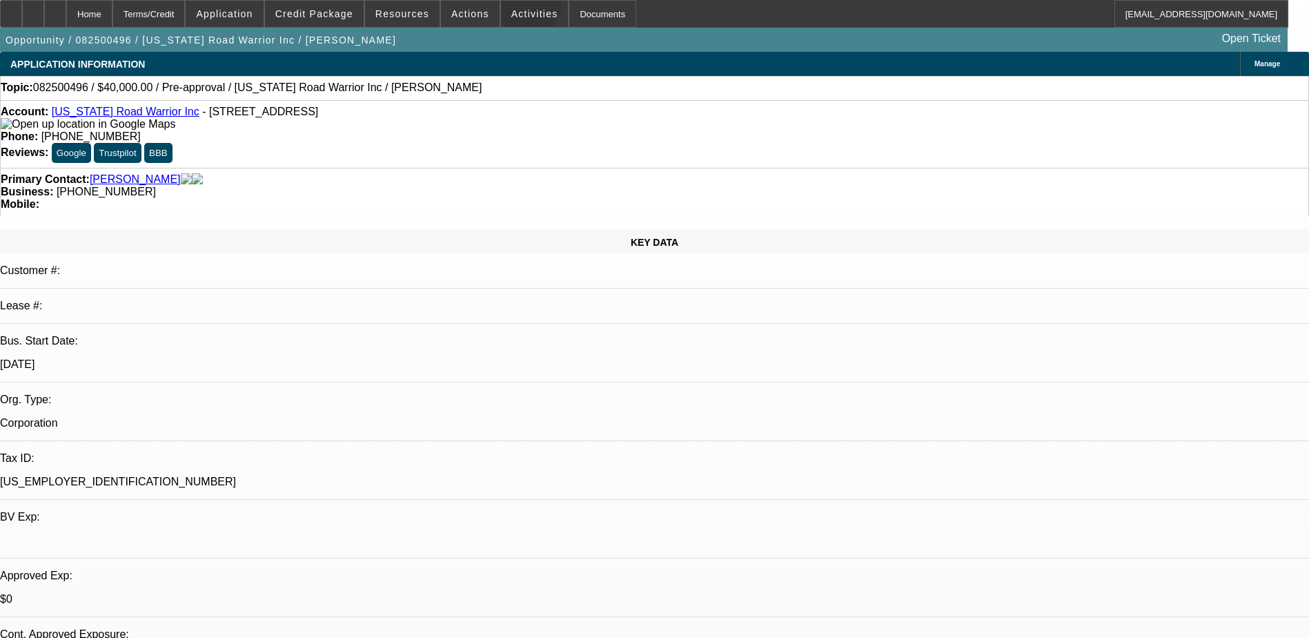
click at [515, 9] on span "Activities" at bounding box center [534, 13] width 47 height 11
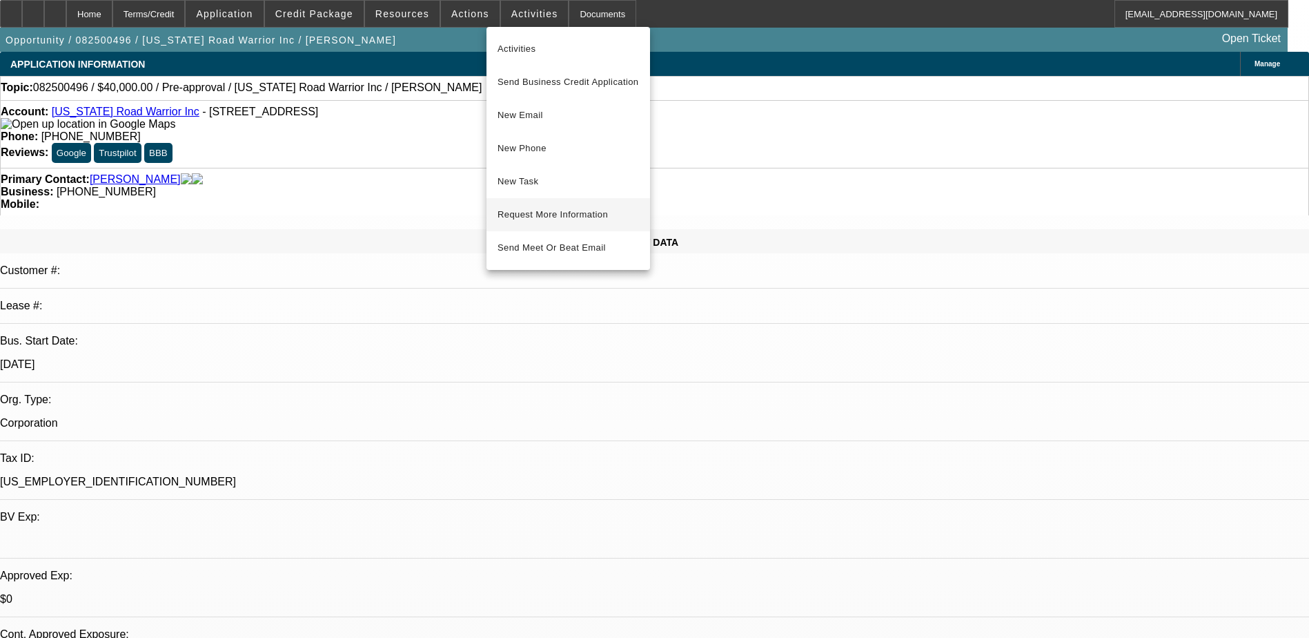
click at [534, 217] on span "Request More Information" at bounding box center [568, 214] width 141 height 17
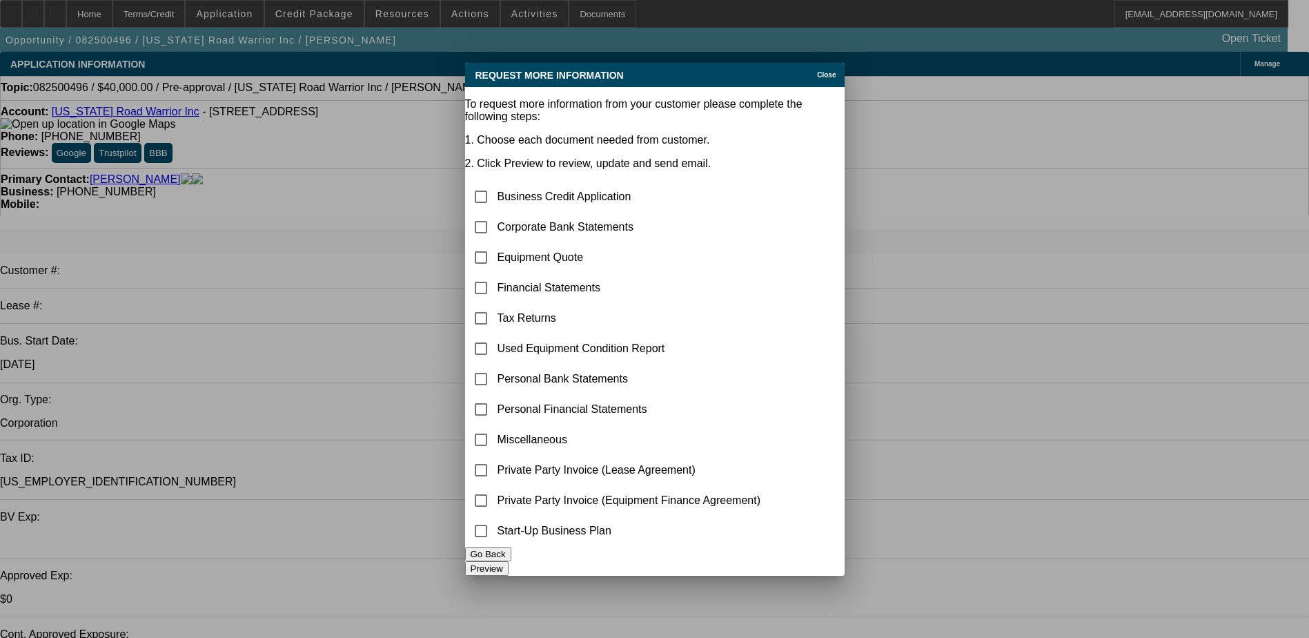
click at [822, 71] on span "Close" at bounding box center [826, 75] width 19 height 8
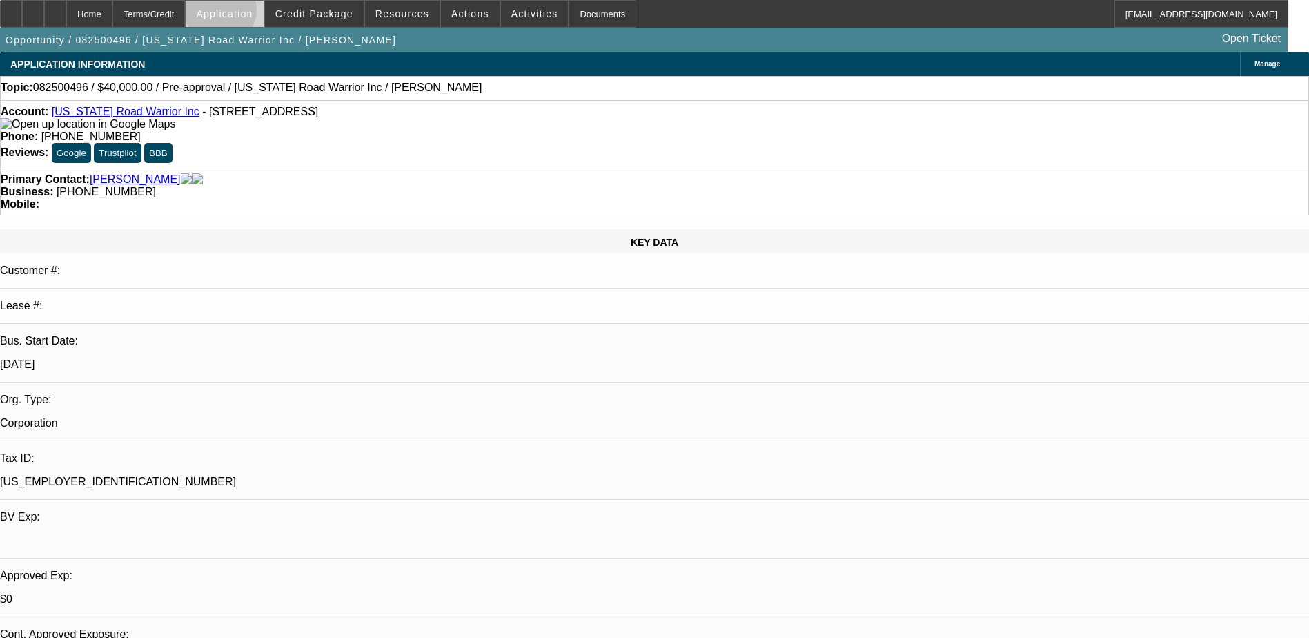
click at [253, 13] on span "Application" at bounding box center [224, 13] width 57 height 11
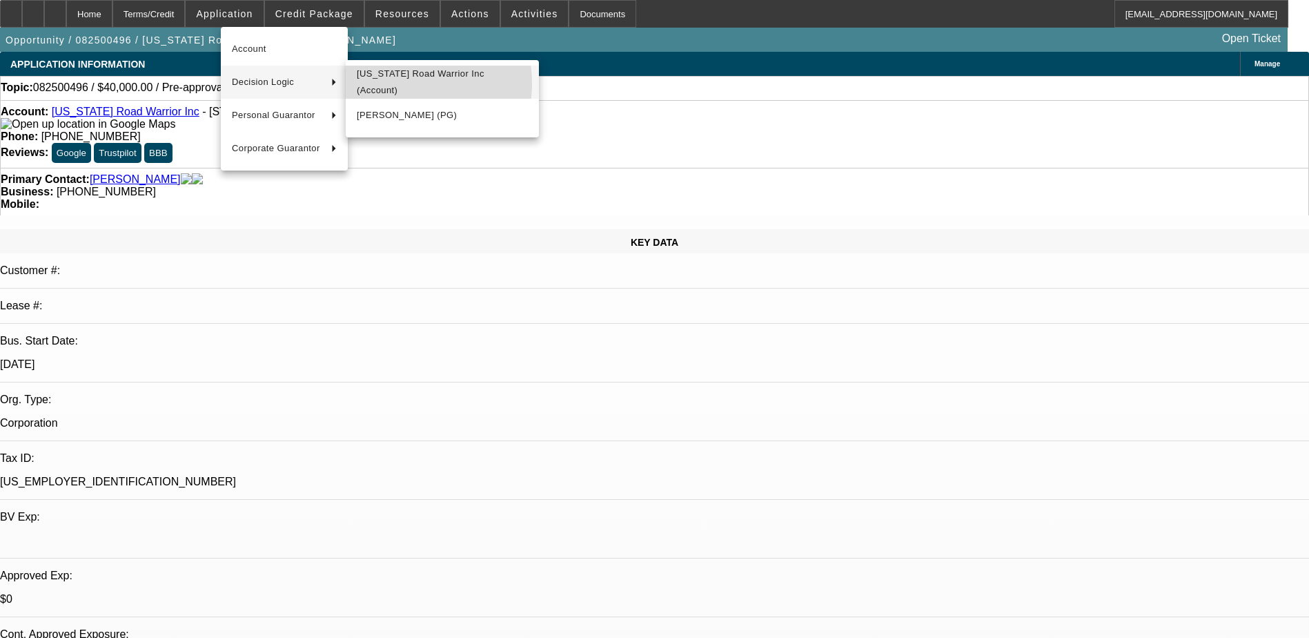
click at [389, 84] on span "Tennessee Road Warrior Inc (Account)" at bounding box center [442, 82] width 171 height 33
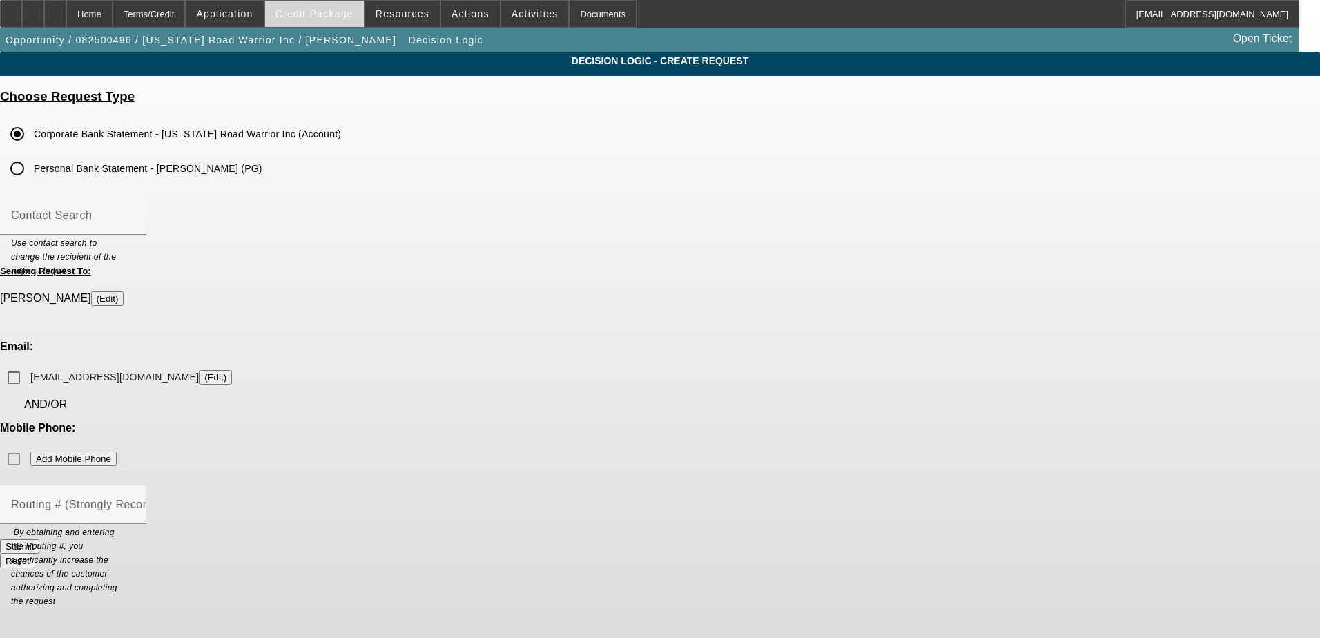
click at [326, 25] on span at bounding box center [314, 13] width 99 height 33
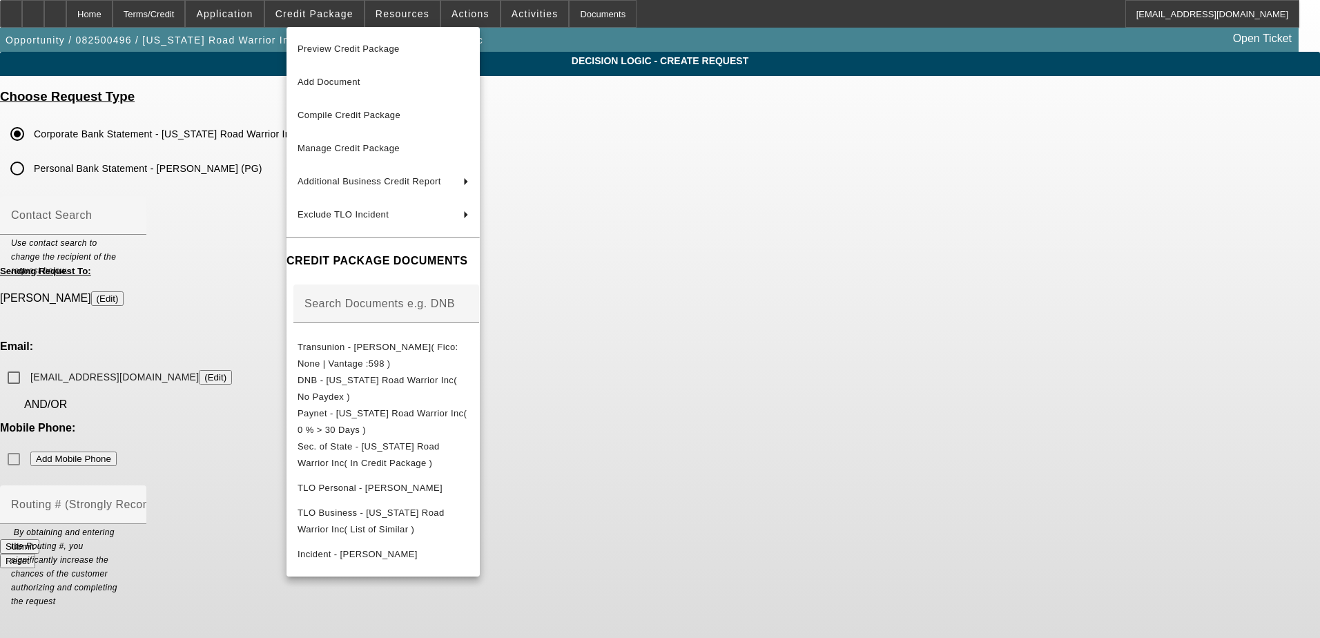
click at [211, 374] on div at bounding box center [660, 319] width 1320 height 638
